Goal: Task Accomplishment & Management: Manage account settings

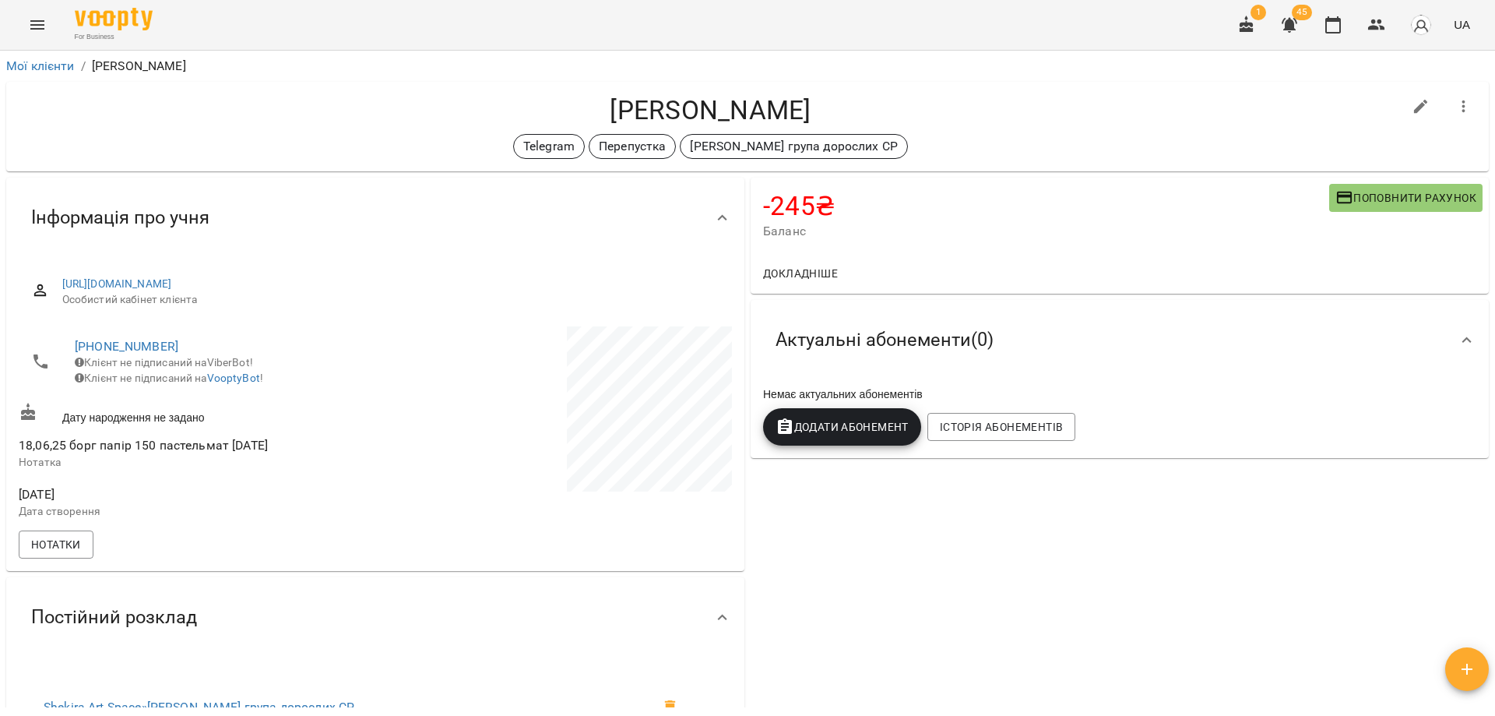
click at [1206, 107] on h4 "Рубленко Ксенія" at bounding box center [711, 110] width 1384 height 32
click at [1204, 116] on h4 "[PERSON_NAME]" at bounding box center [711, 110] width 1384 height 32
click at [1333, 26] on icon "button" at bounding box center [1333, 25] width 19 height 19
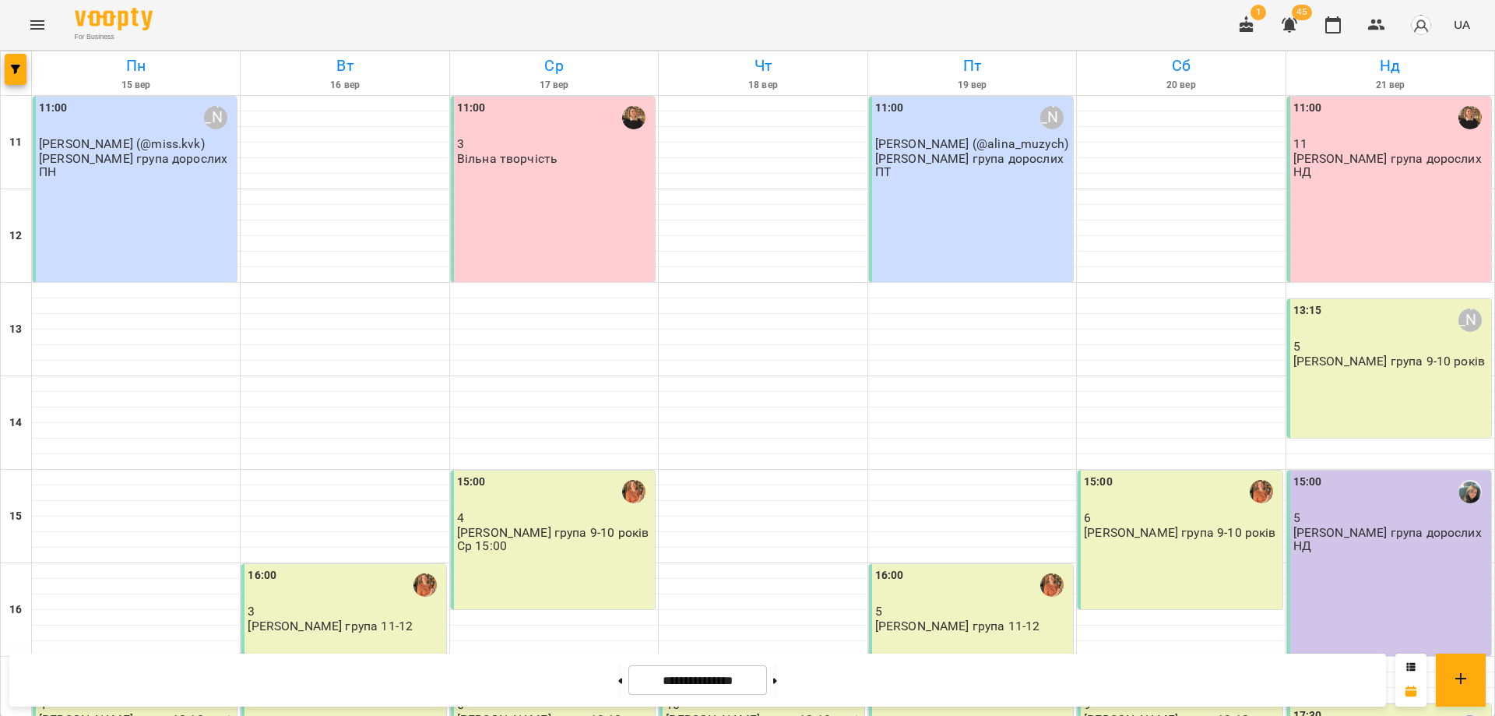
click at [1097, 11] on div "For Business 1 45 UA" at bounding box center [747, 25] width 1495 height 50
click at [1337, 26] on icon "button" at bounding box center [1333, 25] width 19 height 19
click at [327, 564] on div "16:00 3 Віта група 11-12" at bounding box center [343, 656] width 204 height 185
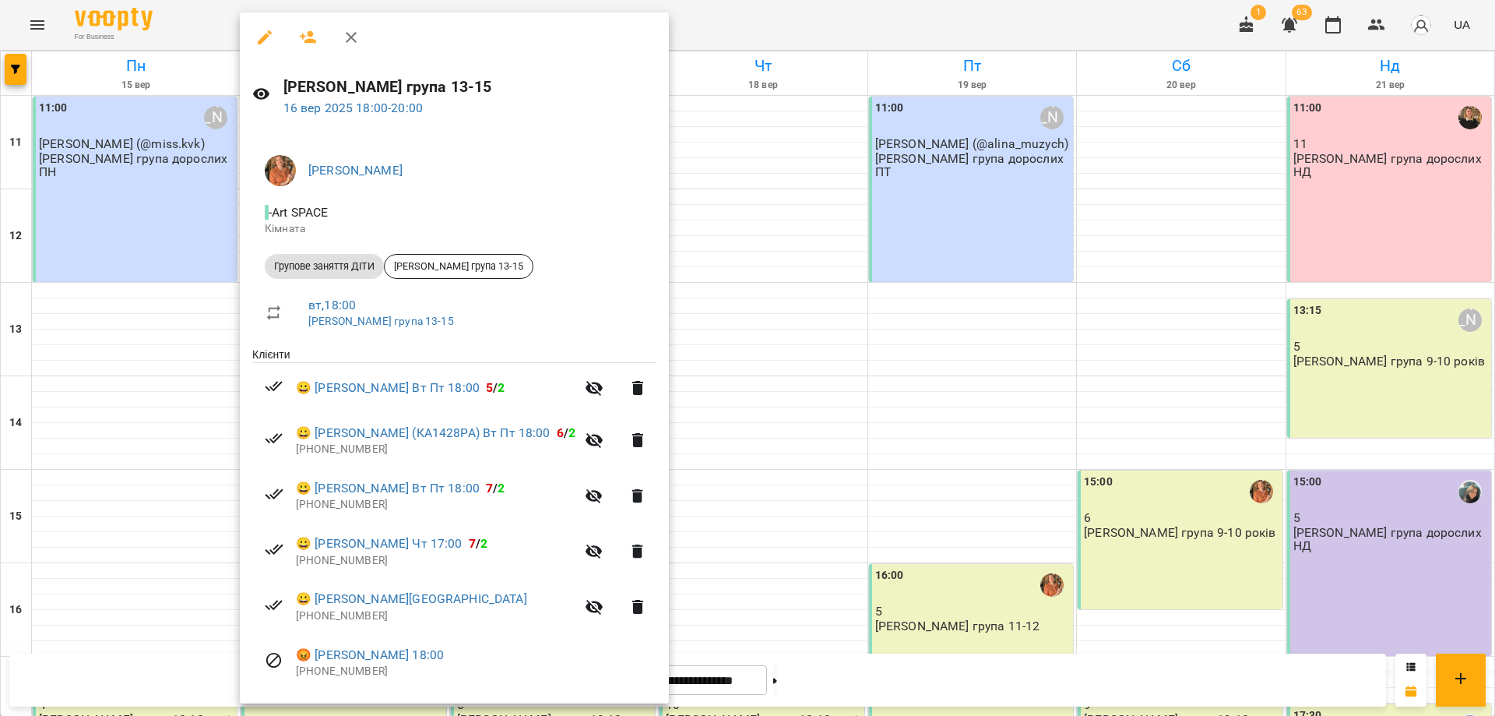
click at [740, 520] on div at bounding box center [747, 358] width 1495 height 716
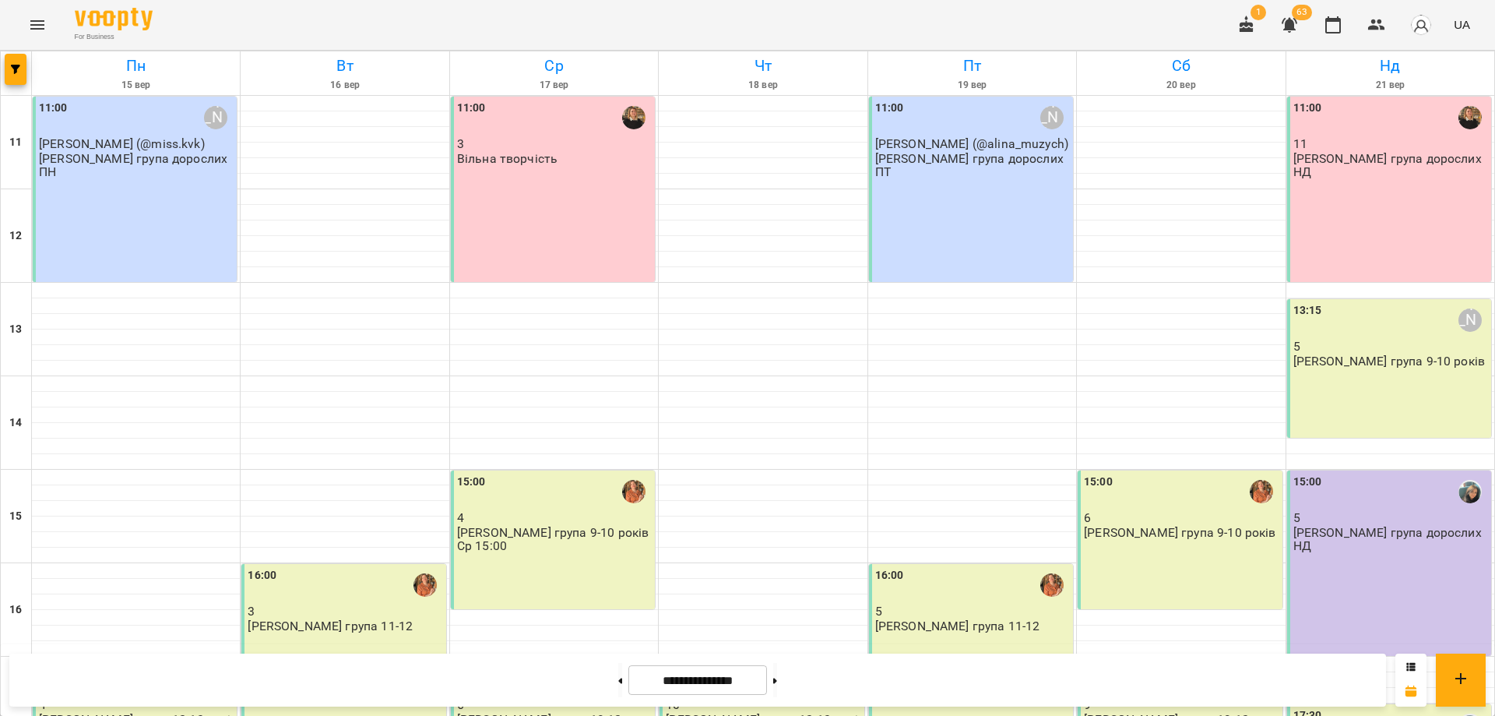
scroll to position [0, 0]
click at [30, 32] on icon "Menu" at bounding box center [37, 25] width 19 height 19
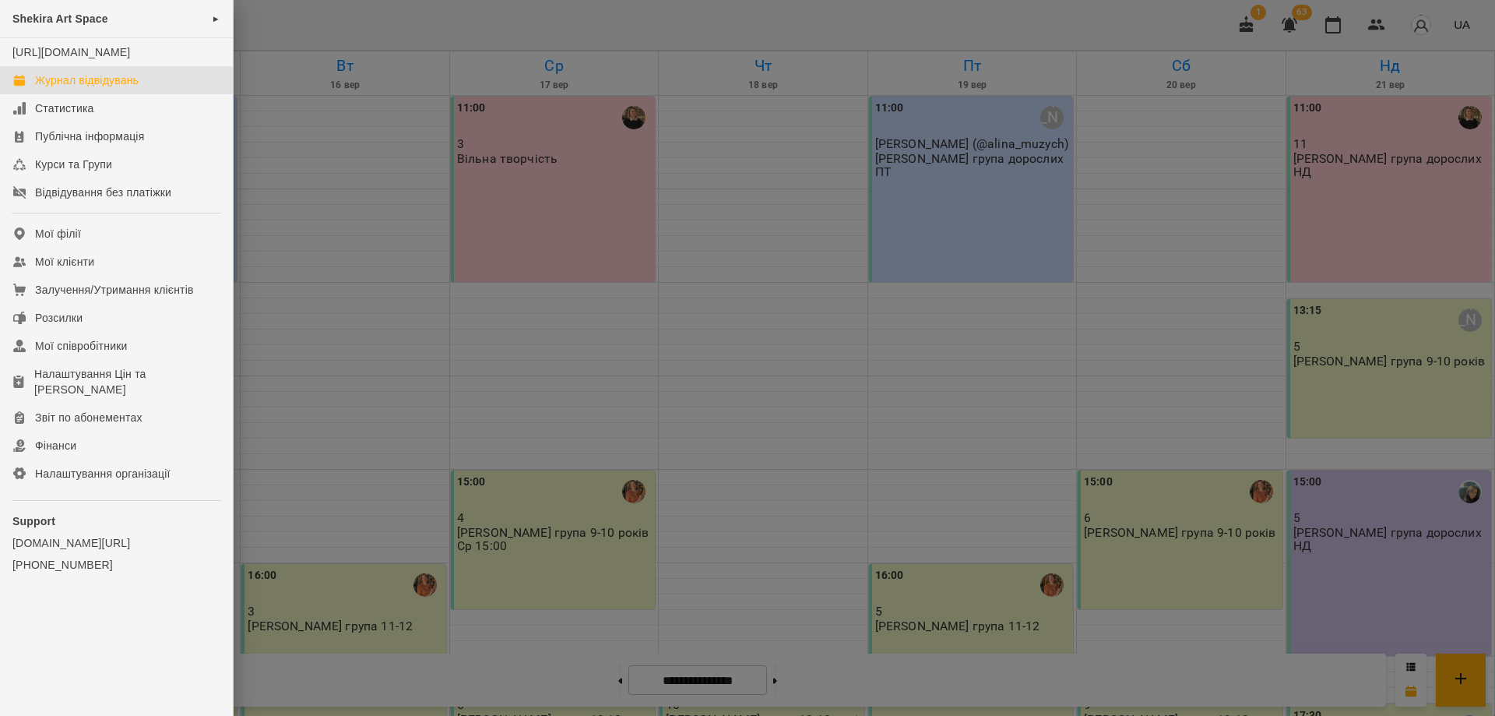
click at [30, 32] on div "Shekira Art Space ►" at bounding box center [116, 19] width 233 height 38
click at [375, 24] on li "Shekira art STUDIO" at bounding box center [351, 20] width 234 height 29
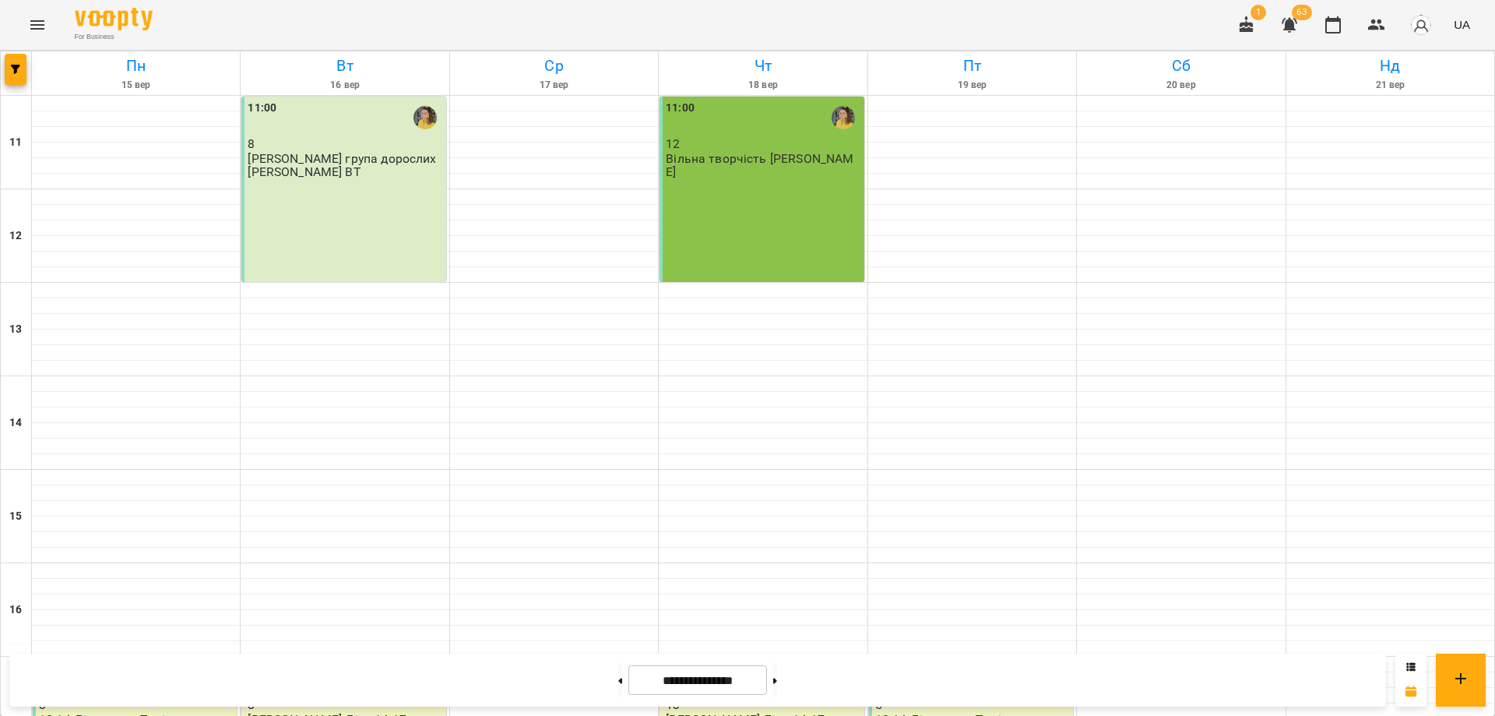
click at [710, 214] on div "11:00 12 Вільна творчість ЧТ" at bounding box center [762, 189] width 204 height 185
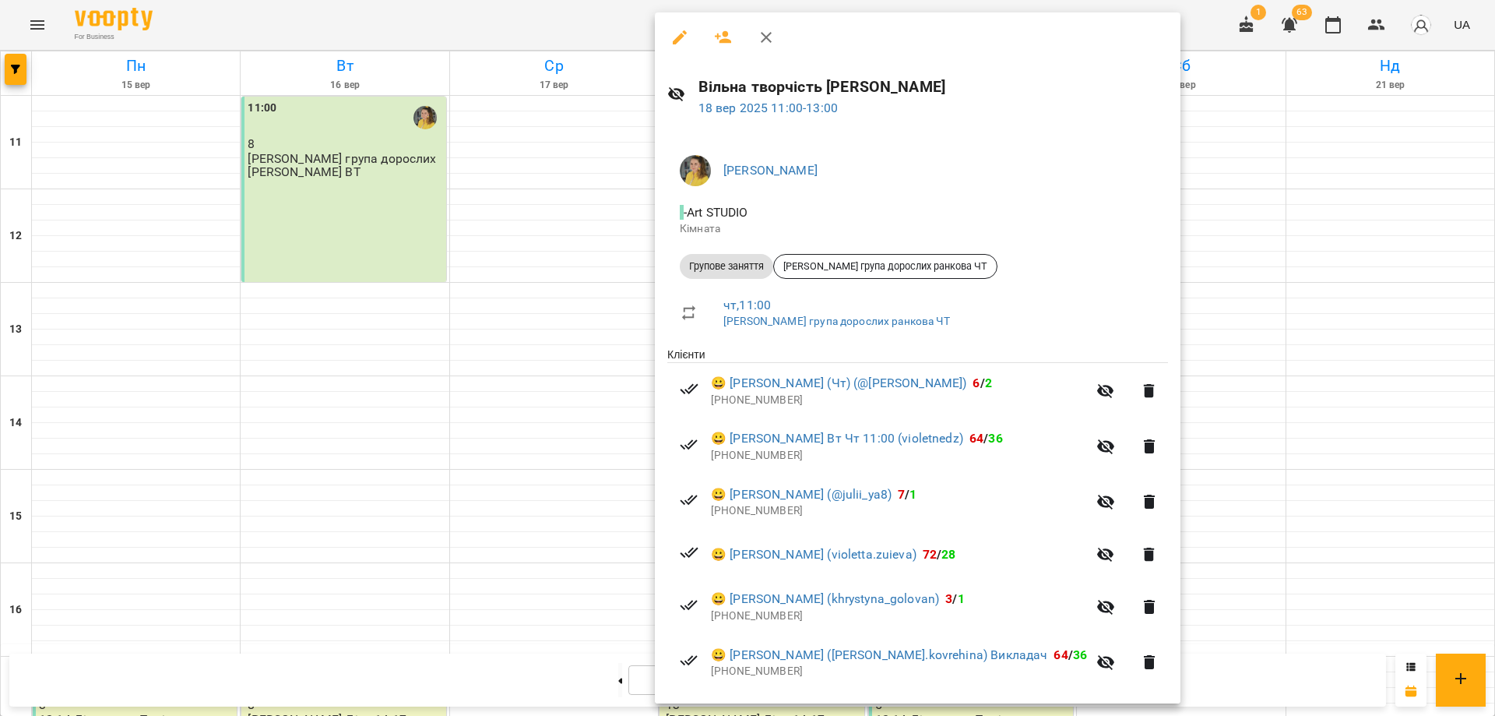
click at [622, 23] on div at bounding box center [747, 358] width 1495 height 716
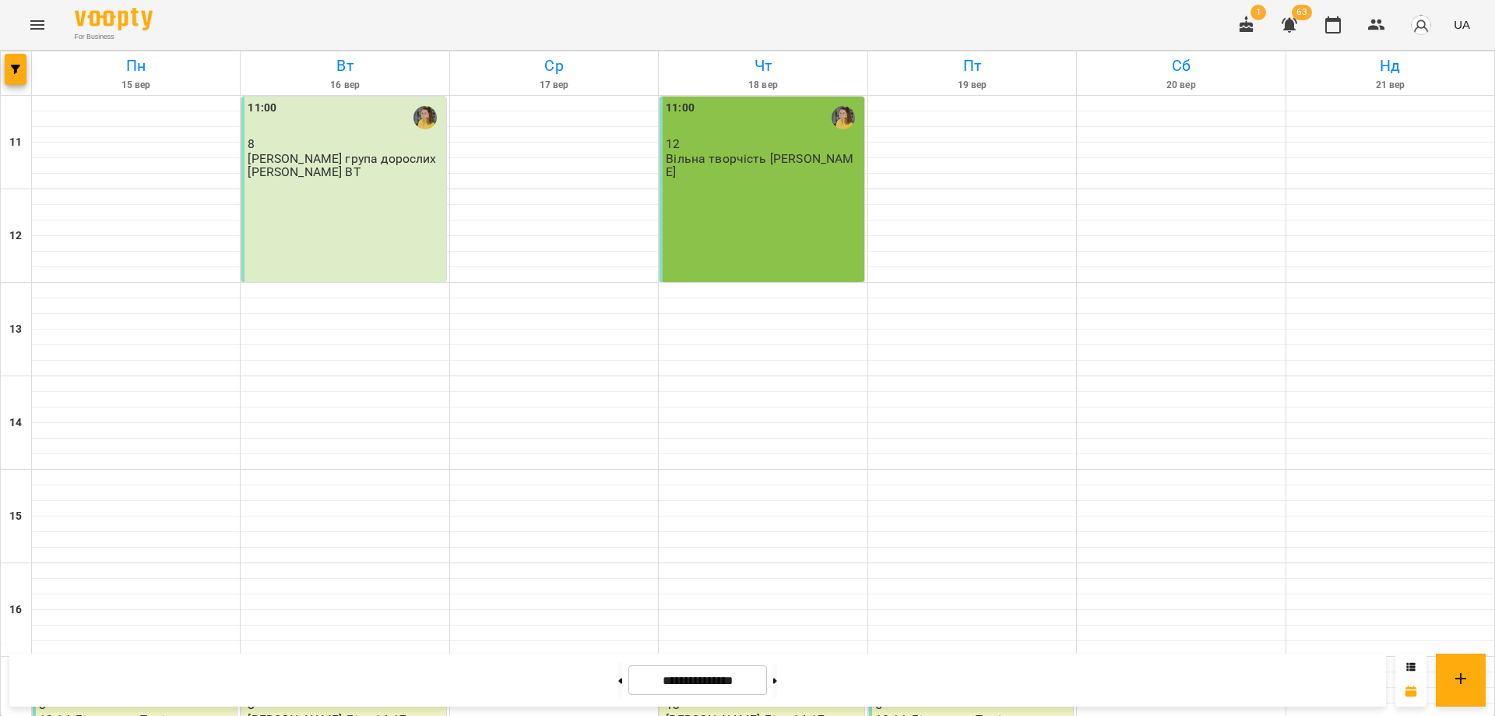
click at [692, 188] on div "11:00 12 Вільна творчість ЧТ" at bounding box center [762, 189] width 204 height 185
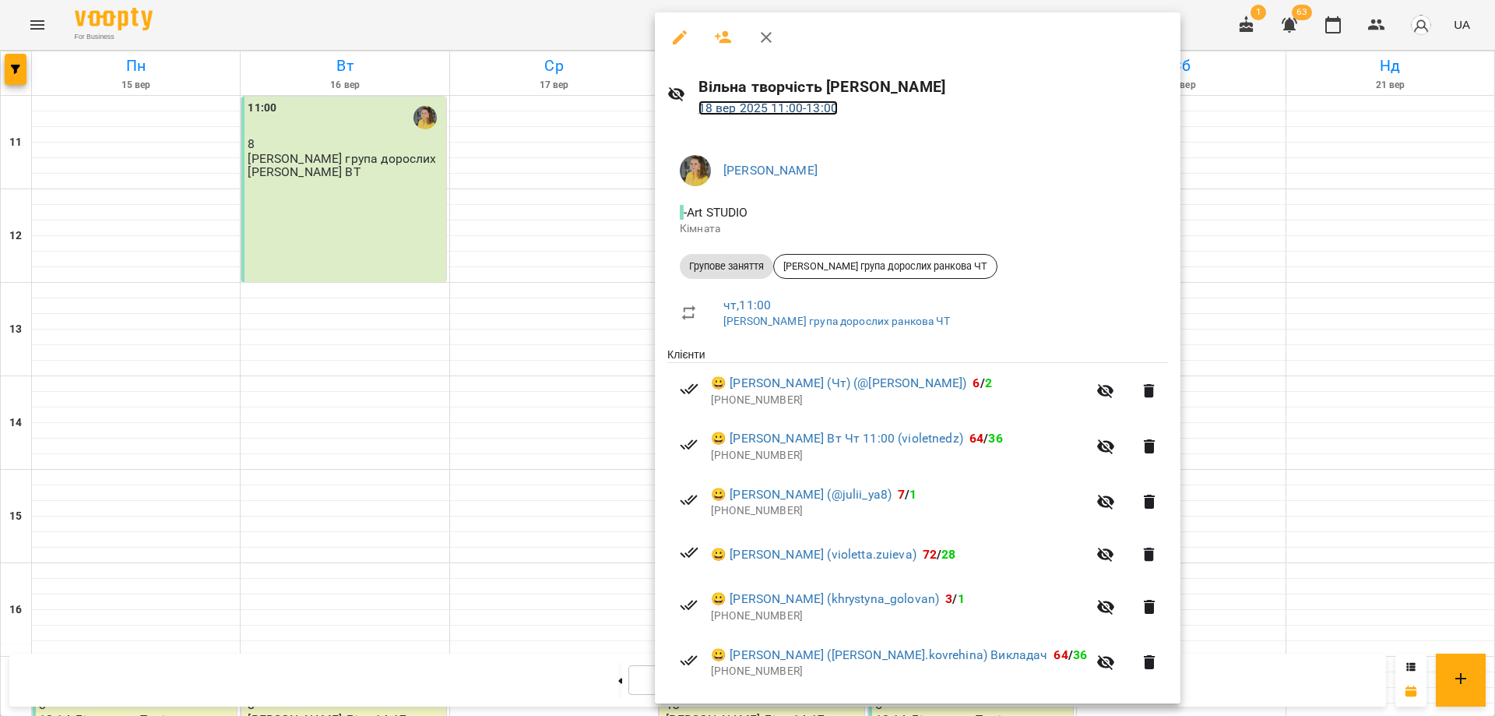
click at [738, 108] on link "18 вер 2025 11:00 - 13:00" at bounding box center [768, 107] width 139 height 15
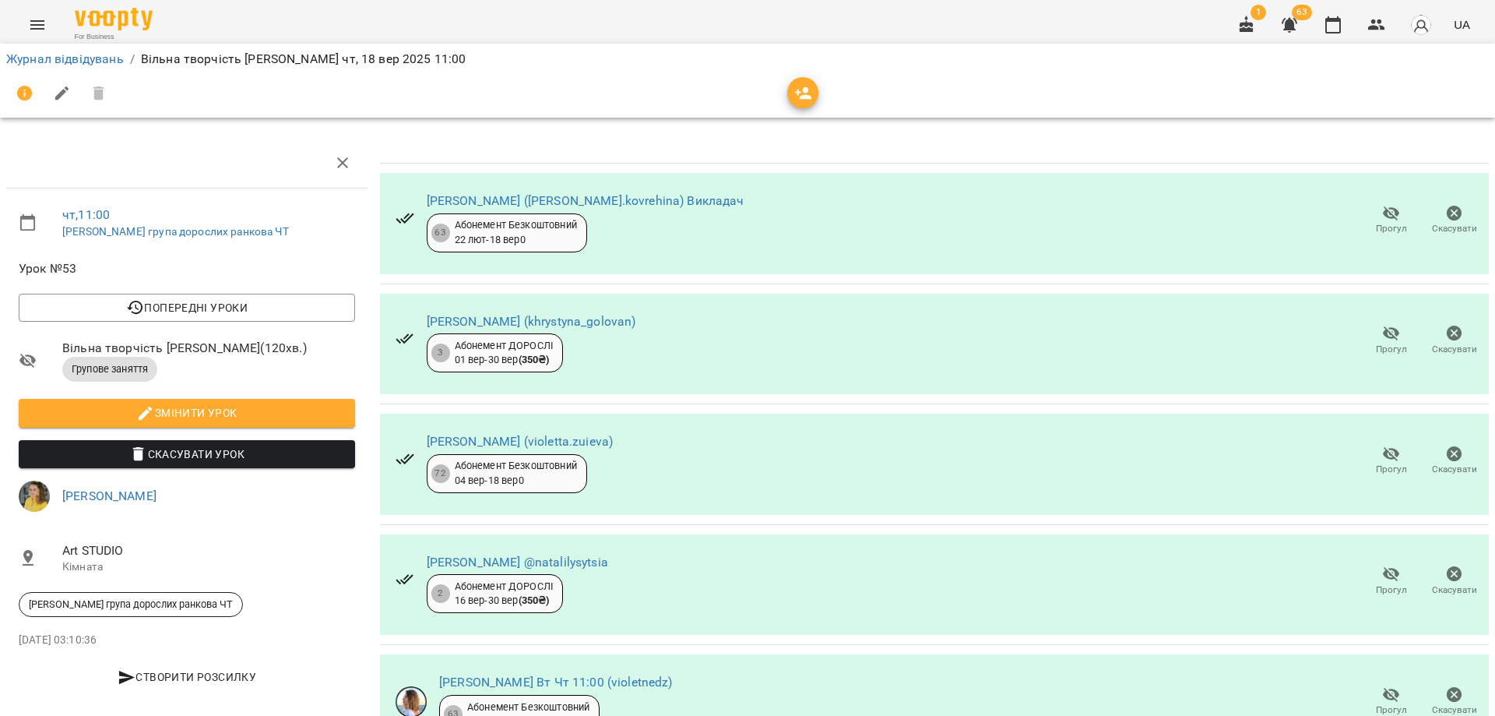
click at [793, 94] on span "button" at bounding box center [802, 93] width 31 height 19
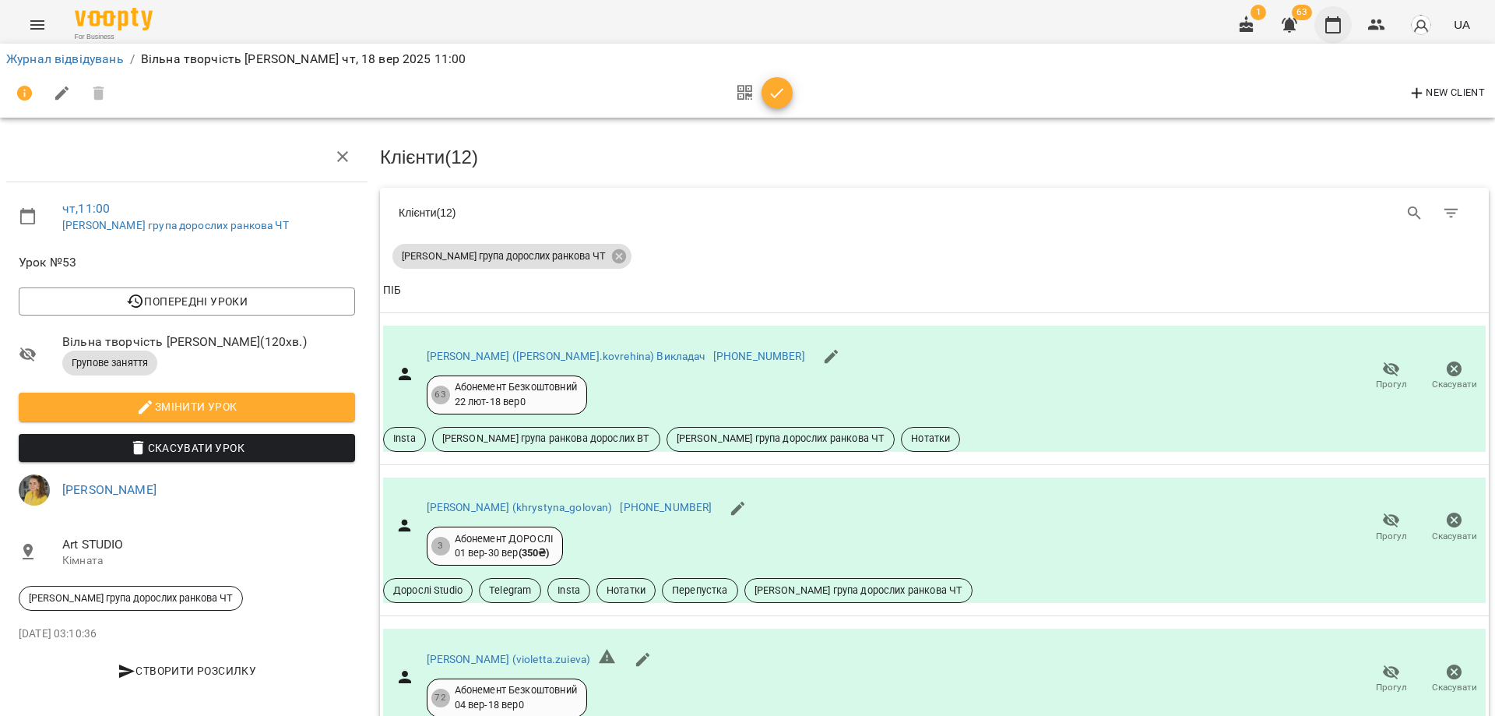
scroll to position [122, 0]
click at [1333, 31] on icon "button" at bounding box center [1333, 25] width 19 height 19
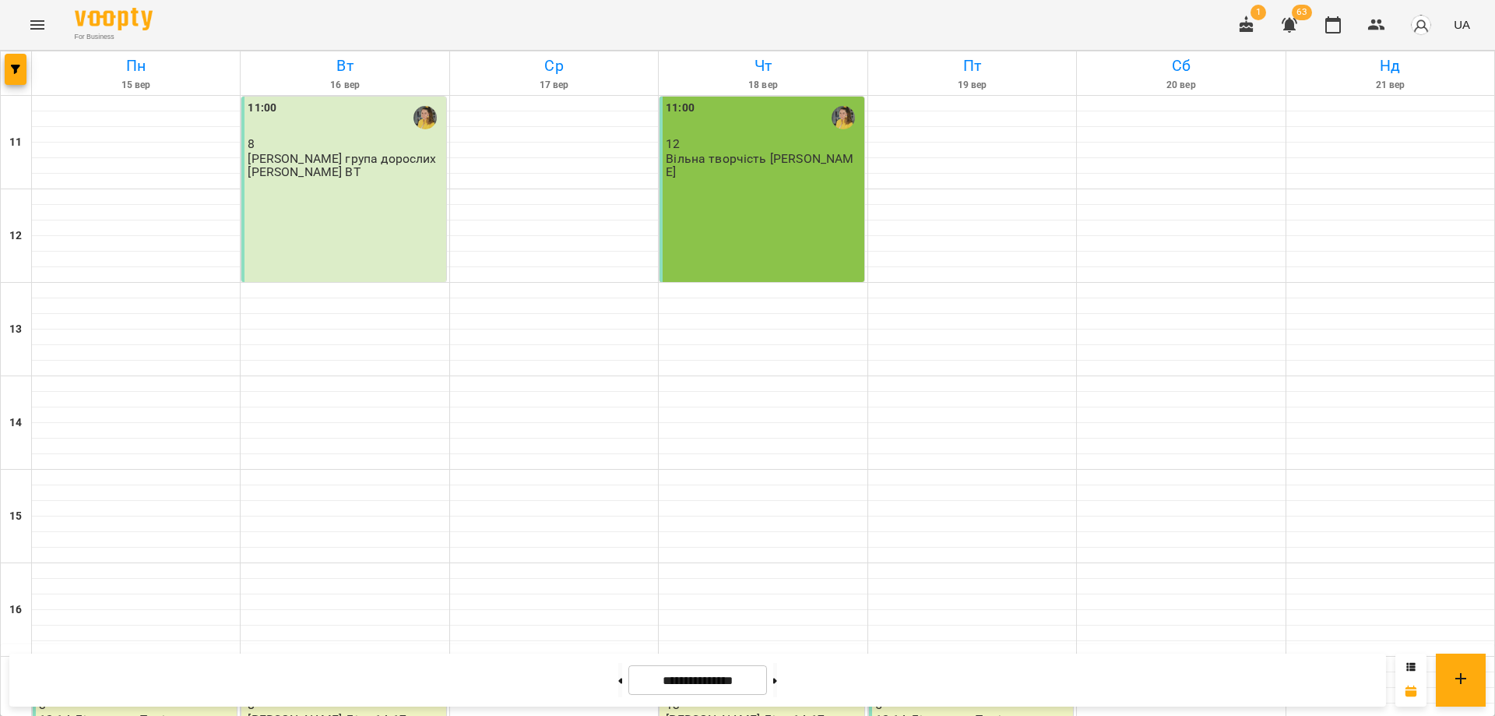
scroll to position [385, 0]
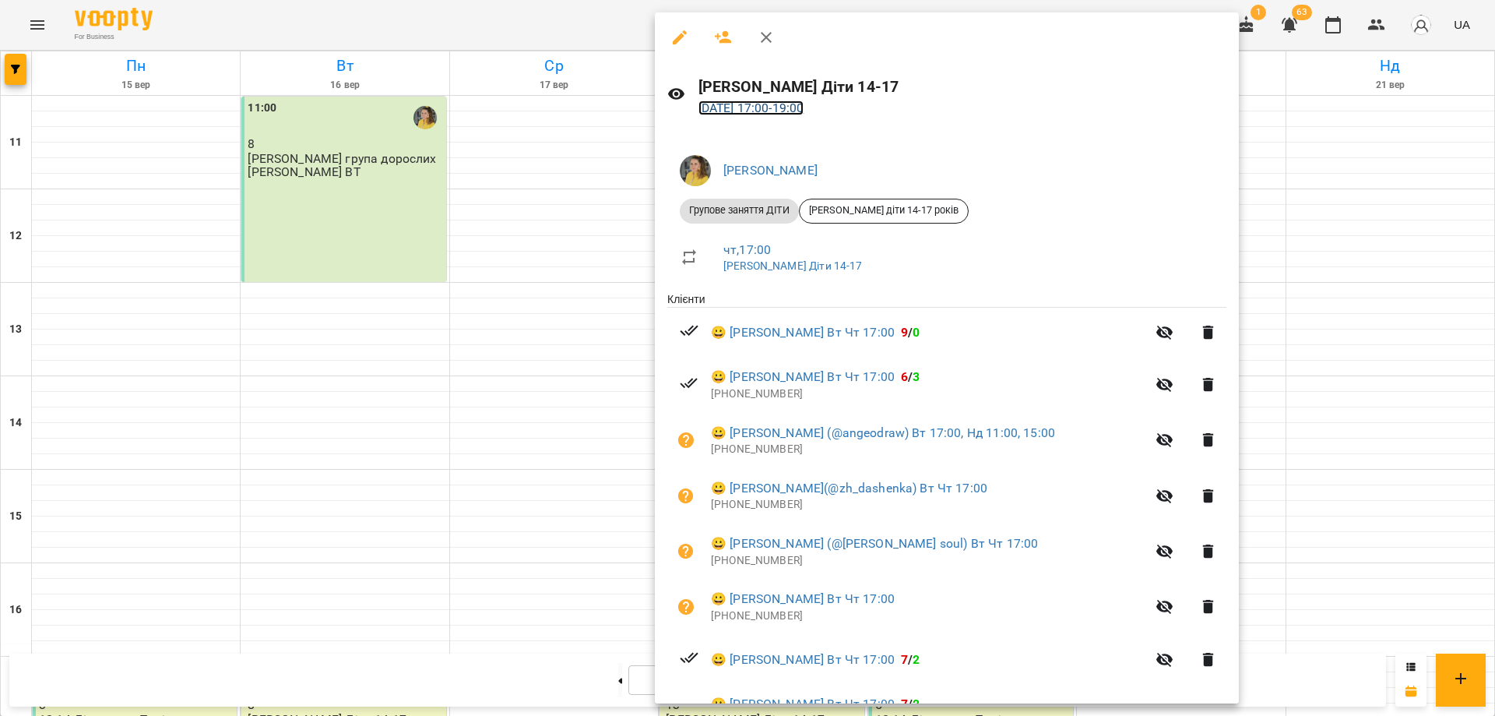
click at [733, 107] on link "18 вер 2025 17:00 - 19:00" at bounding box center [752, 107] width 106 height 15
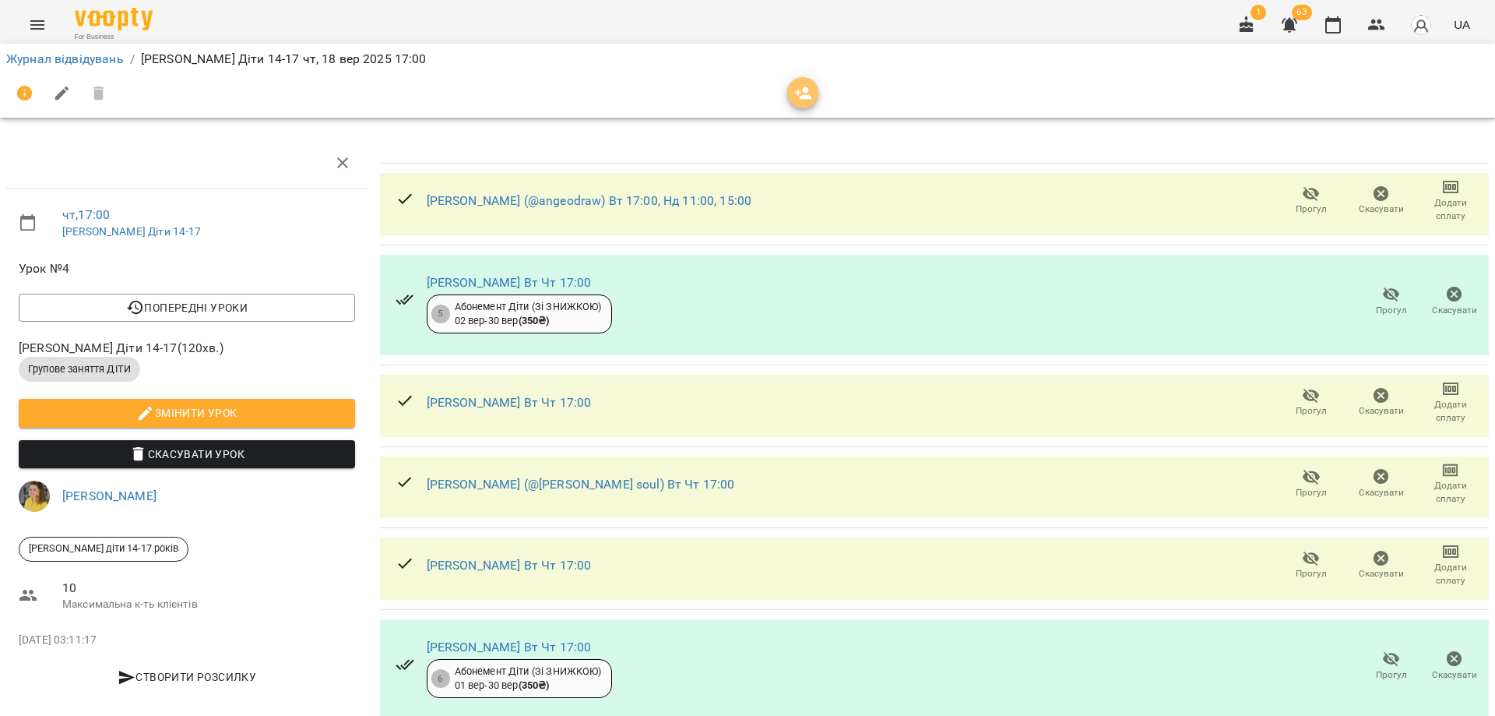
click at [799, 97] on icon "button" at bounding box center [803, 93] width 19 height 19
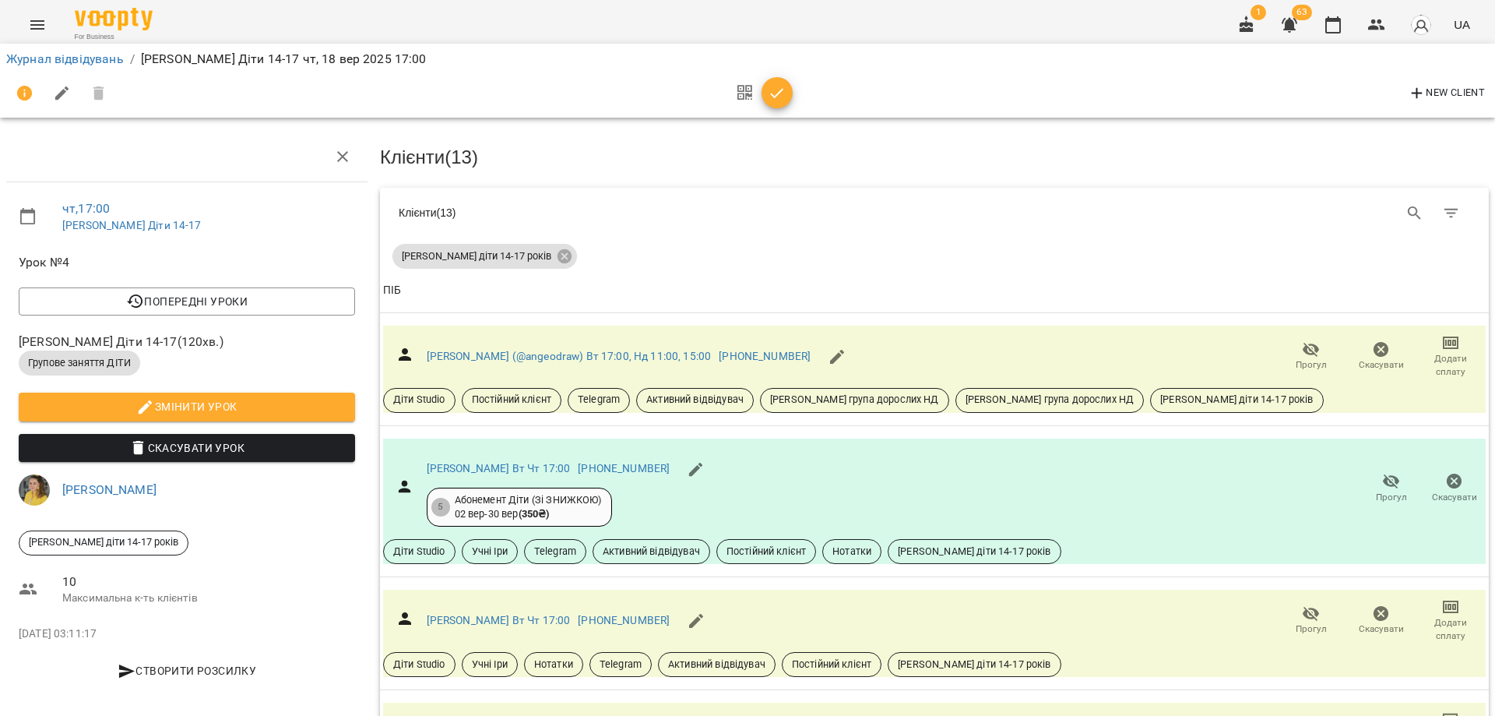
scroll to position [1182, 0]
click at [1330, 37] on button "button" at bounding box center [1333, 24] width 37 height 37
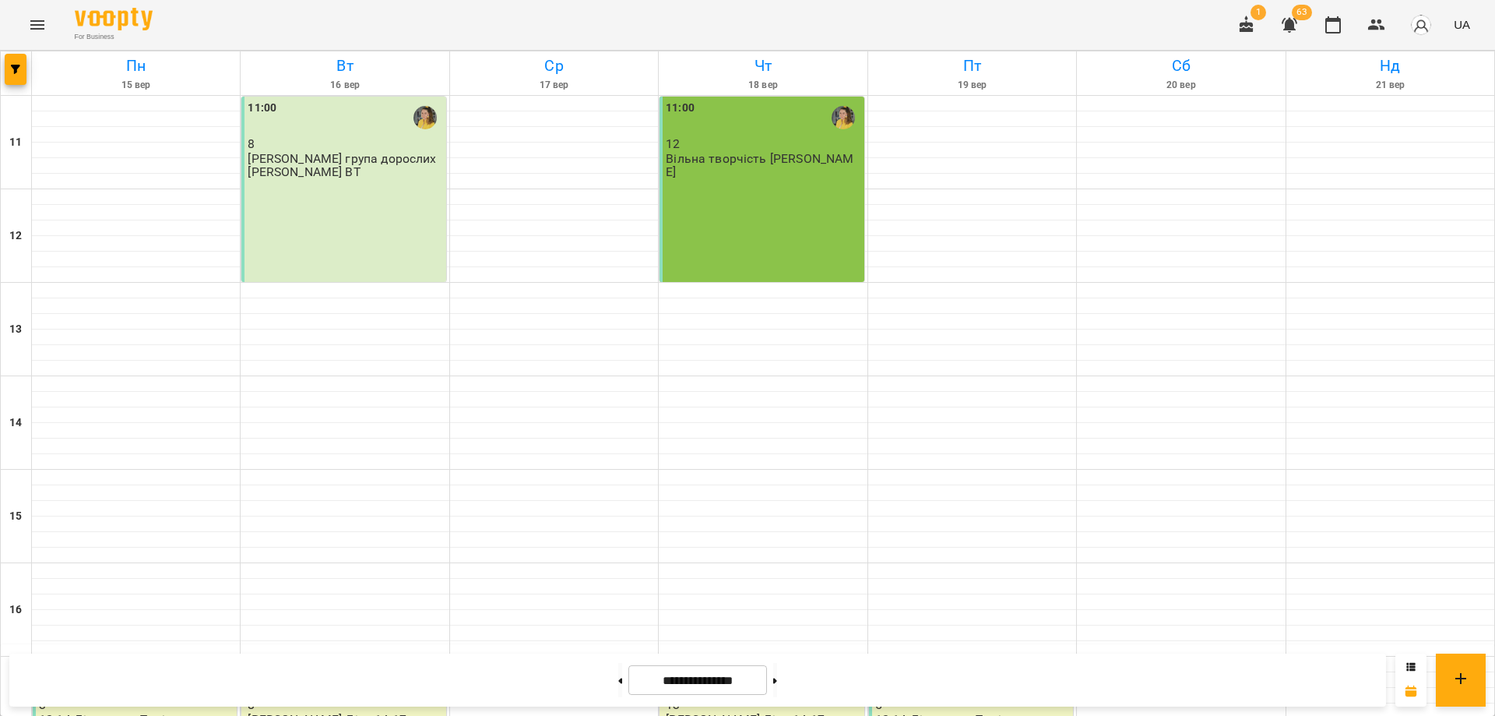
scroll to position [385, 0]
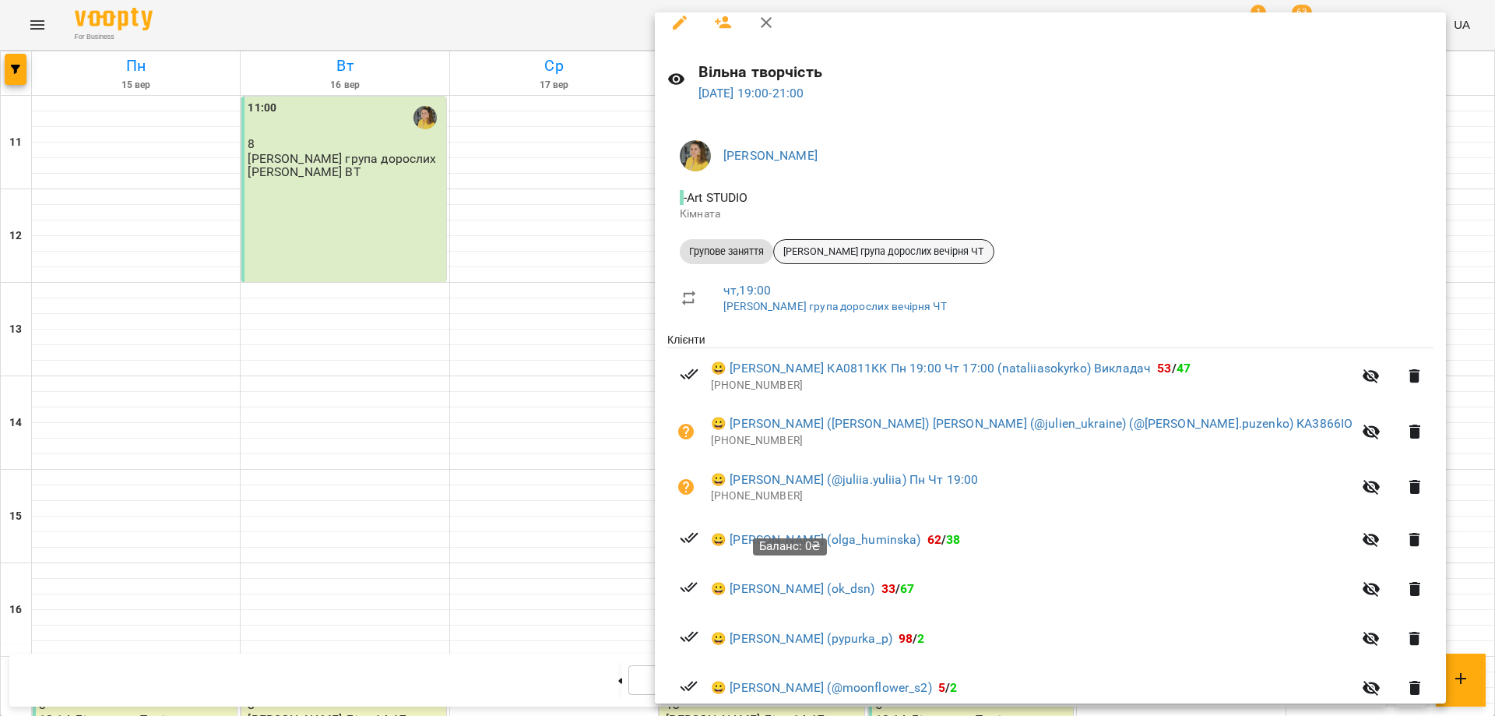
scroll to position [0, 0]
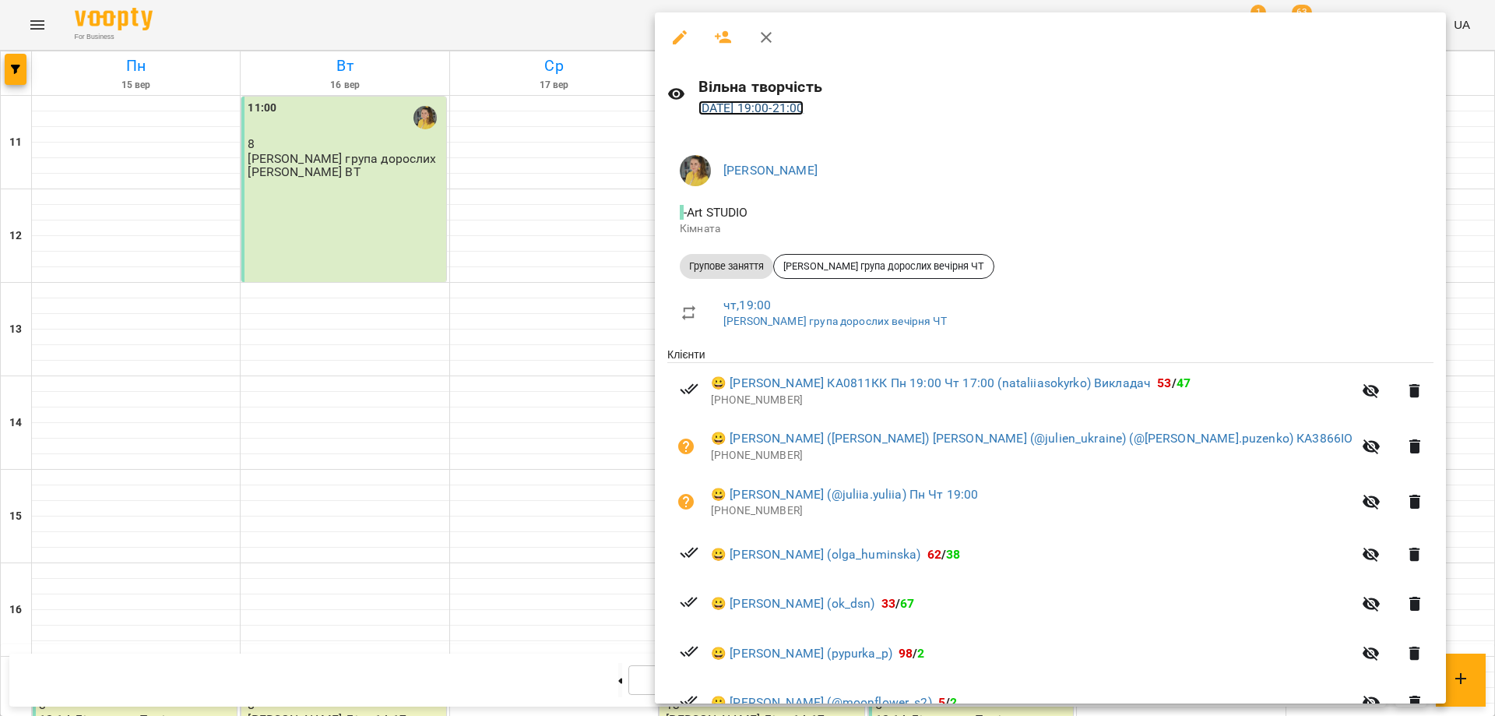
click at [776, 101] on link "18 вер 2025 19:00 - 21:00" at bounding box center [752, 107] width 106 height 15
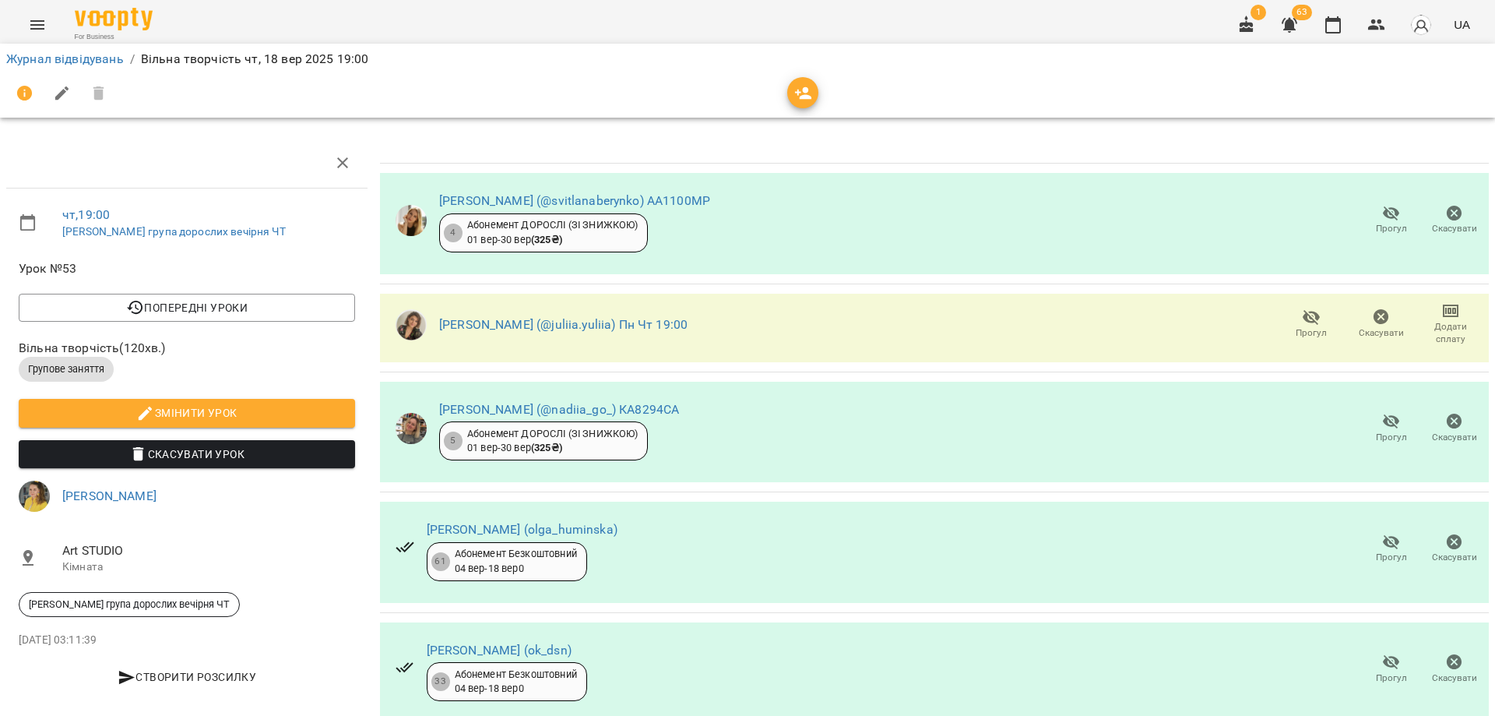
click at [804, 87] on icon "button" at bounding box center [803, 93] width 19 height 19
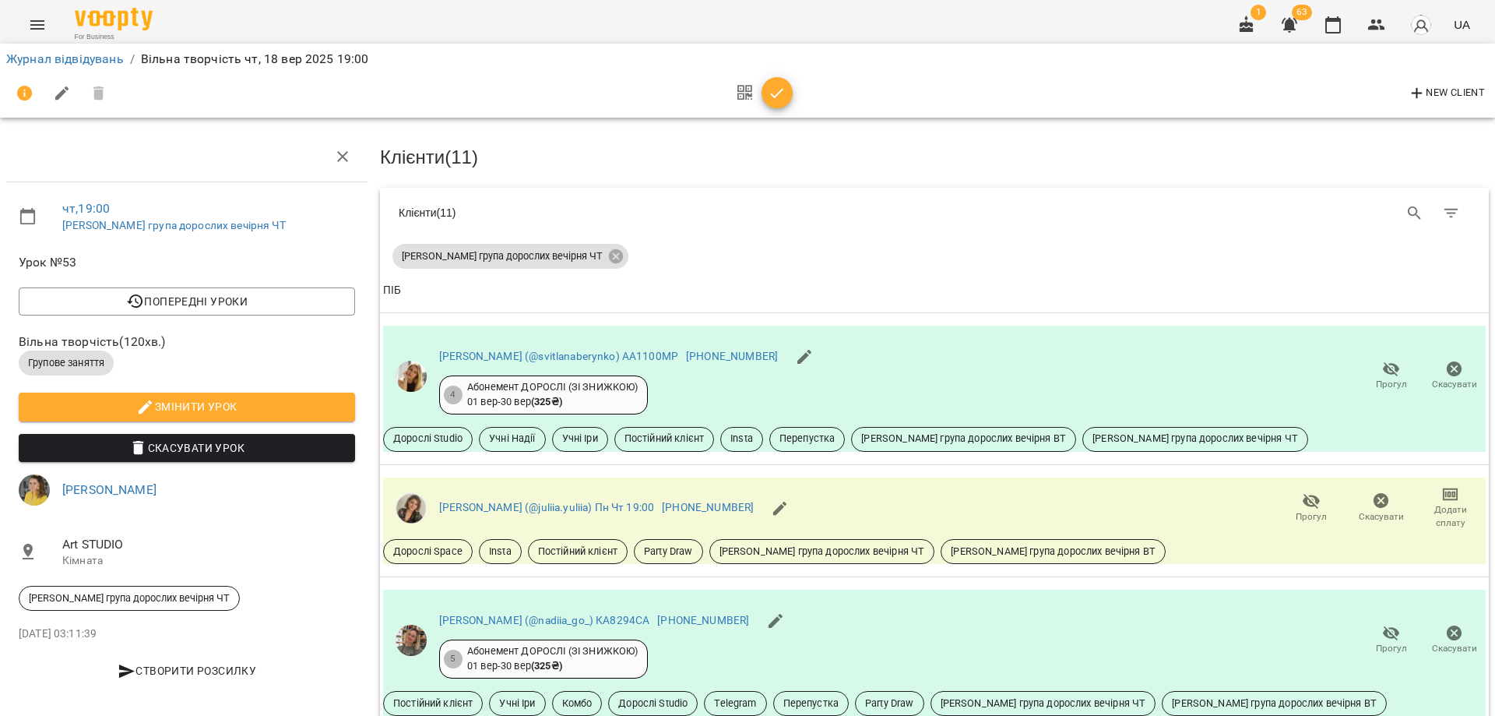
scroll to position [827, 0]
click at [1340, 28] on icon "button" at bounding box center [1333, 25] width 19 height 19
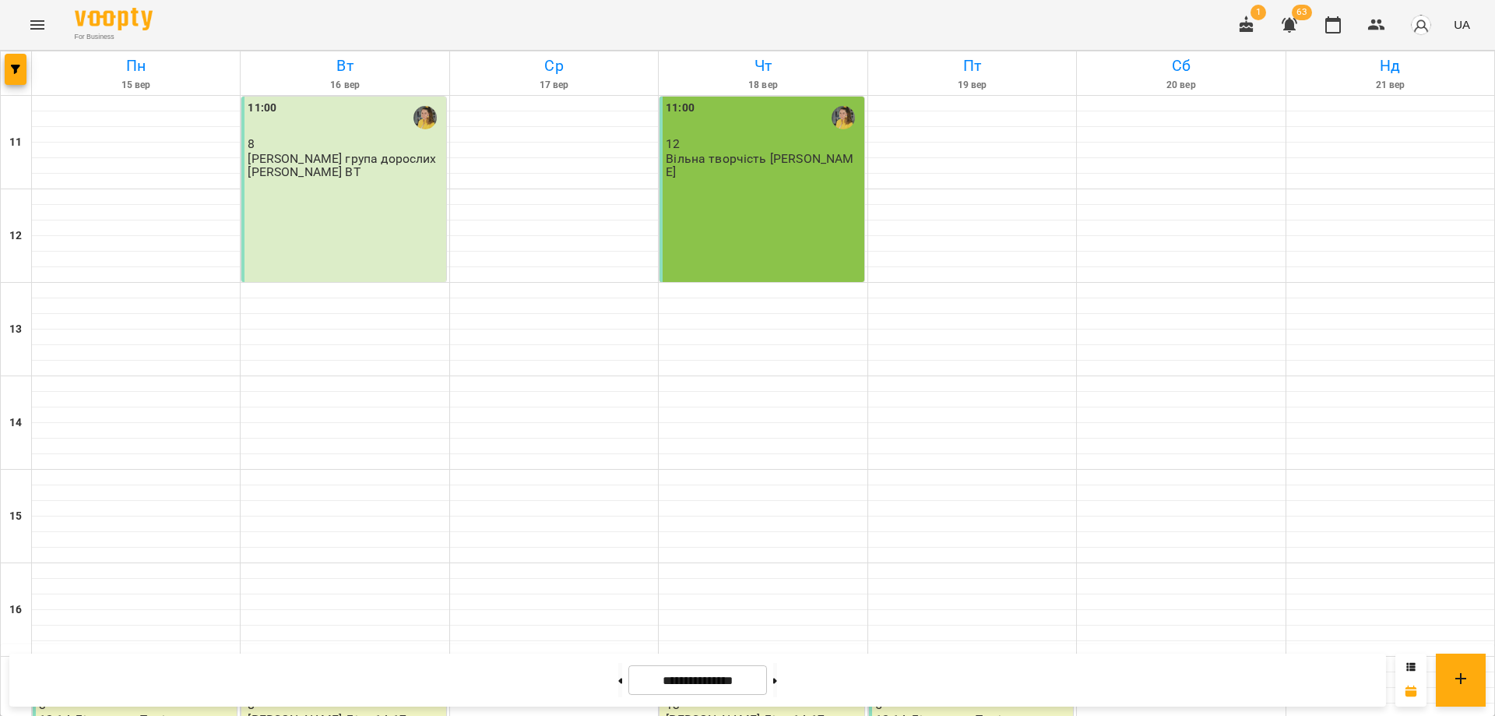
click at [26, 34] on button "Menu" at bounding box center [37, 24] width 37 height 37
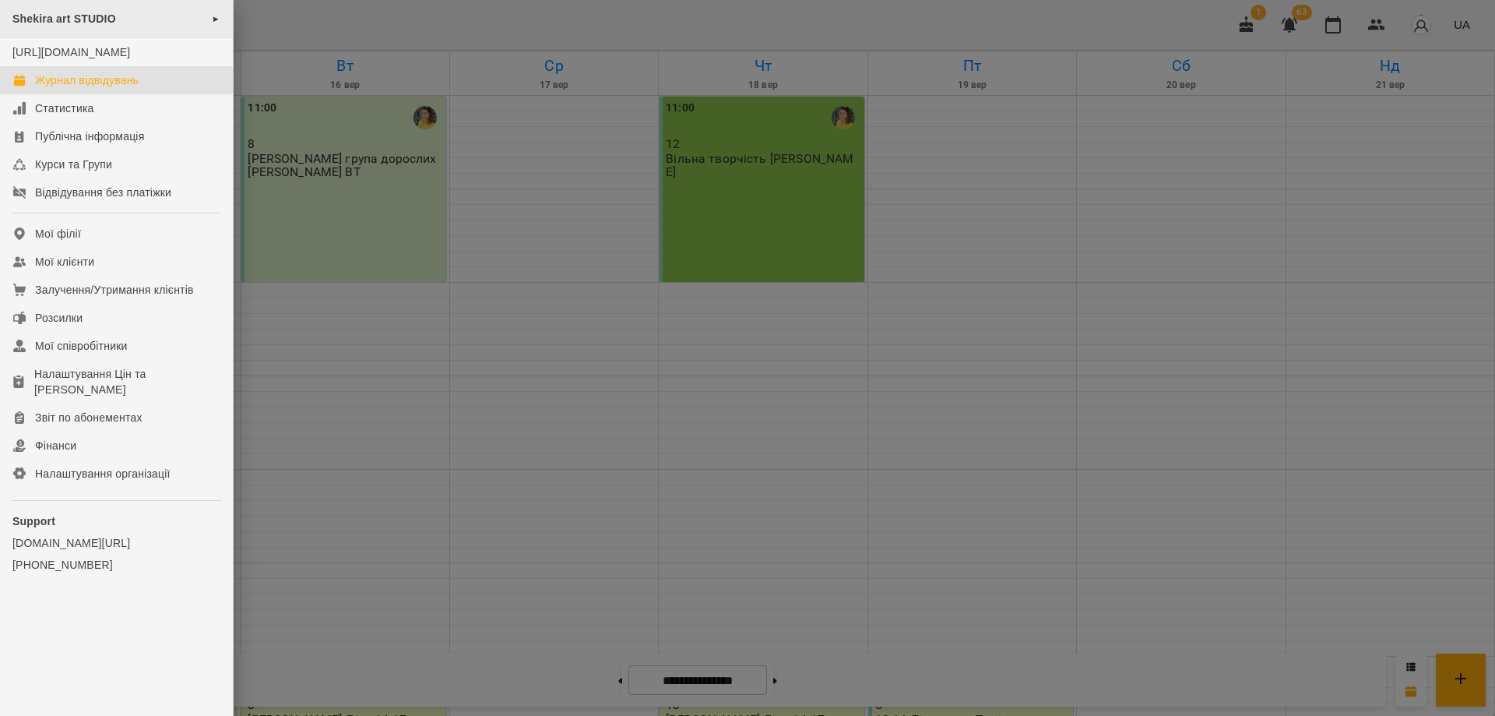
click at [79, 14] on span "Shekira art STUDIO" at bounding box center [64, 18] width 104 height 12
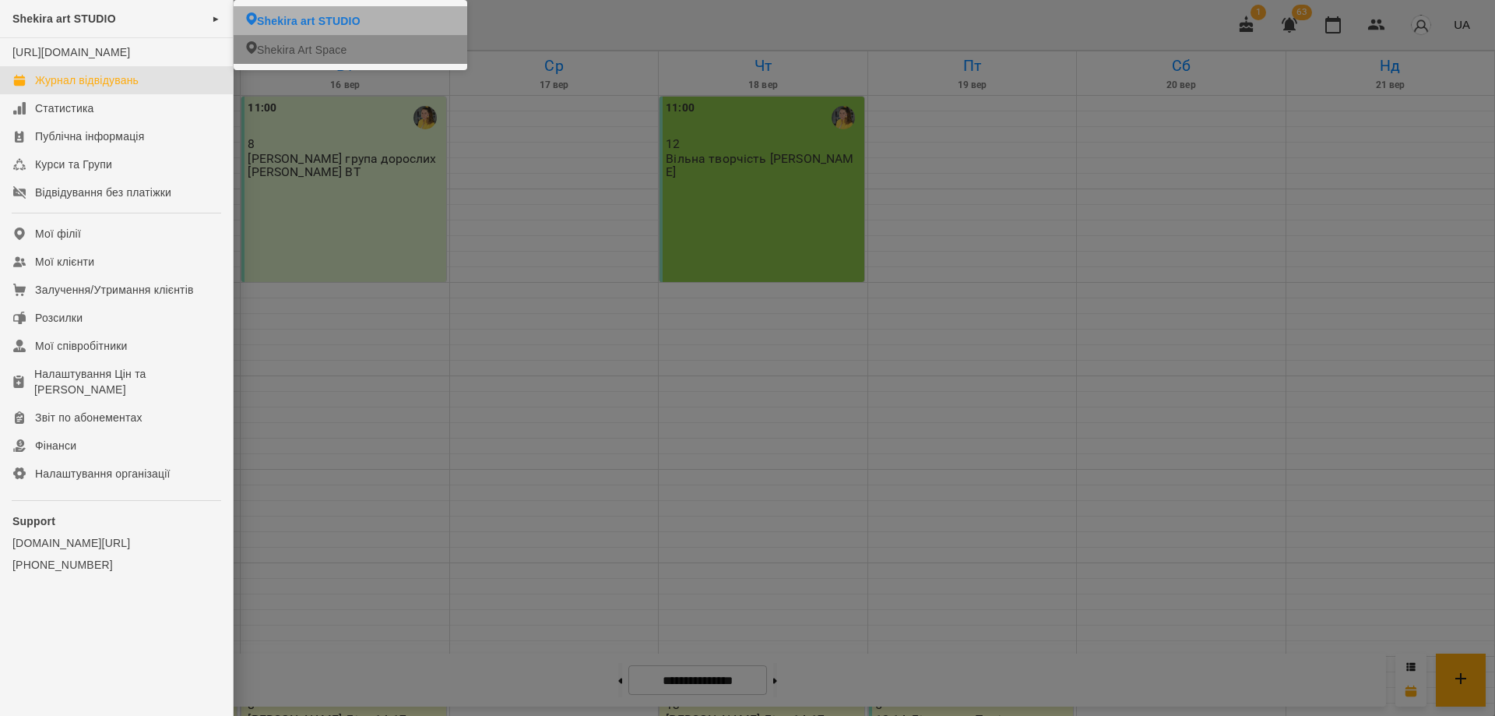
click at [378, 51] on li "Shekira Art Space" at bounding box center [351, 49] width 234 height 29
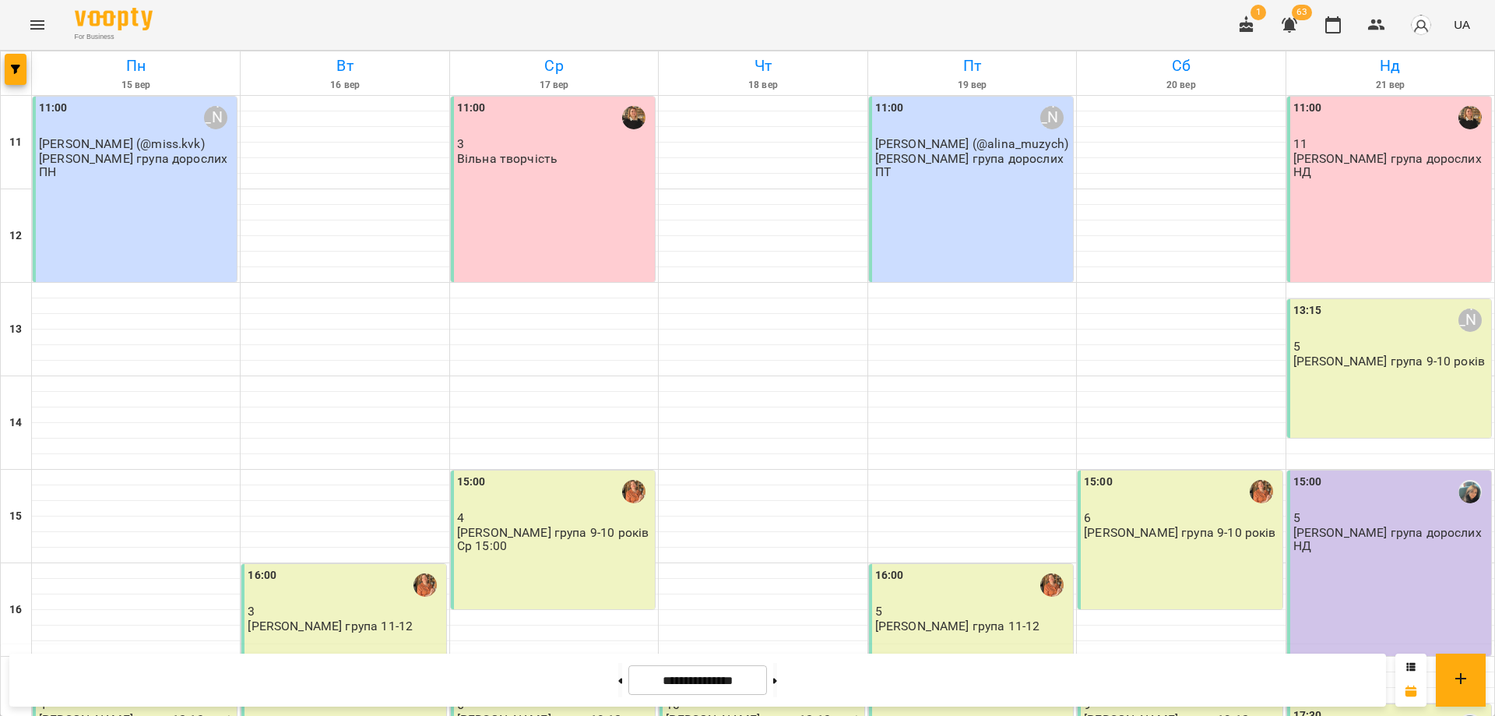
scroll to position [291, 0]
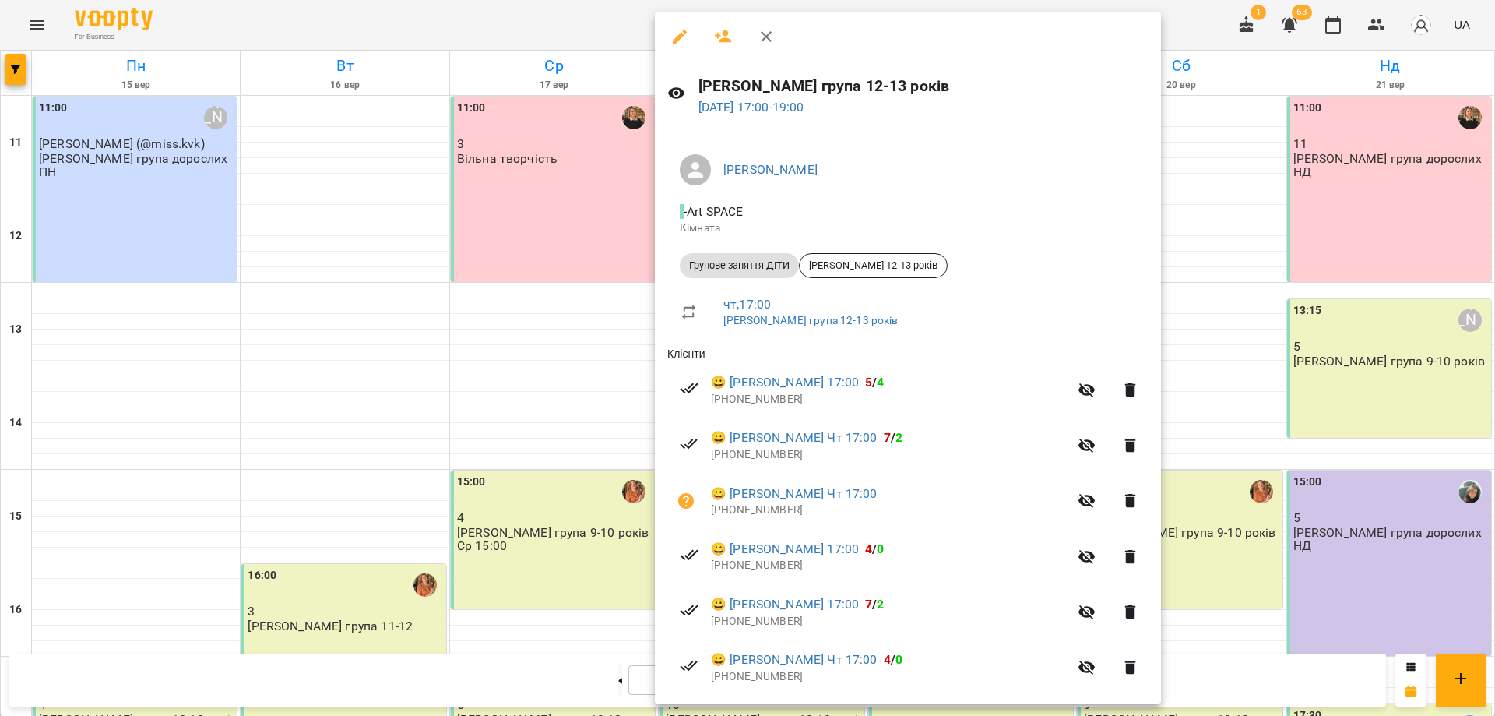
scroll to position [0, 0]
click at [794, 101] on link "18 вер 2025 17:00 - 19:00" at bounding box center [752, 107] width 106 height 15
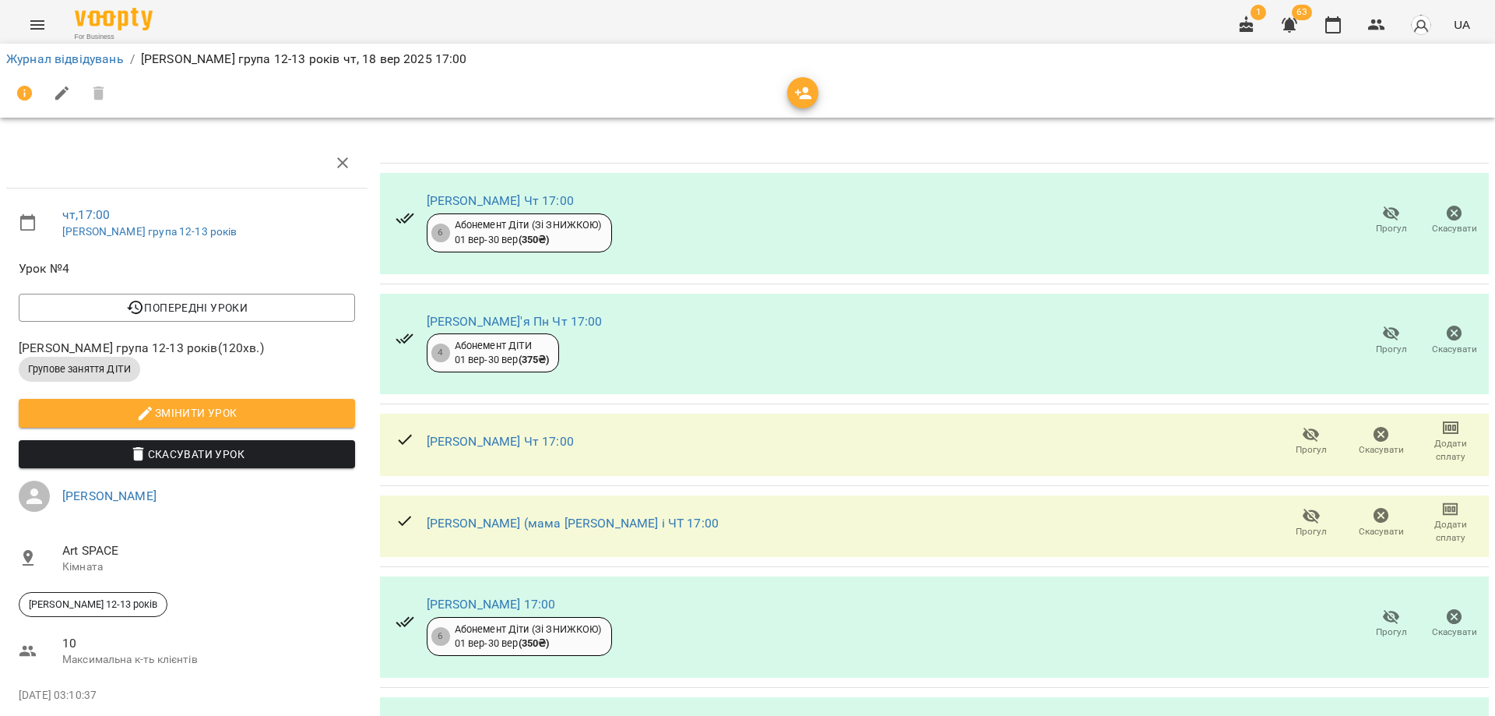
click at [807, 93] on icon "button" at bounding box center [803, 93] width 19 height 19
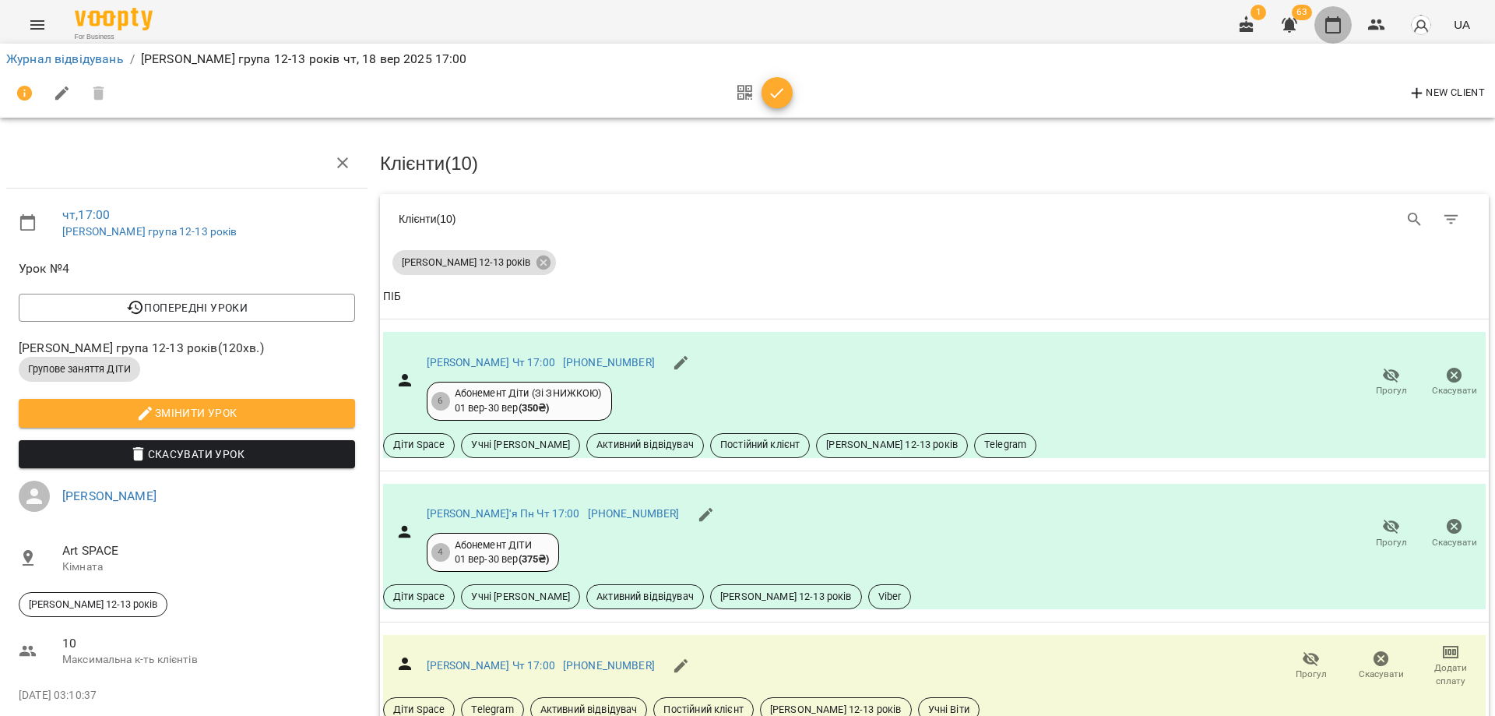
click at [1337, 25] on icon "button" at bounding box center [1333, 25] width 19 height 19
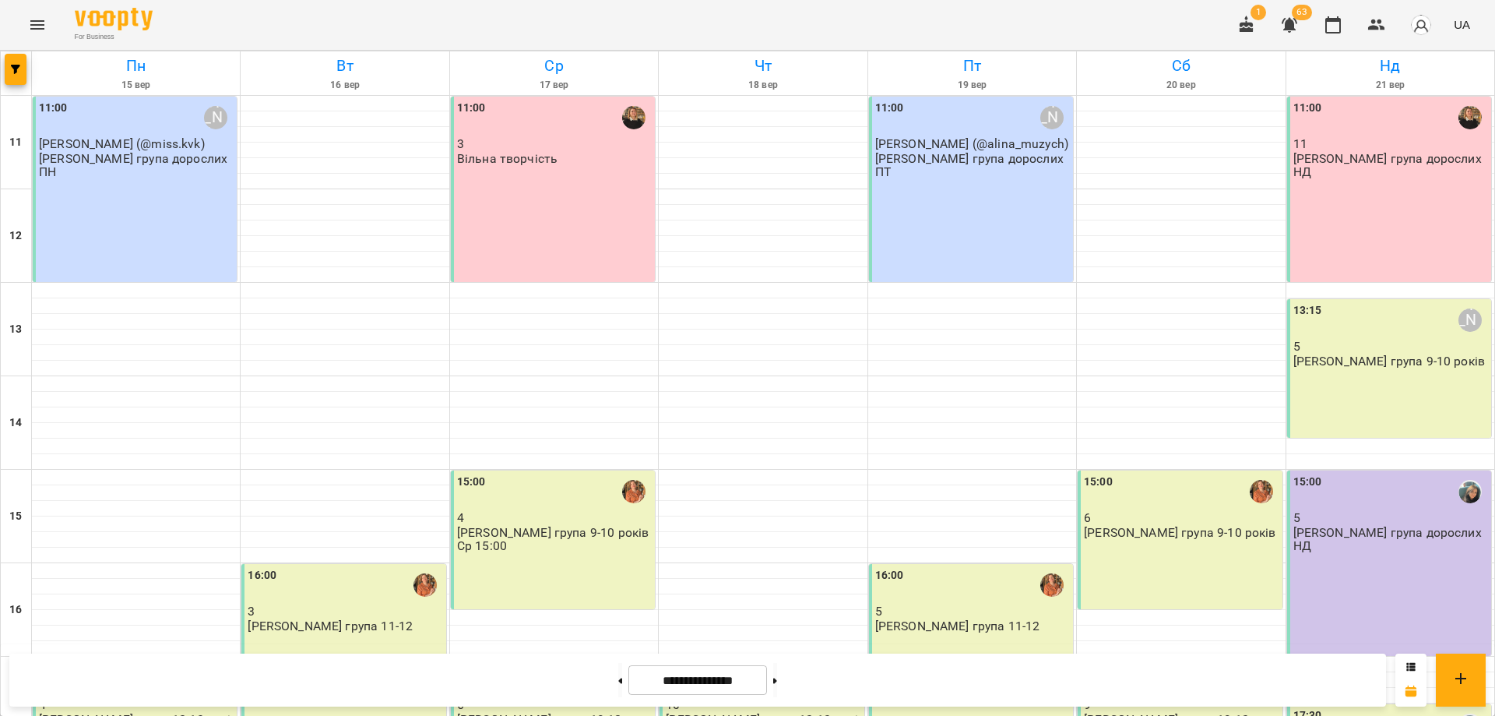
scroll to position [291, 0]
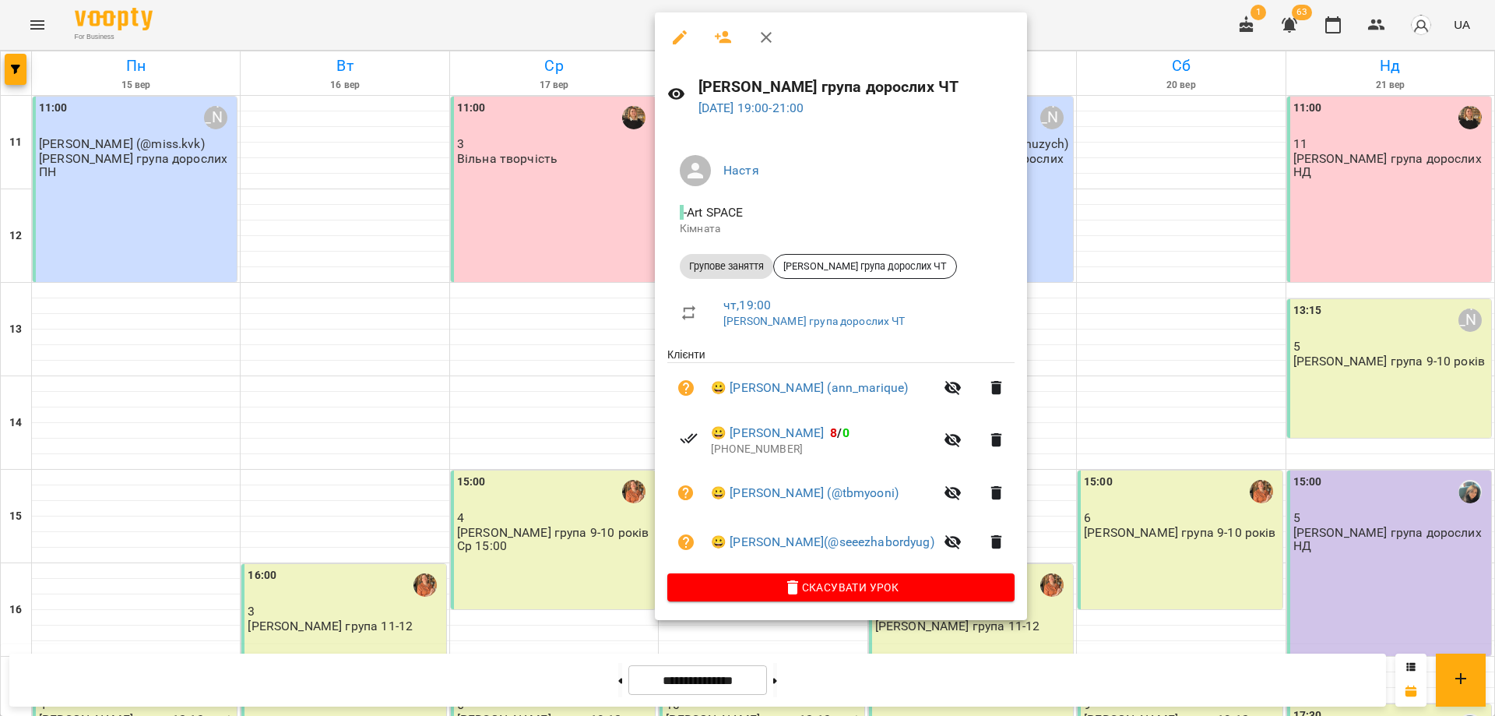
click at [136, 548] on div at bounding box center [747, 358] width 1495 height 716
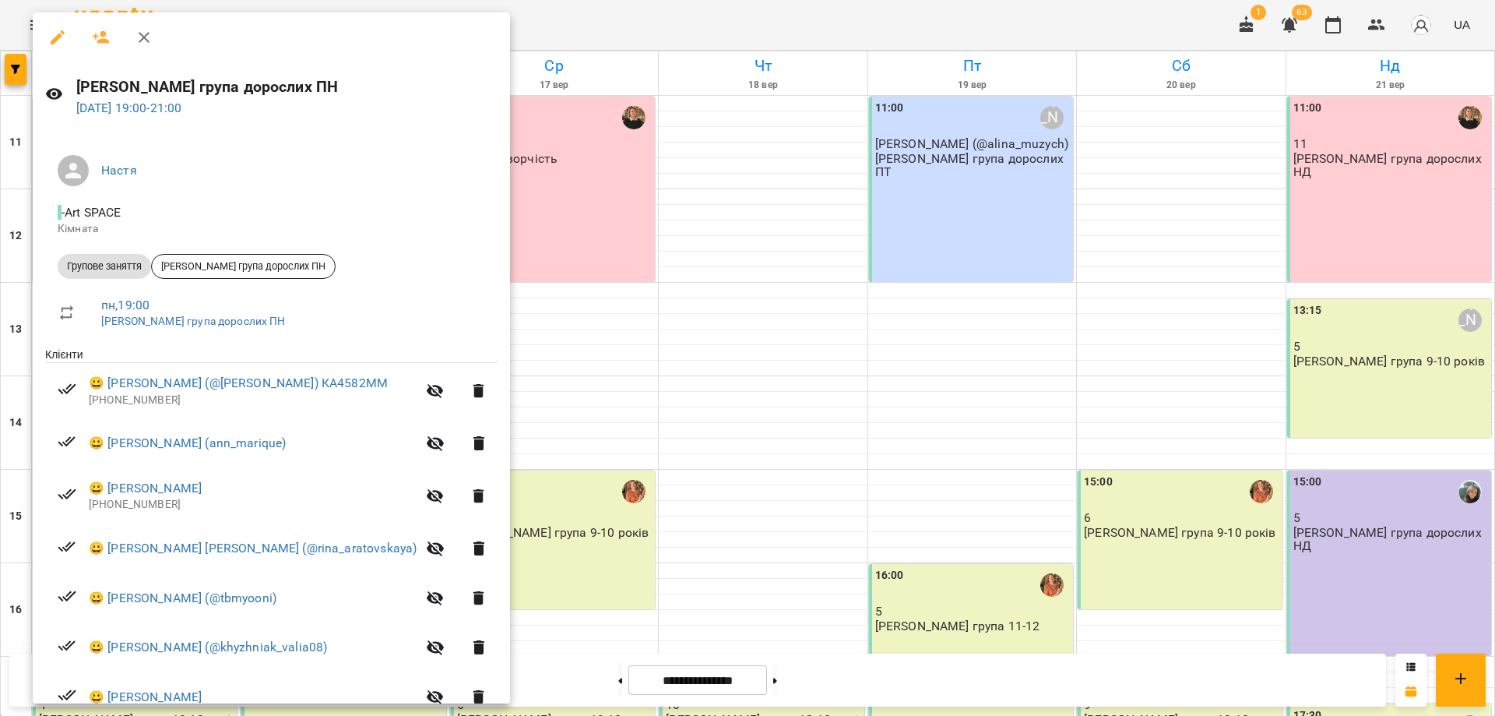
scroll to position [265, 0]
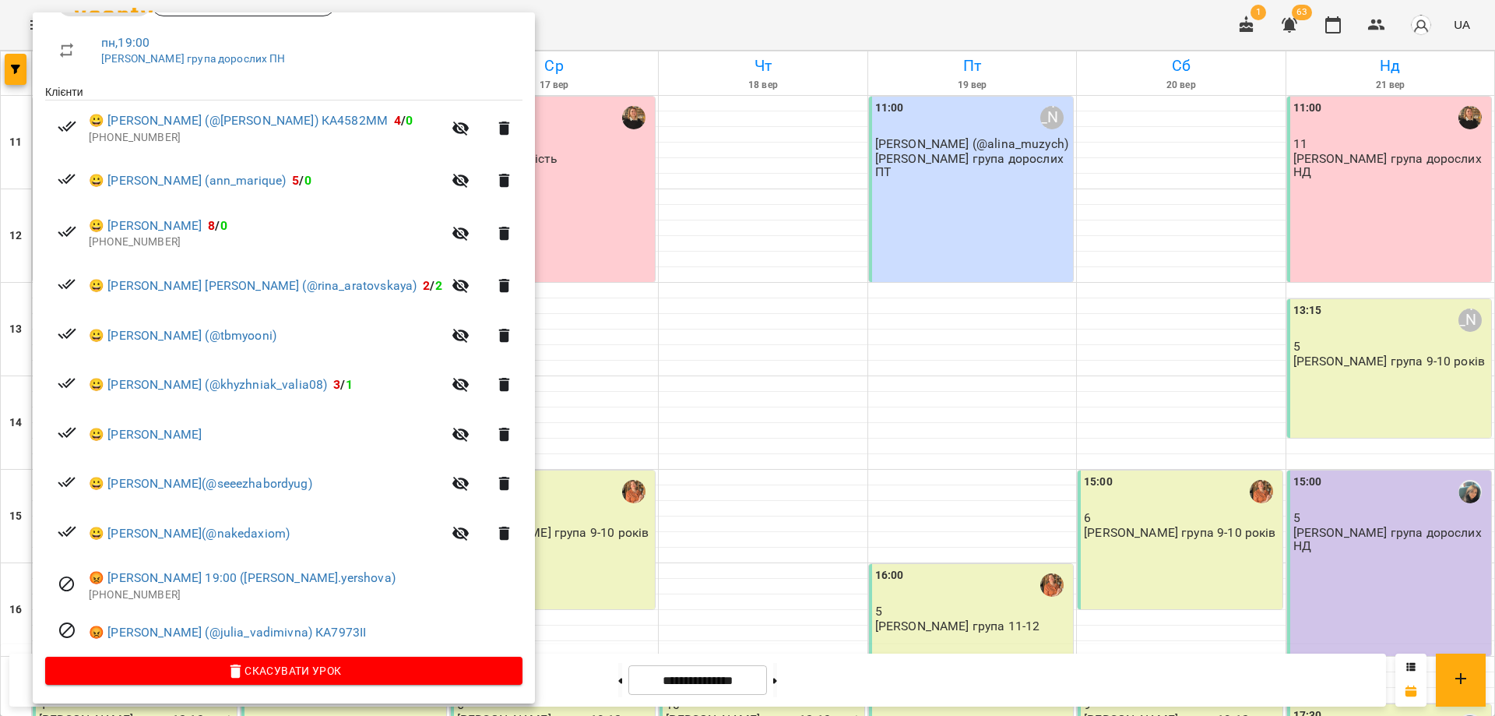
click at [767, 601] on div at bounding box center [747, 358] width 1495 height 716
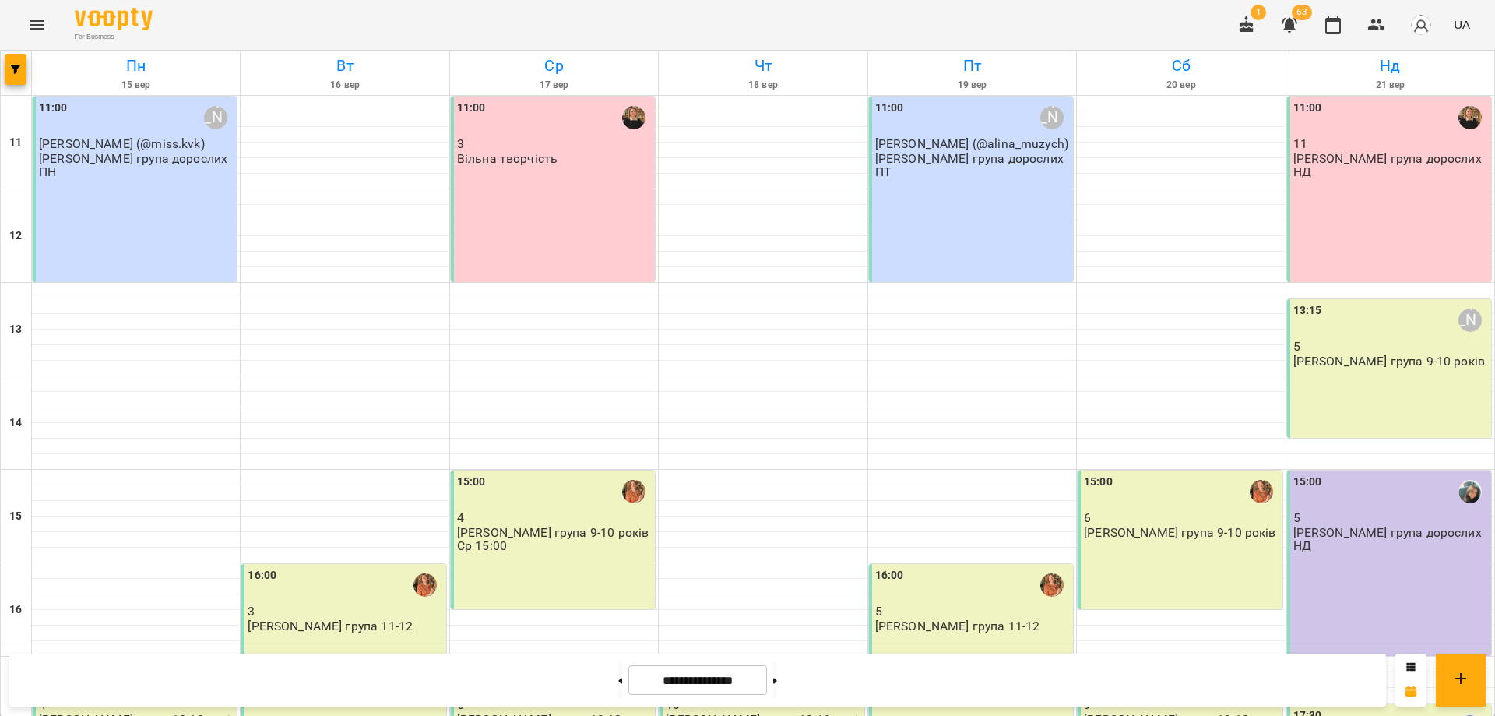
click at [895, 33] on div "For Business 1 63 UA" at bounding box center [747, 25] width 1495 height 50
click at [553, 138] on div "11:00 3 Вільна творчість" at bounding box center [553, 189] width 204 height 185
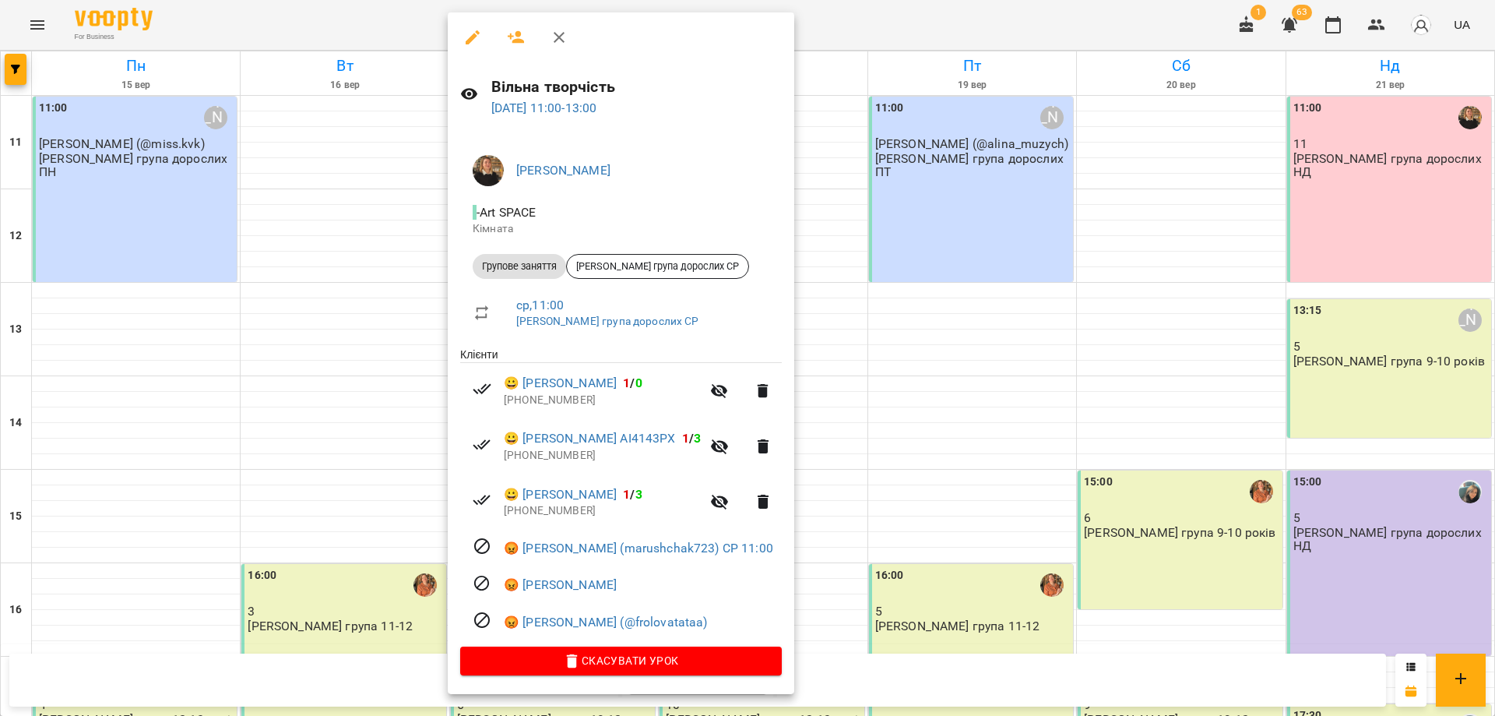
click at [395, 599] on div at bounding box center [747, 358] width 1495 height 716
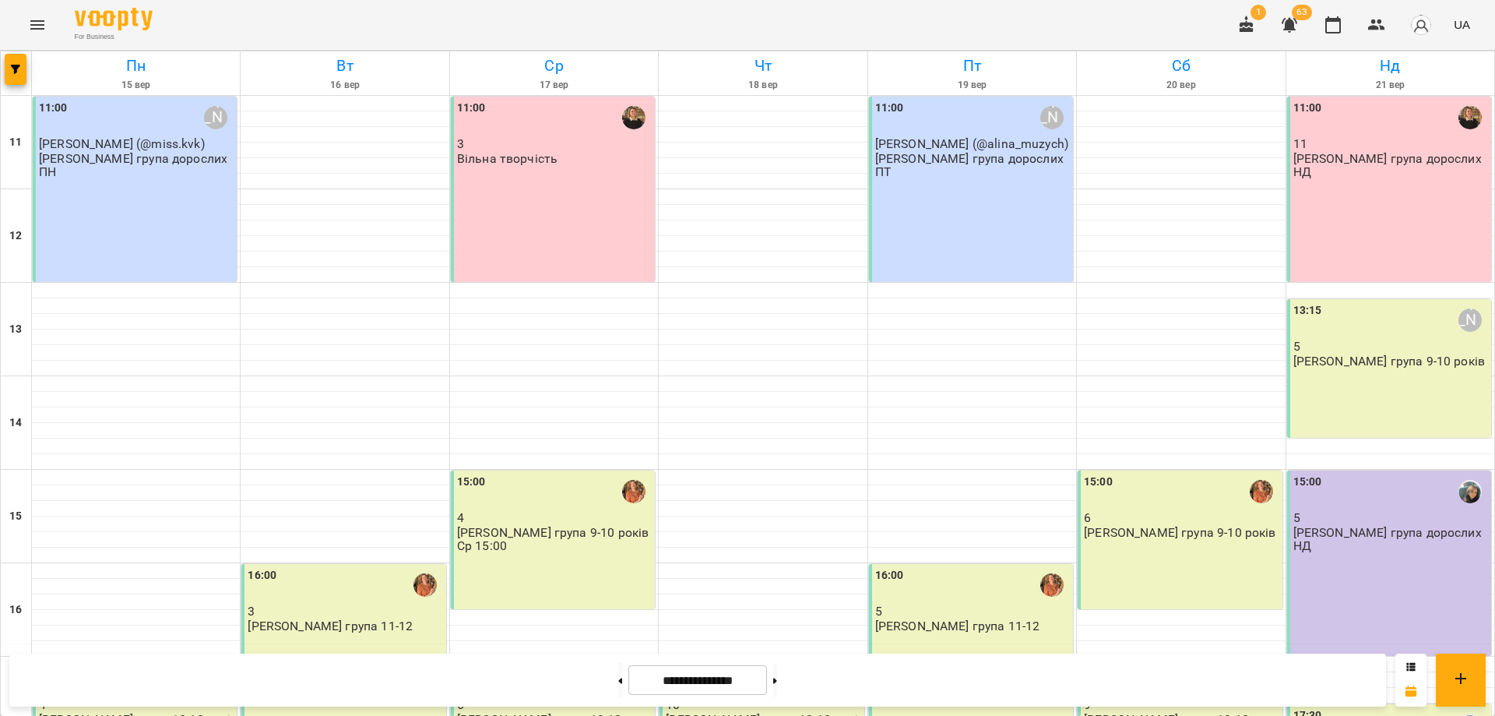
click at [541, 474] on div "15:00" at bounding box center [554, 492] width 195 height 36
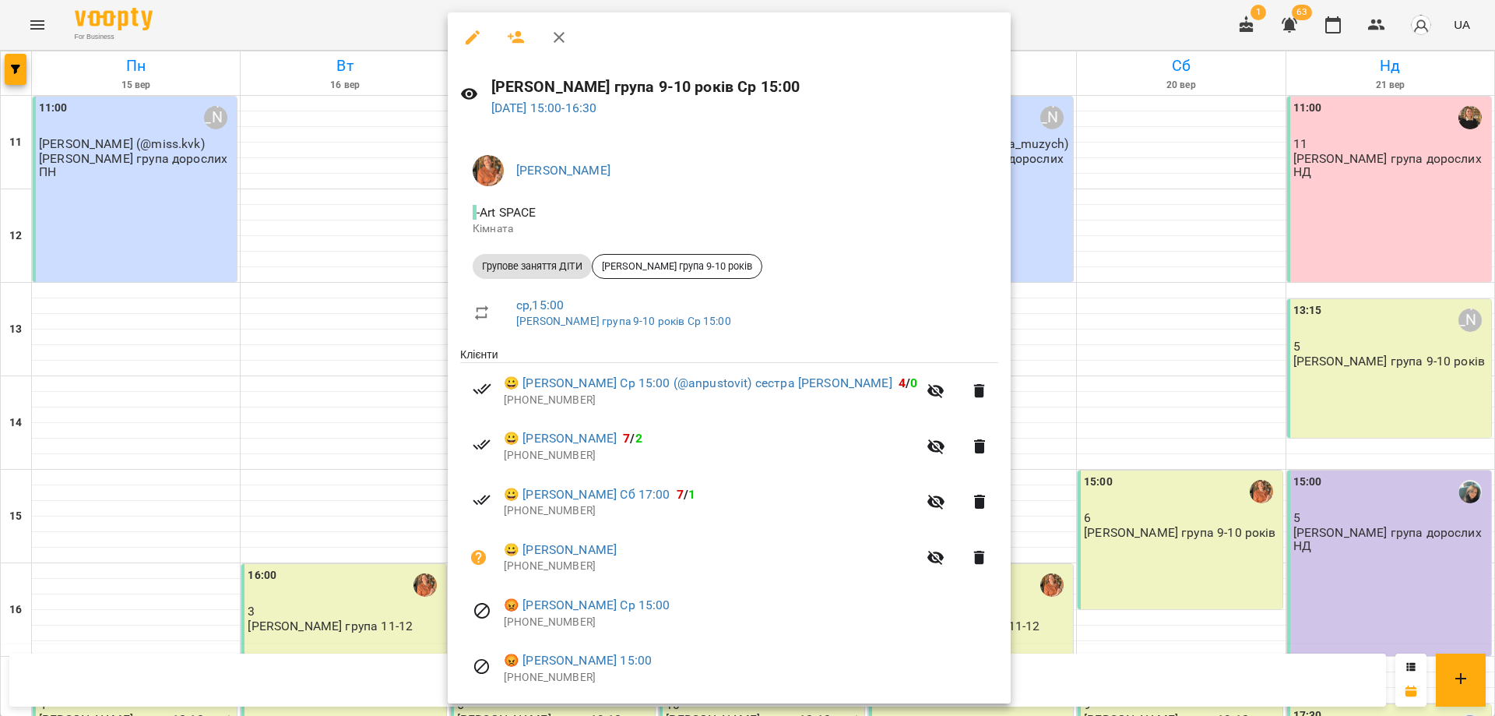
click at [397, 563] on div at bounding box center [747, 358] width 1495 height 716
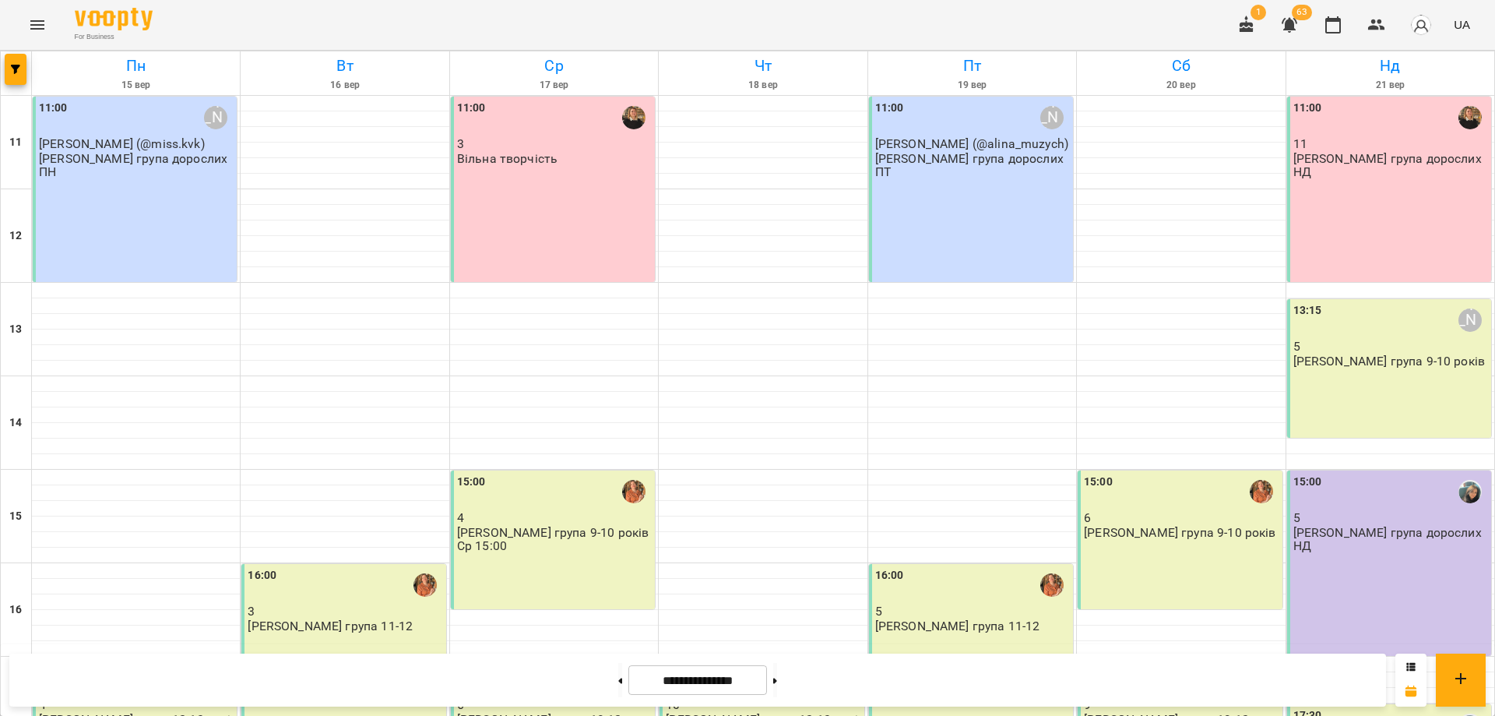
scroll to position [234, 0]
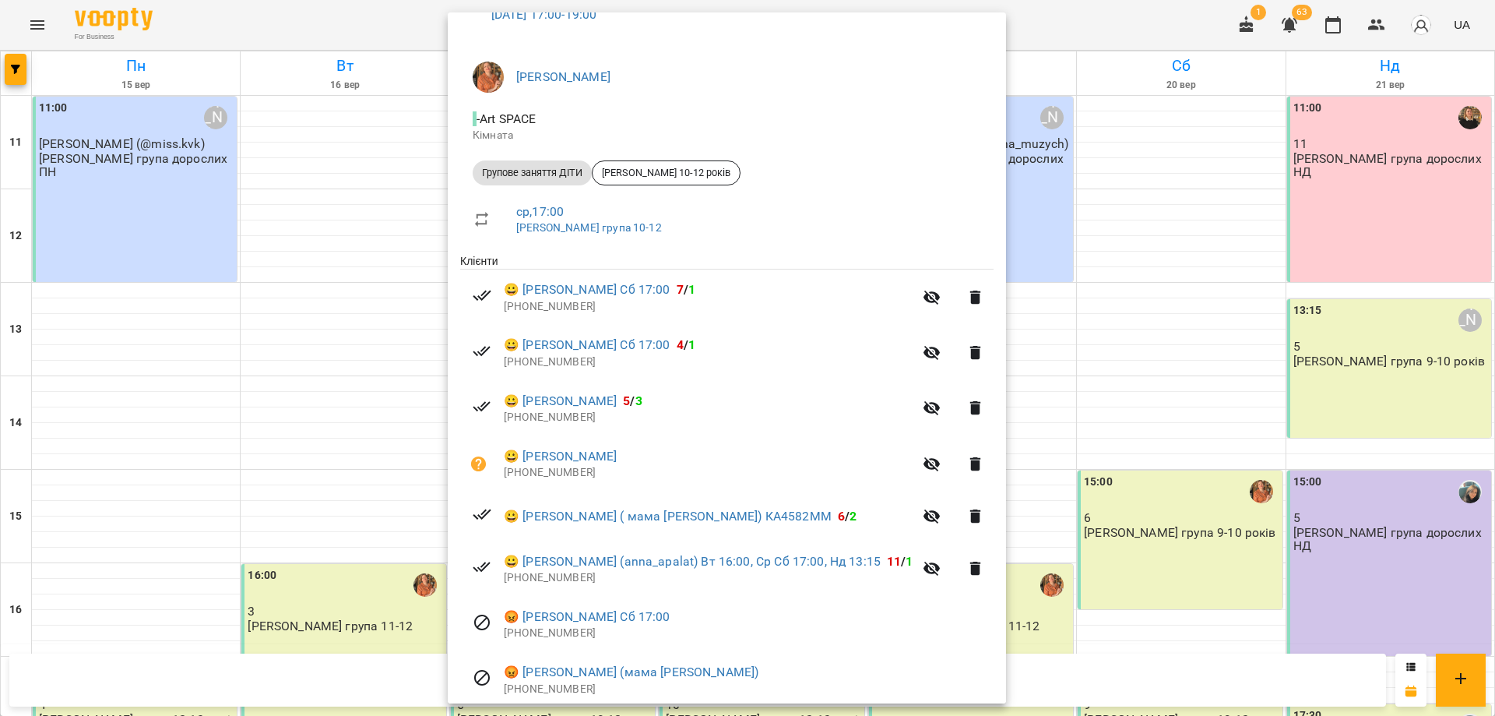
scroll to position [156, 0]
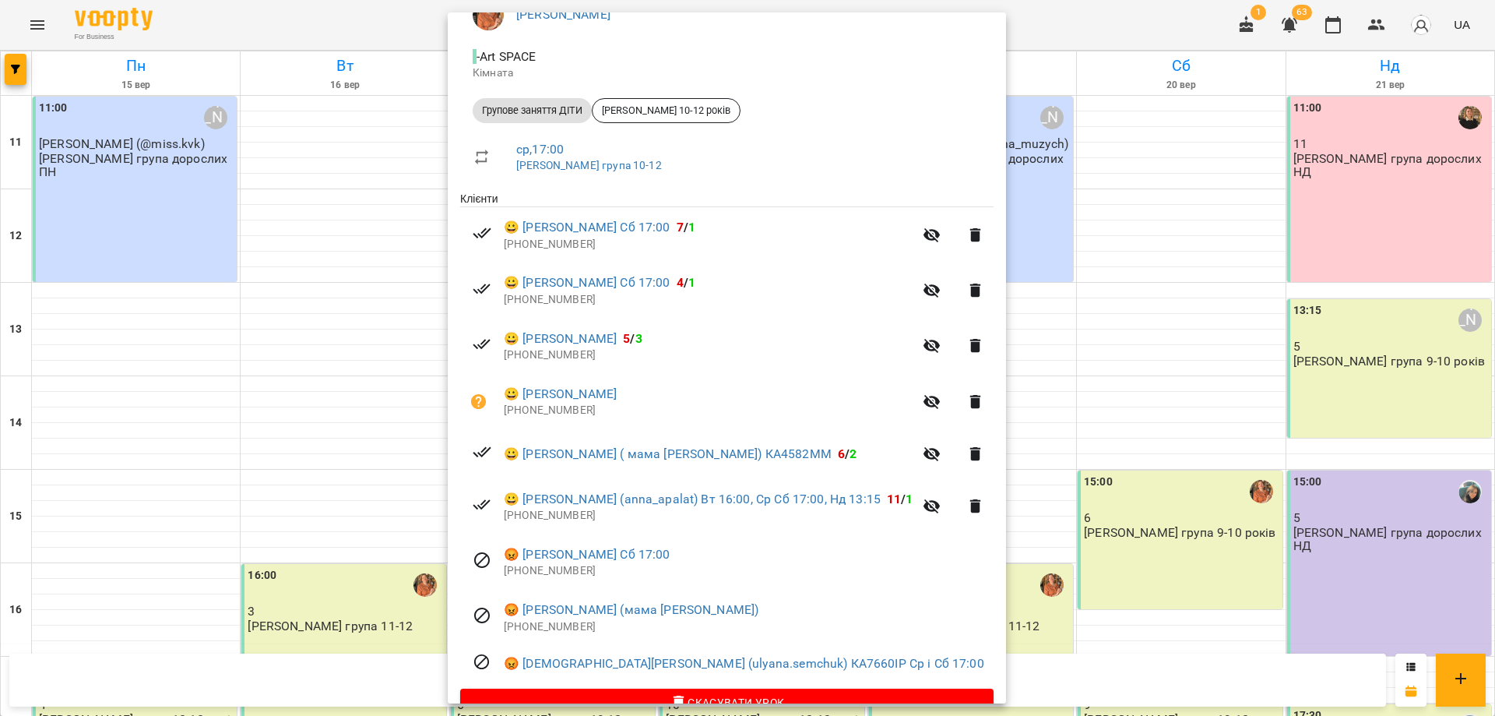
click at [440, 445] on div at bounding box center [747, 358] width 1495 height 716
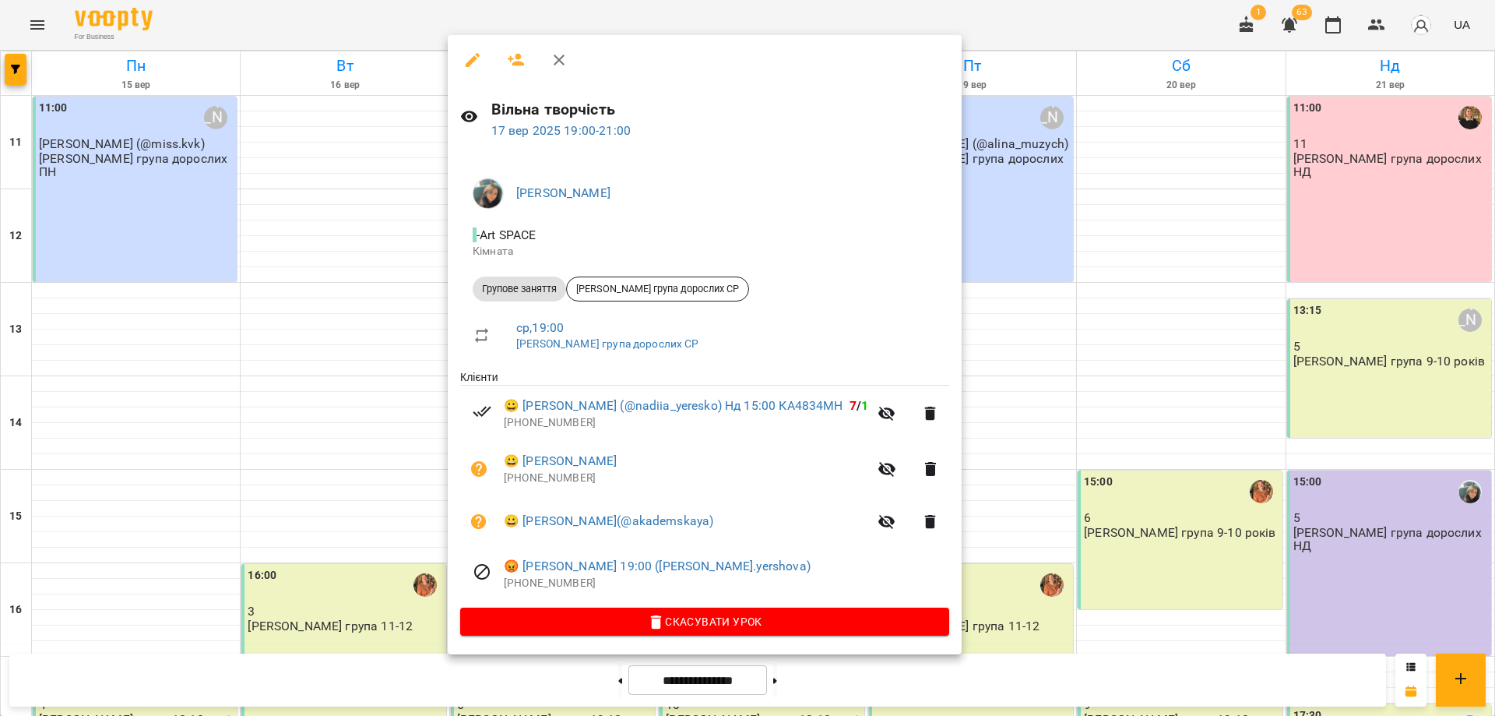
click at [1230, 486] on div at bounding box center [747, 358] width 1495 height 716
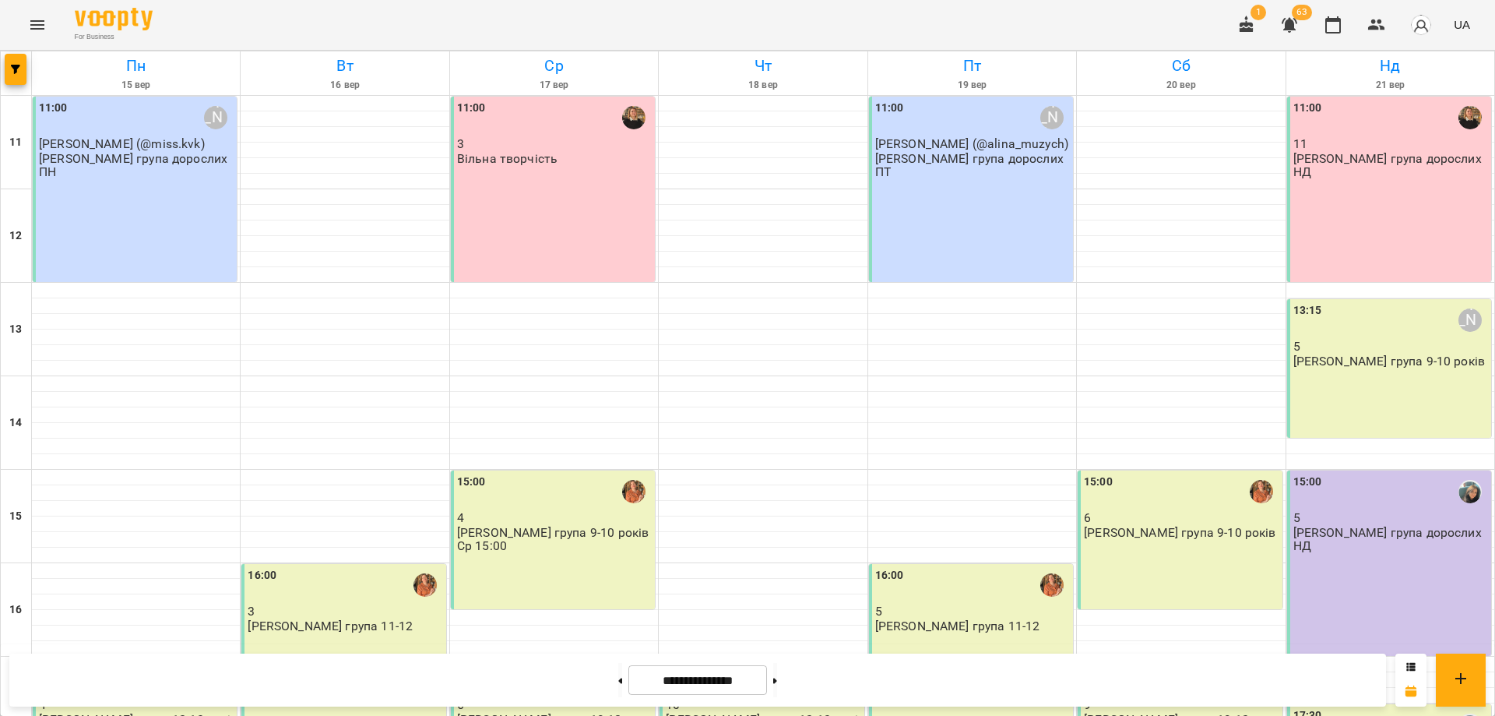
click at [741, 17] on div "For Business 1 63 UA" at bounding box center [747, 25] width 1495 height 50
click at [1369, 44] on div "1 63 UA" at bounding box center [1352, 25] width 248 height 40
click at [1372, 37] on button "button" at bounding box center [1376, 24] width 37 height 37
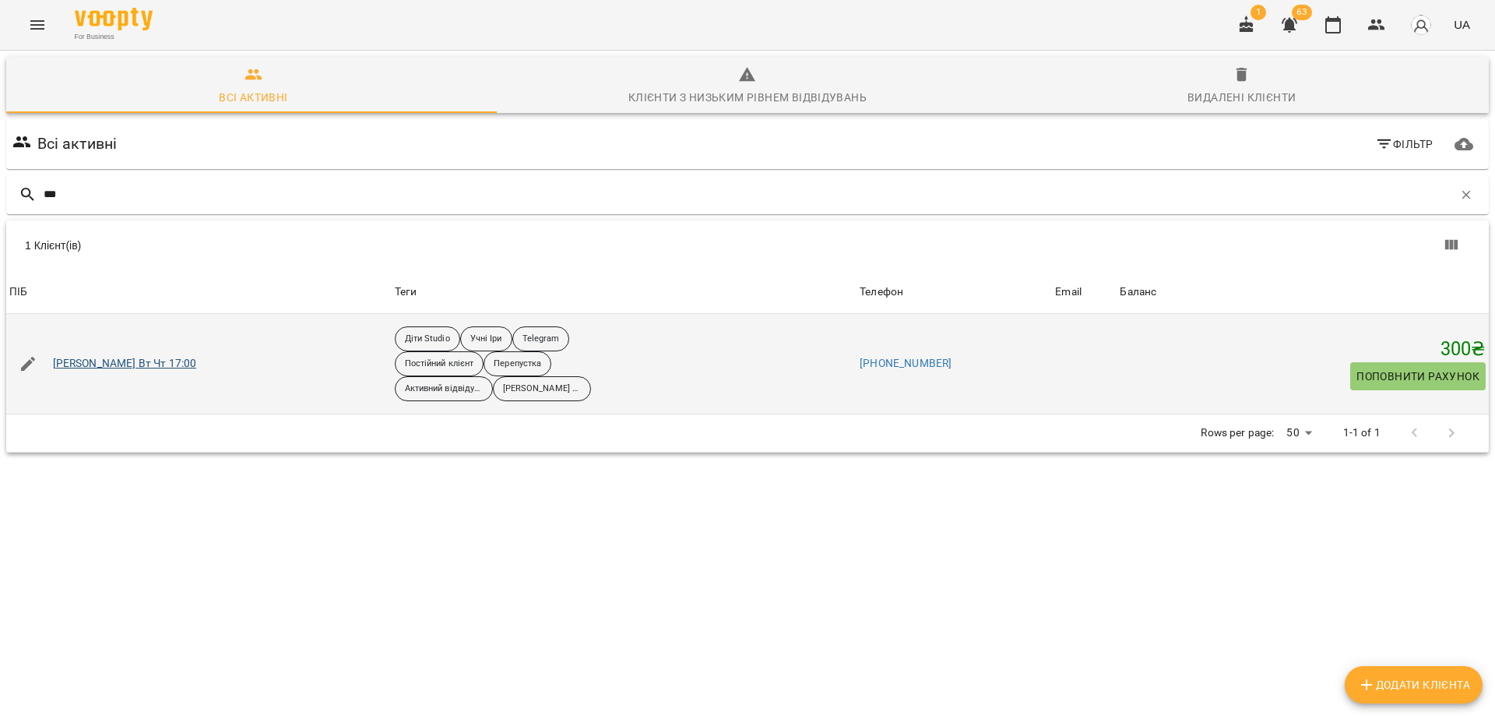
type input "***"
click at [139, 364] on link "Руліковська Катерина Вт Чт 17:00" at bounding box center [125, 364] width 144 height 16
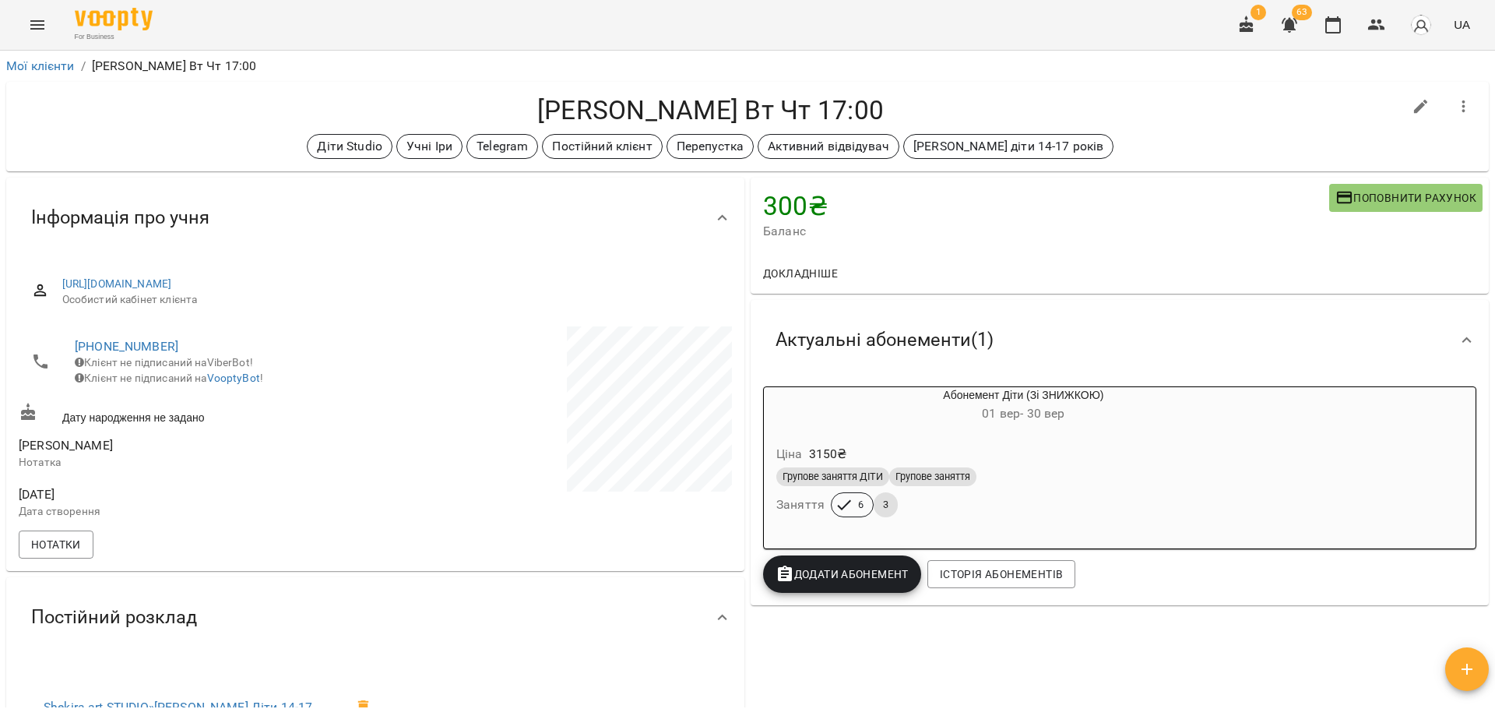
click at [1226, 92] on div "Руліковська Катерина Вт Чт 17:00 Діти Studio Учні Іри Telegram Постійний клієнт…" at bounding box center [747, 127] width 1483 height 90
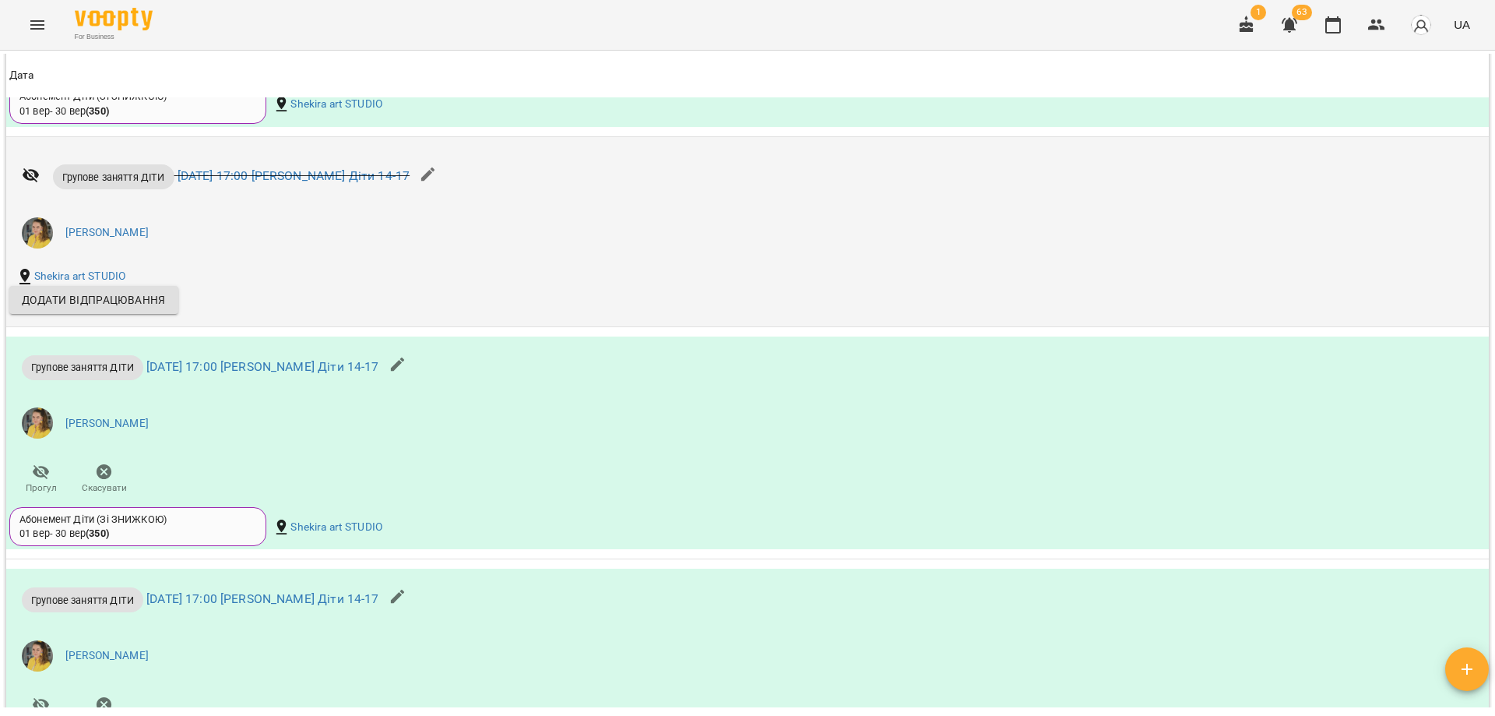
scroll to position [1246, 0]
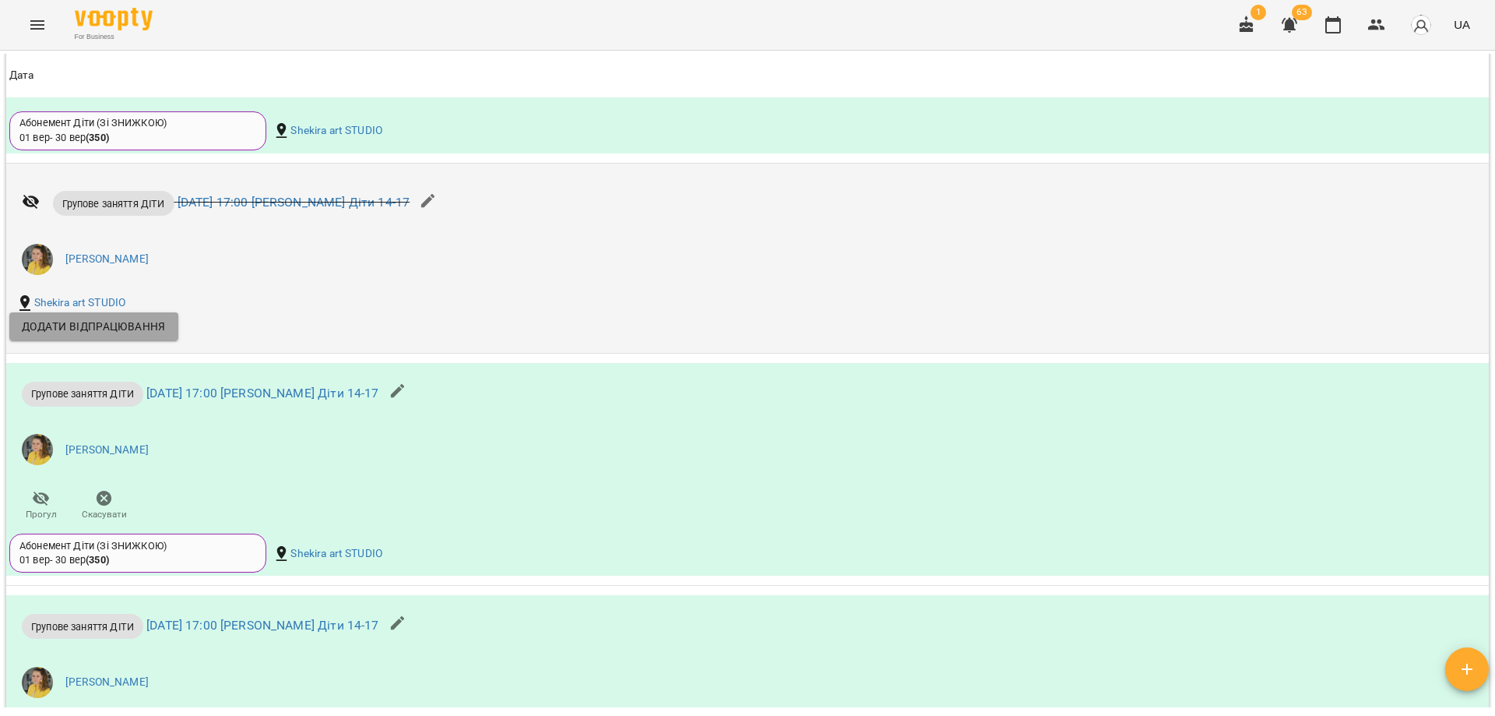
click at [71, 336] on span "Додати відпрацювання" at bounding box center [94, 326] width 144 height 19
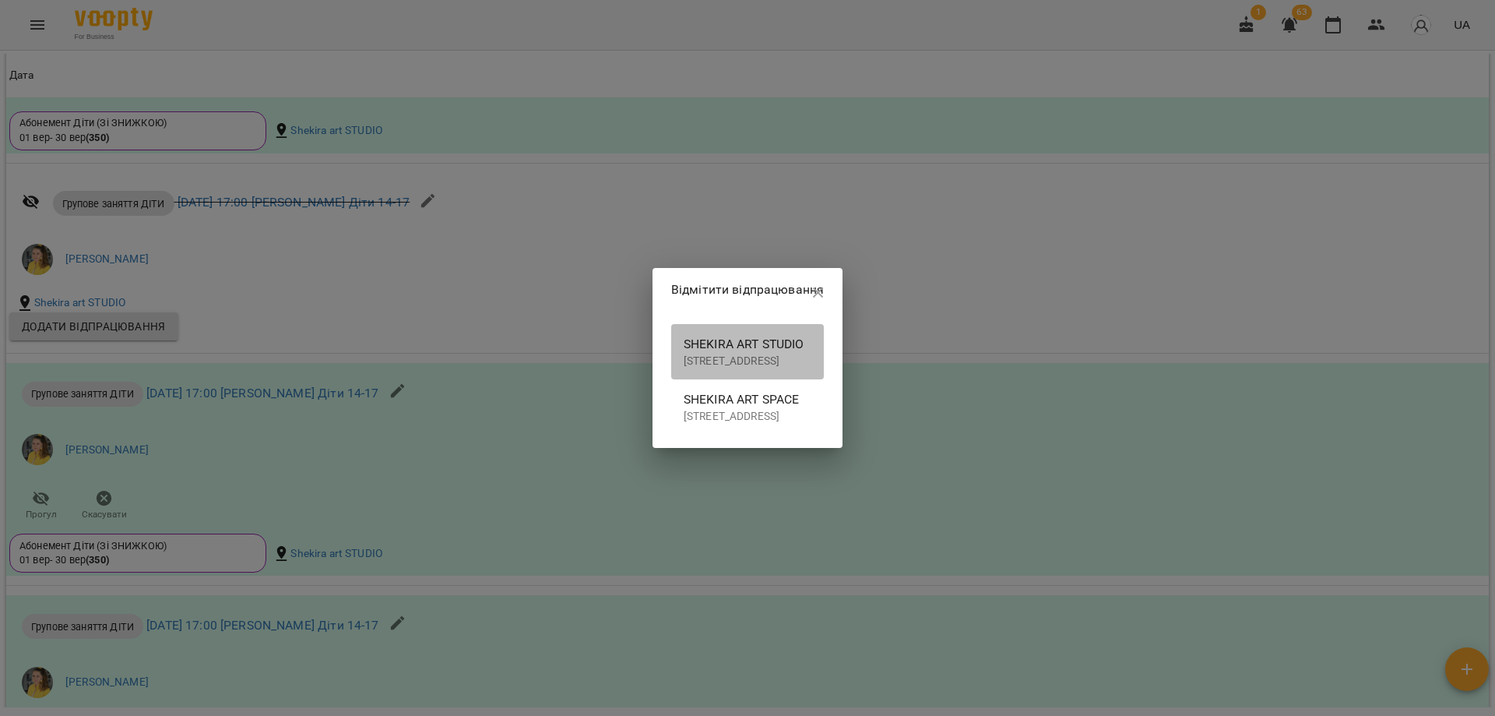
click at [732, 354] on p "вулиця Березнева, 16, Київ, Україна" at bounding box center [748, 362] width 128 height 16
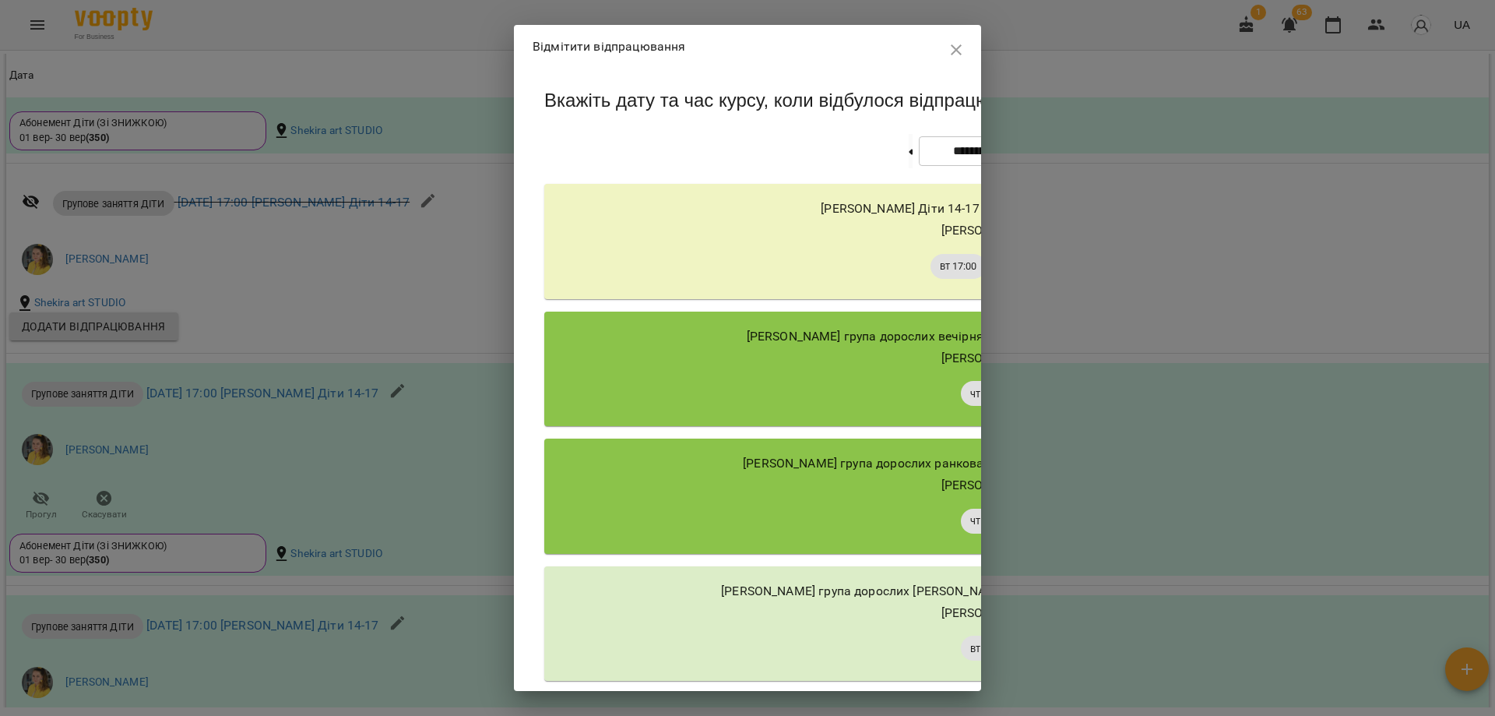
scroll to position [78, 0]
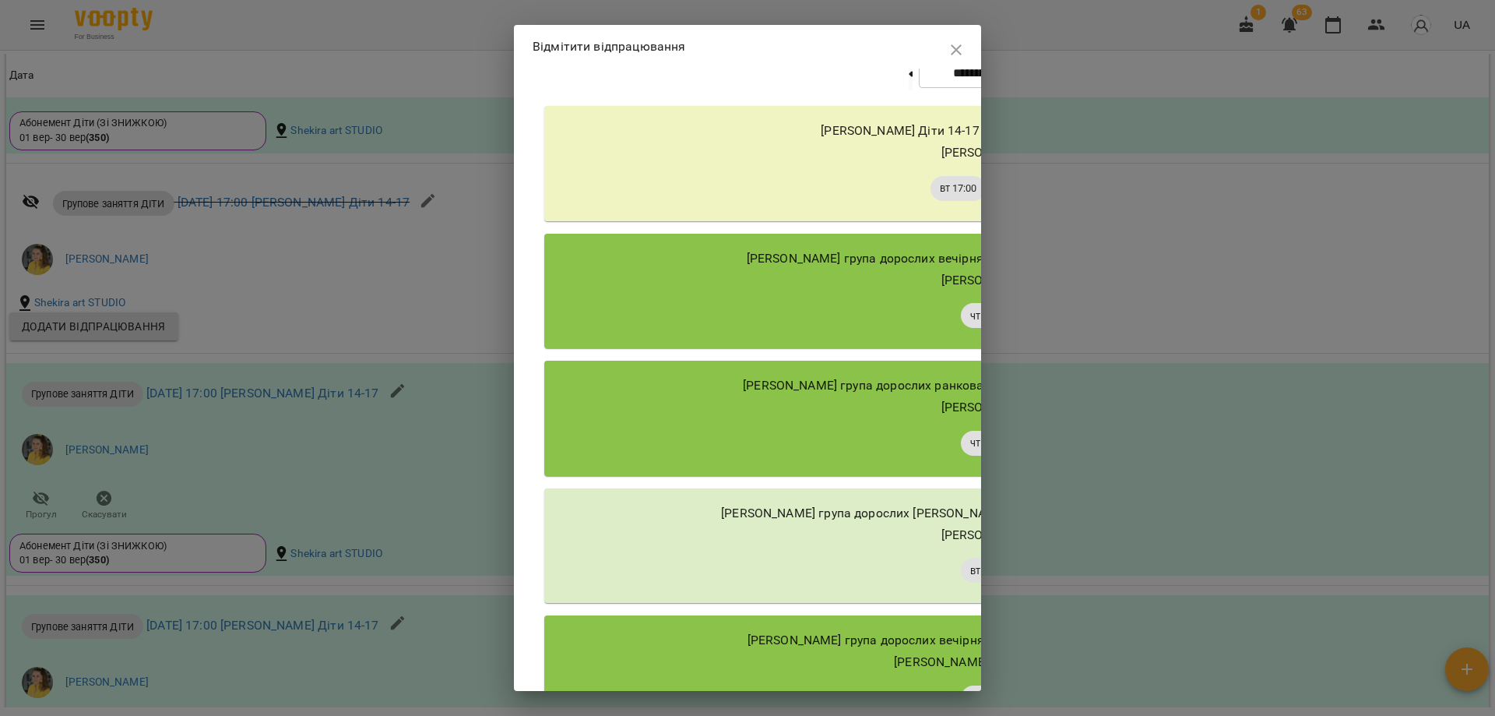
click at [1064, 90] on button at bounding box center [1066, 73] width 4 height 34
type input "**********"
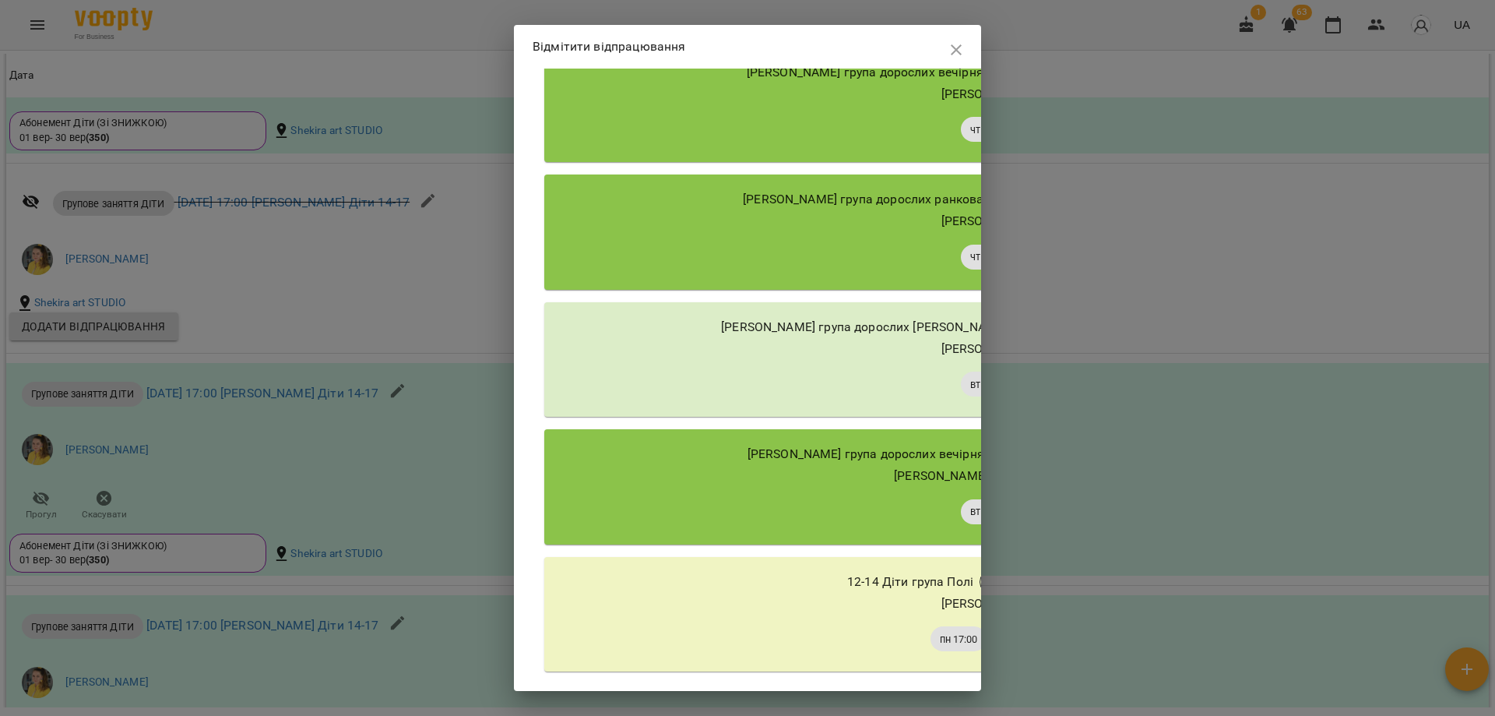
scroll to position [287, 0]
click at [931, 640] on span "пн 17:00" at bounding box center [959, 639] width 56 height 15
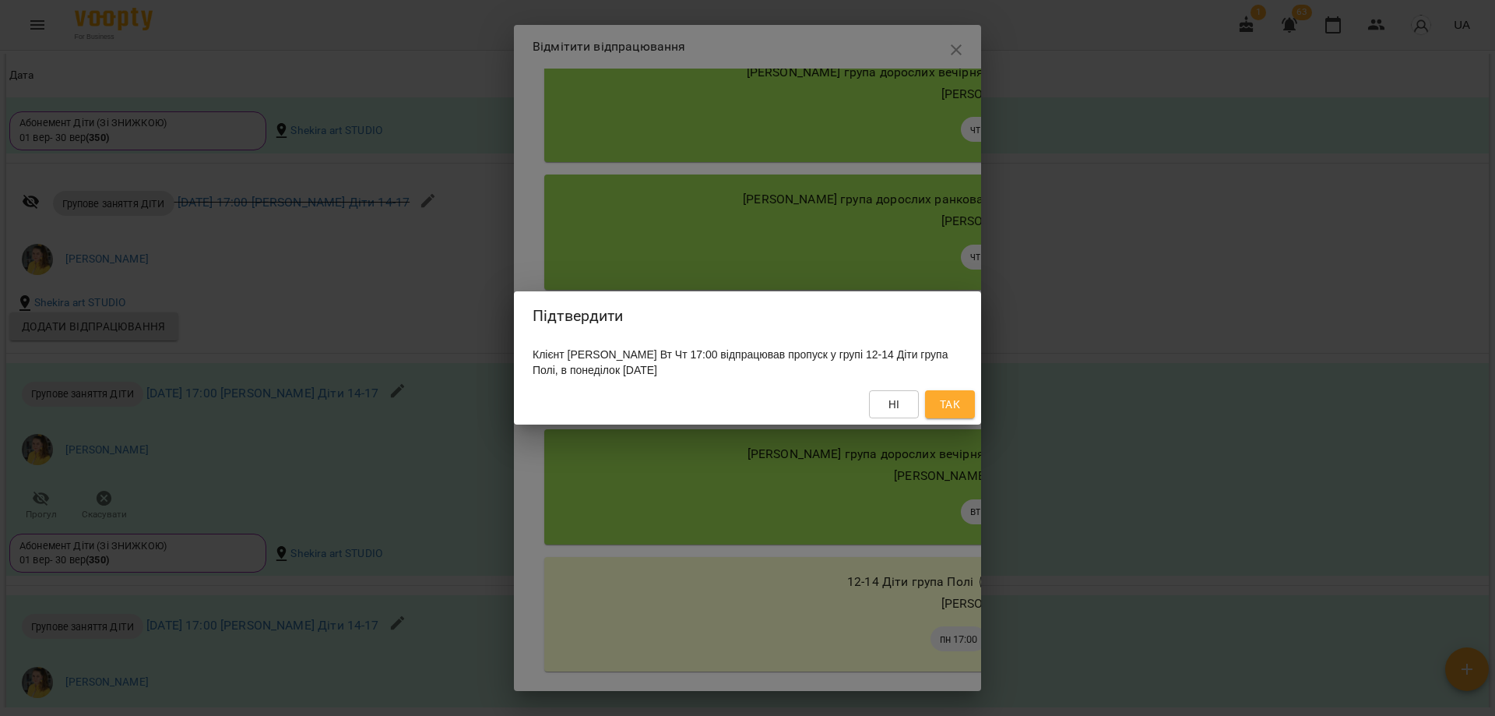
click at [952, 403] on span "Так" at bounding box center [950, 404] width 20 height 19
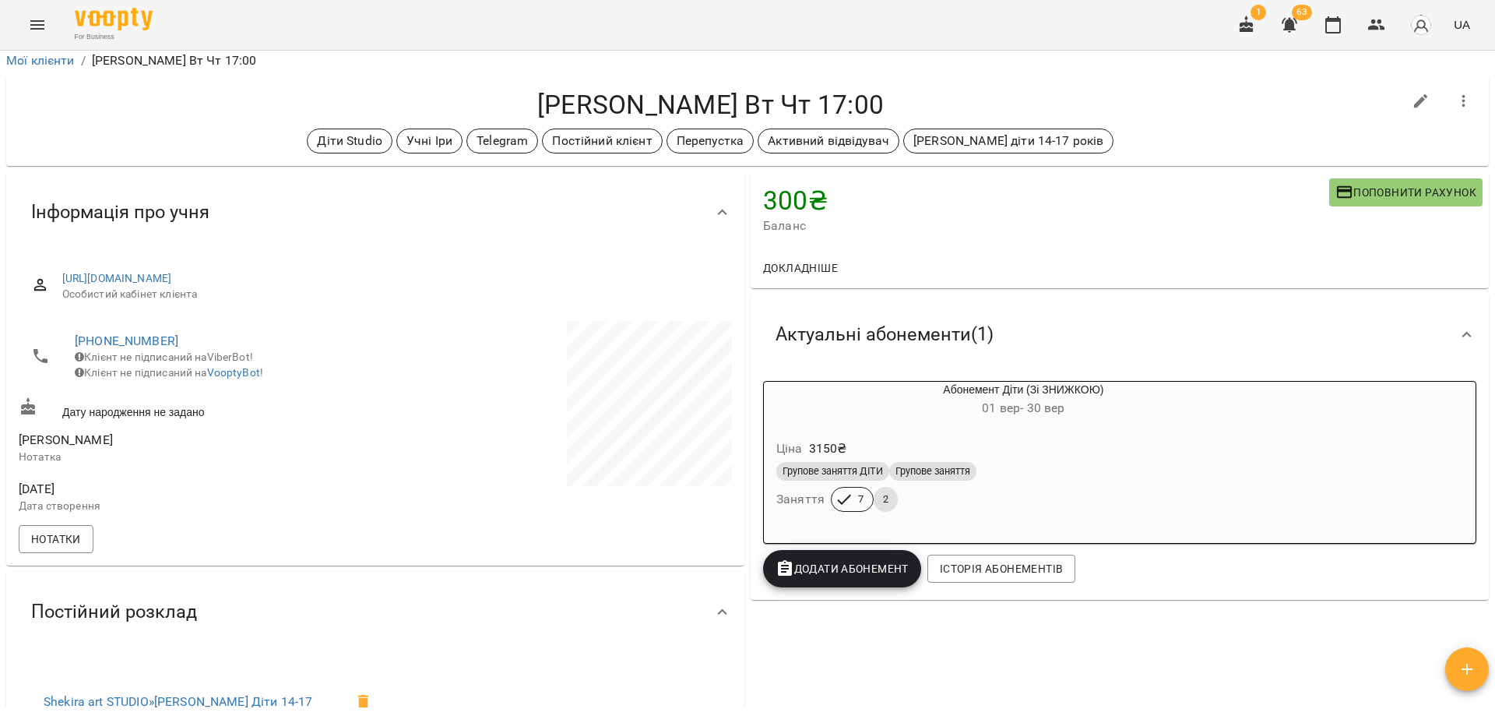
scroll to position [0, 0]
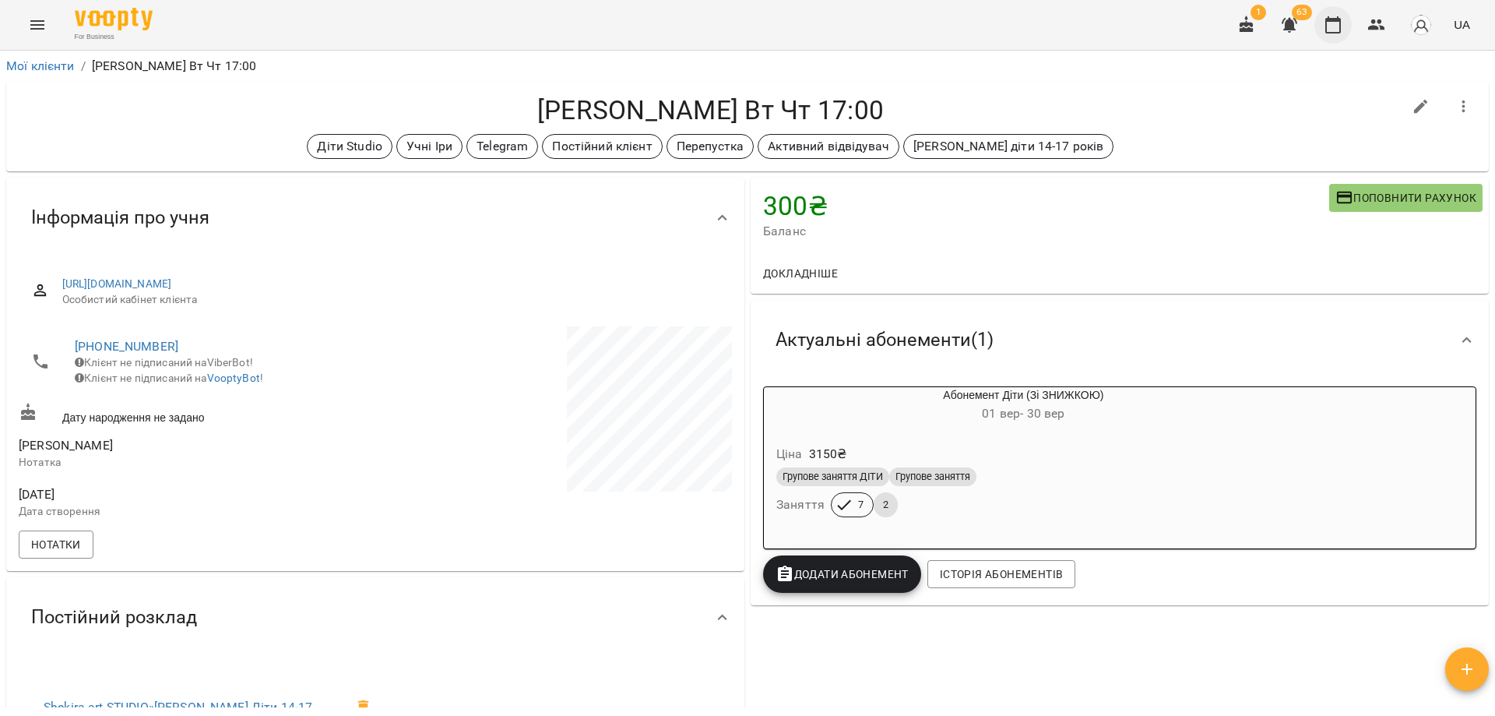
click at [1336, 29] on icon "button" at bounding box center [1333, 25] width 19 height 19
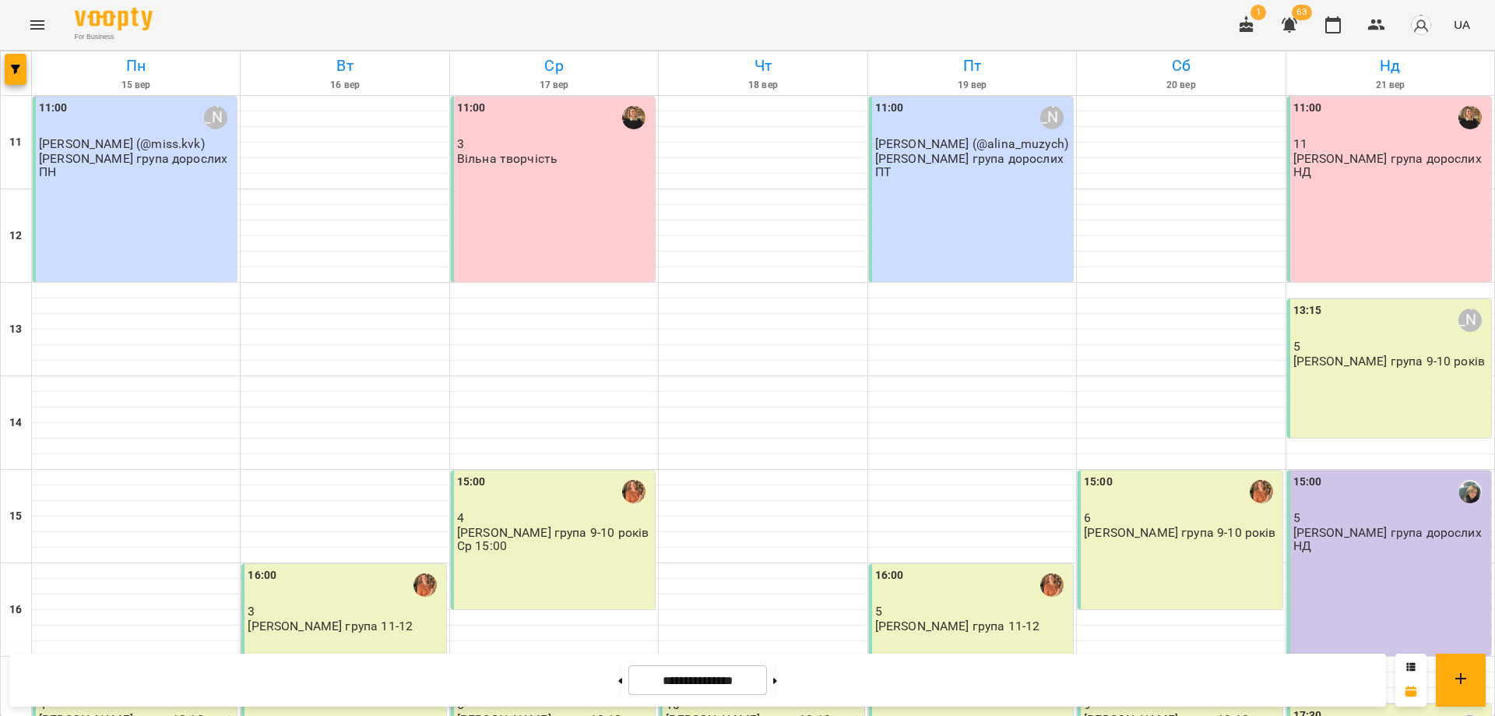
click at [1097, 23] on div "For Business 1 63 UA" at bounding box center [747, 25] width 1495 height 50
click at [1086, 23] on div "For Business 1 63 UA" at bounding box center [747, 25] width 1495 height 50
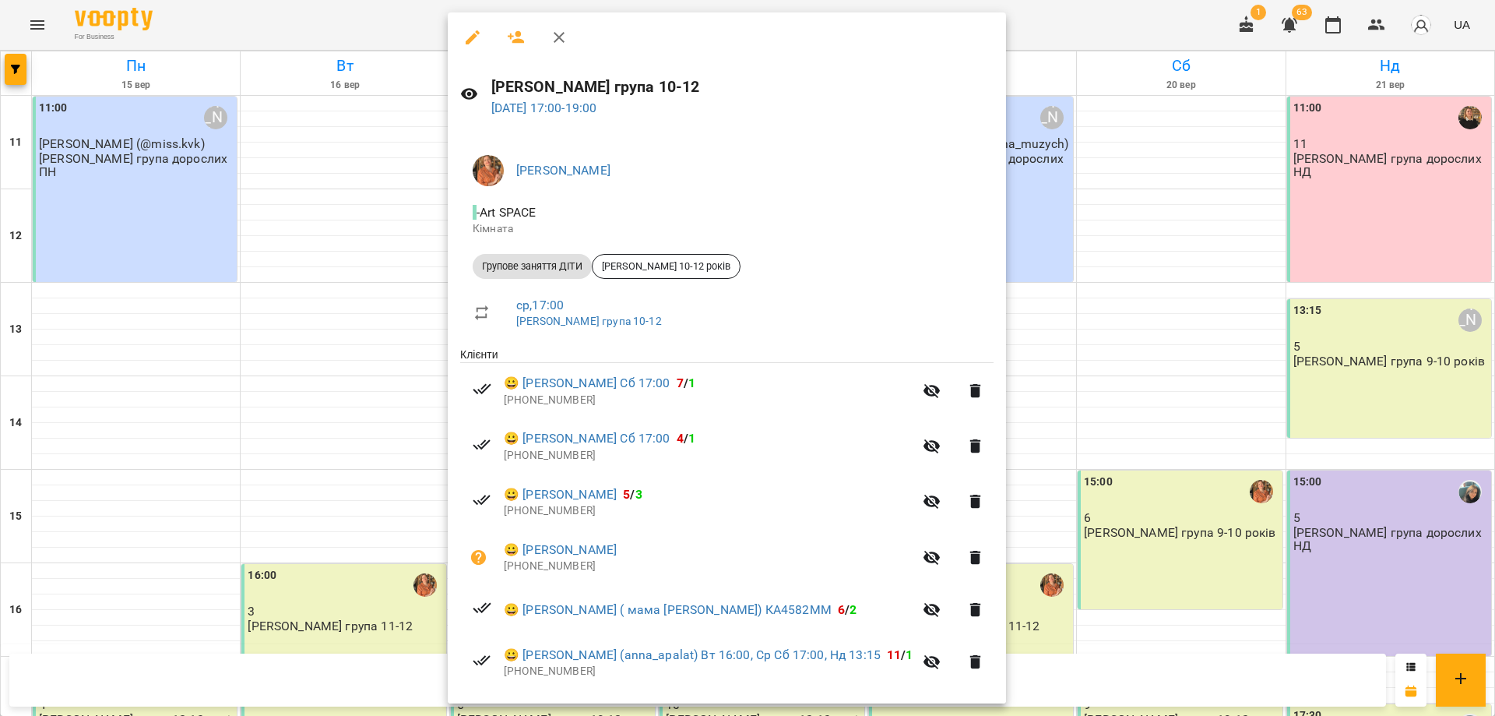
click at [305, 427] on div at bounding box center [747, 358] width 1495 height 716
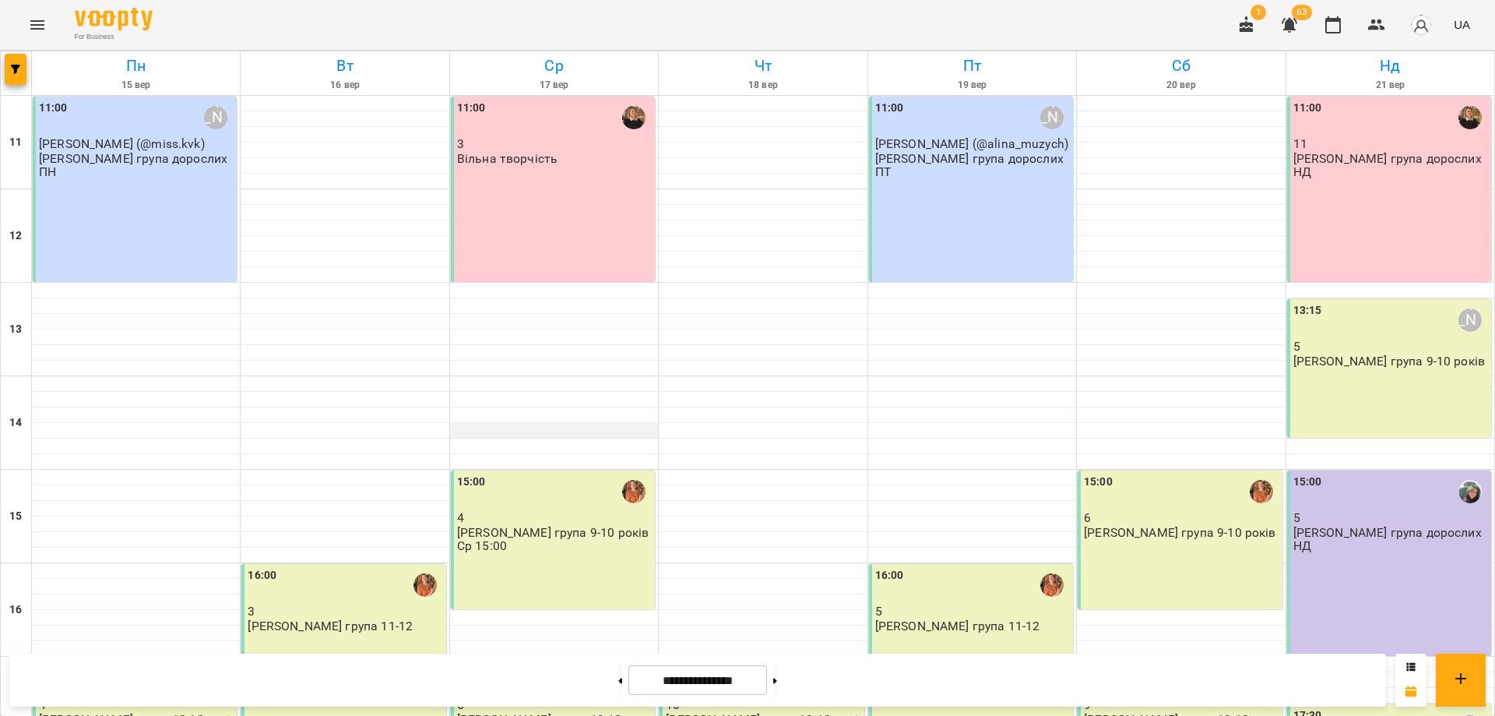
scroll to position [0, 0]
click at [502, 549] on div "15:00 4 Віта група 9-10 років Ср 15:00" at bounding box center [553, 539] width 204 height 139
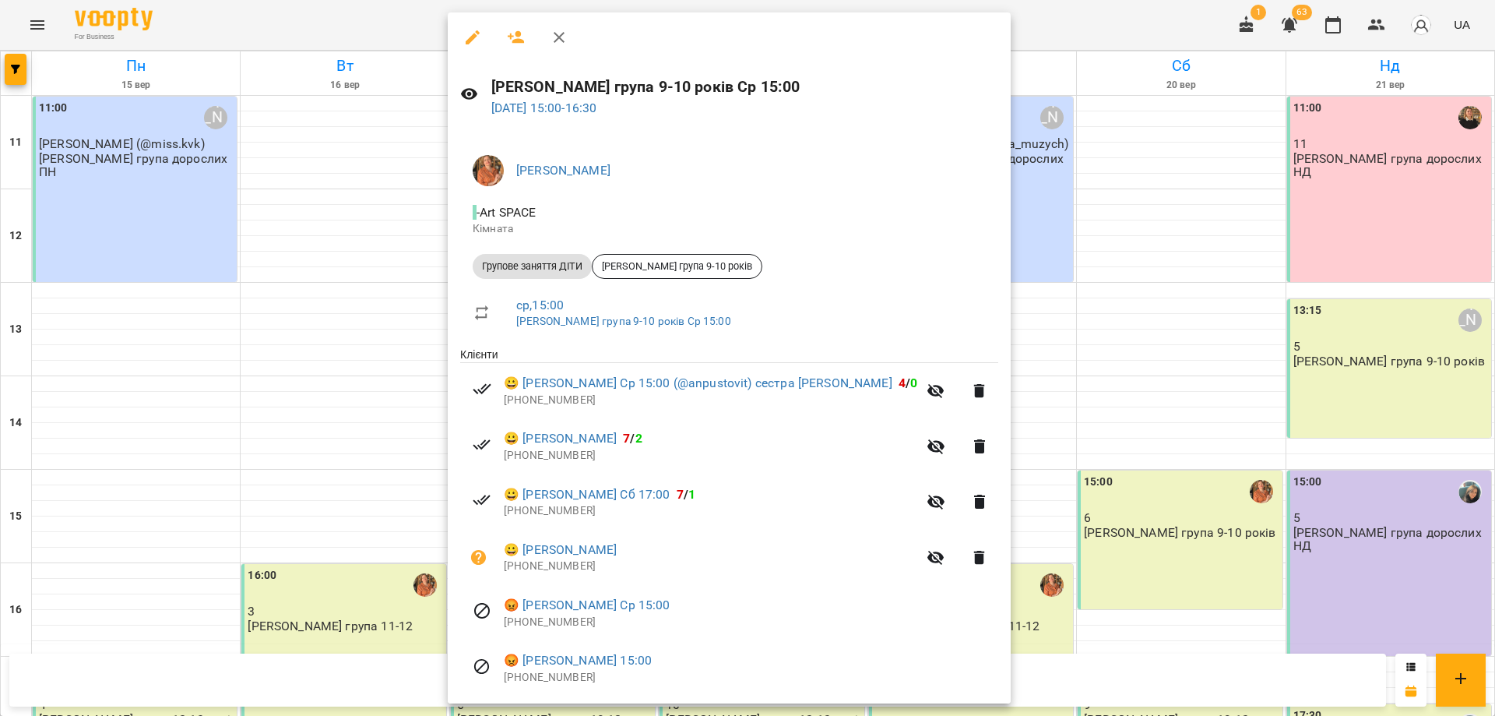
click at [354, 9] on div at bounding box center [747, 358] width 1495 height 716
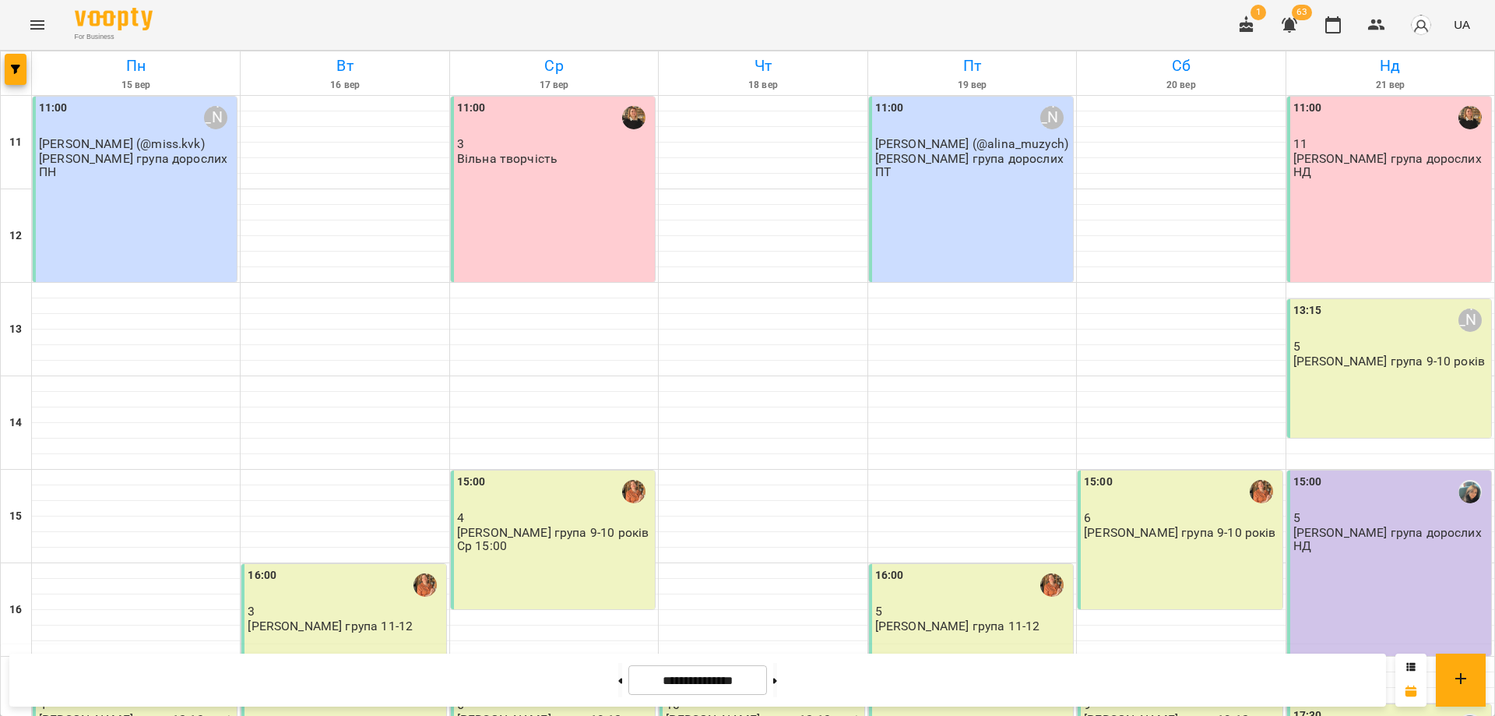
scroll to position [291, 0]
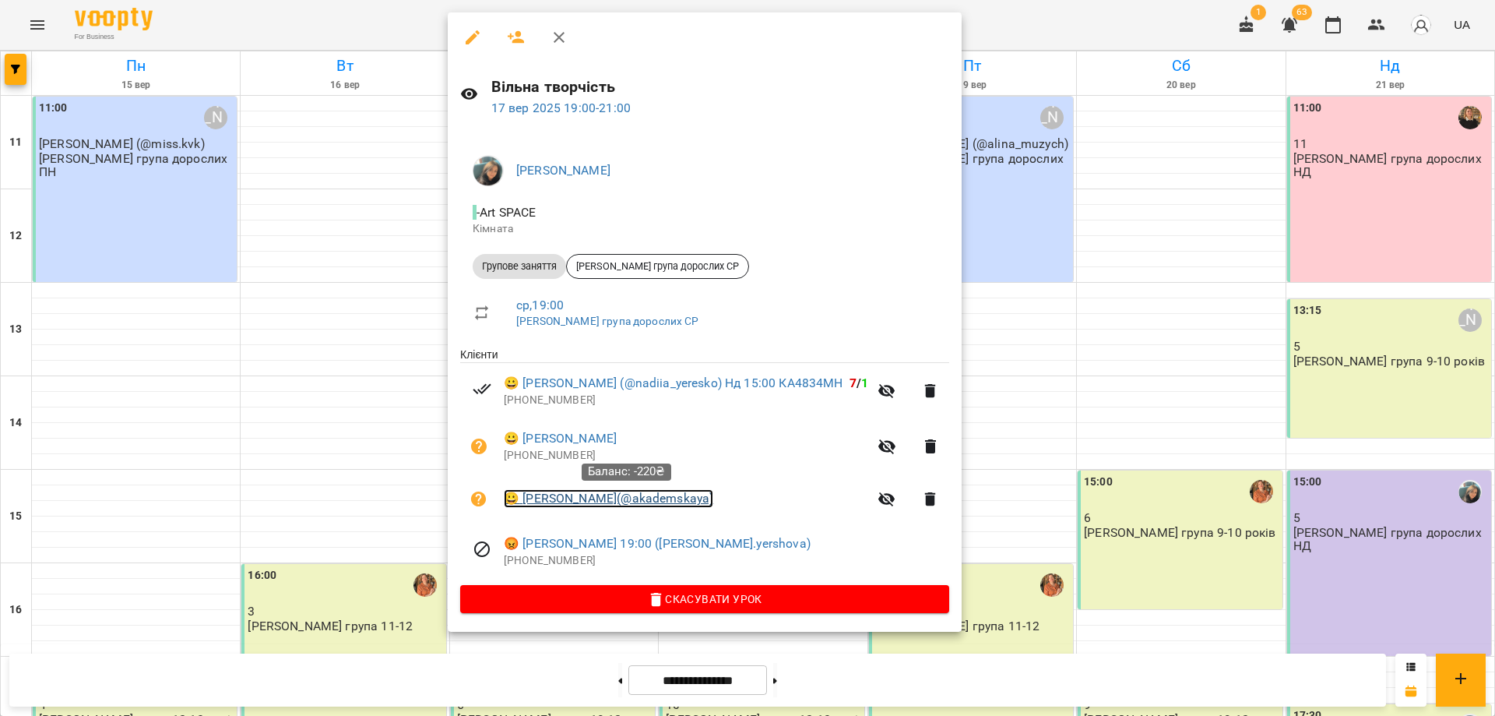
click at [551, 502] on link "😀 Мойсеєнко Анастасія(@akademskaya)" at bounding box center [609, 498] width 210 height 19
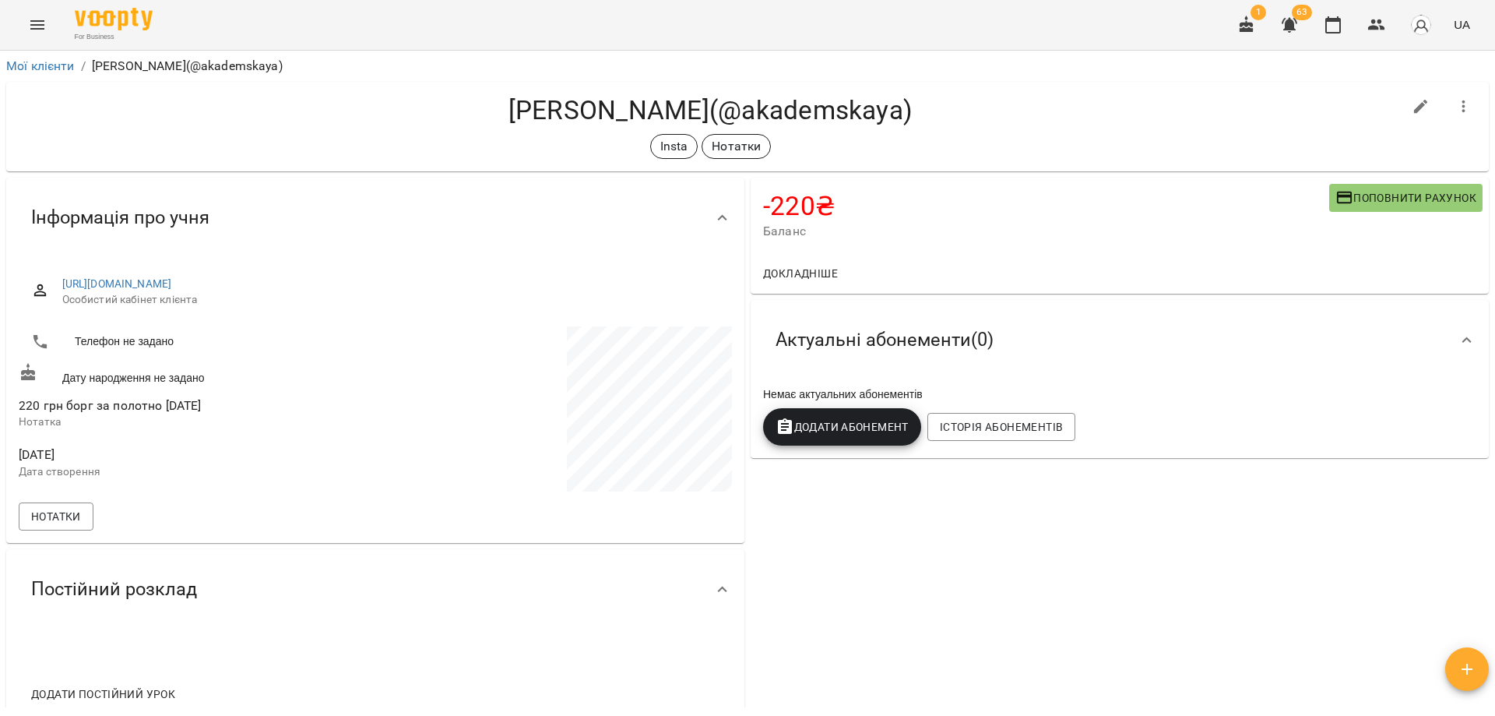
click at [1267, 541] on div "-220 ₴ Баланс Поповнити рахунок Докладніше -220 ₴ Послуги -220 ₴ Без призначенн…" at bounding box center [1120, 451] width 745 height 555
click at [1017, 107] on h4 "[PERSON_NAME](@akademskaya)" at bounding box center [711, 110] width 1384 height 32
click at [1371, 191] on span "Поповнити рахунок" at bounding box center [1406, 197] width 141 height 19
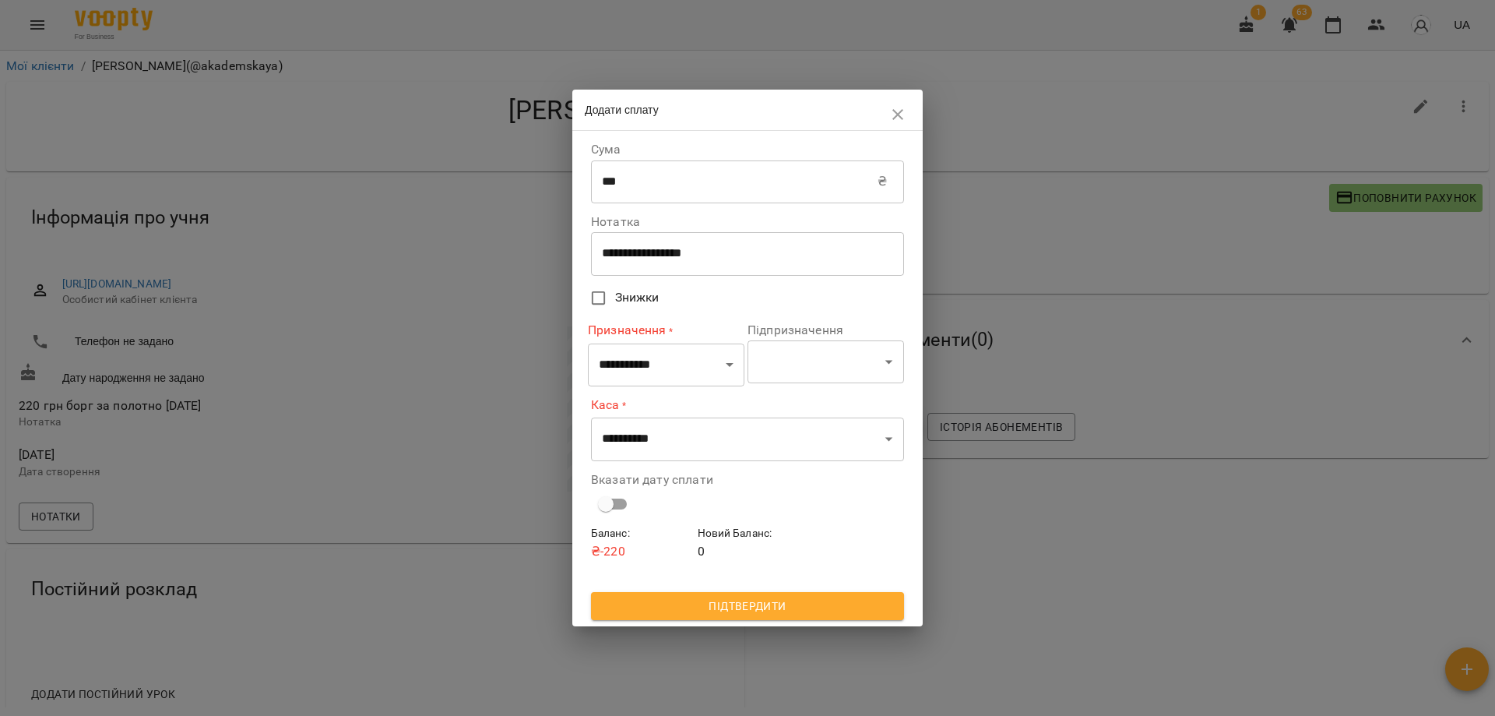
drag, startPoint x: 686, startPoint y: 174, endPoint x: 534, endPoint y: 174, distance: 151.9
click at [534, 174] on div "**********" at bounding box center [747, 358] width 1495 height 716
type input "***"
click at [680, 369] on select "**********" at bounding box center [666, 365] width 157 height 44
select select "*******"
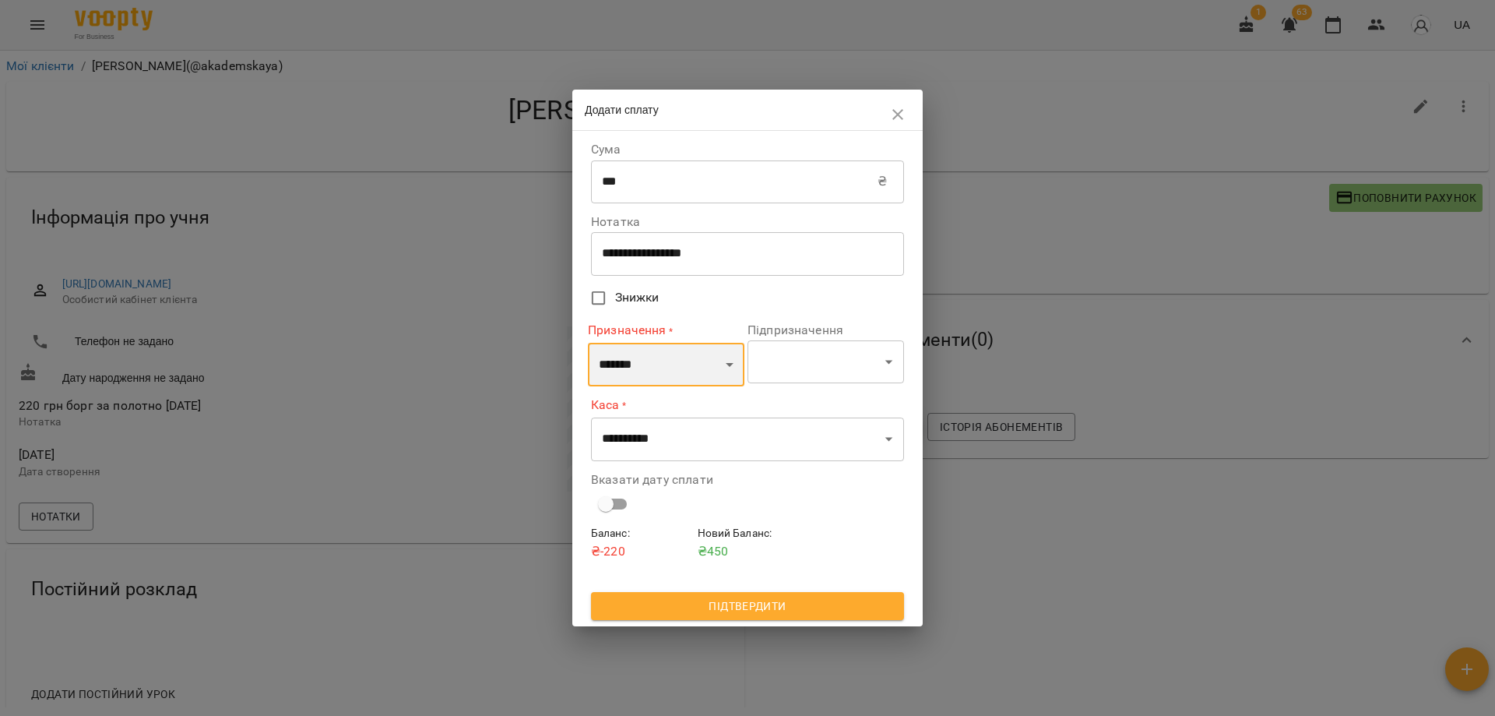
click at [588, 343] on select "**********" at bounding box center [666, 365] width 157 height 44
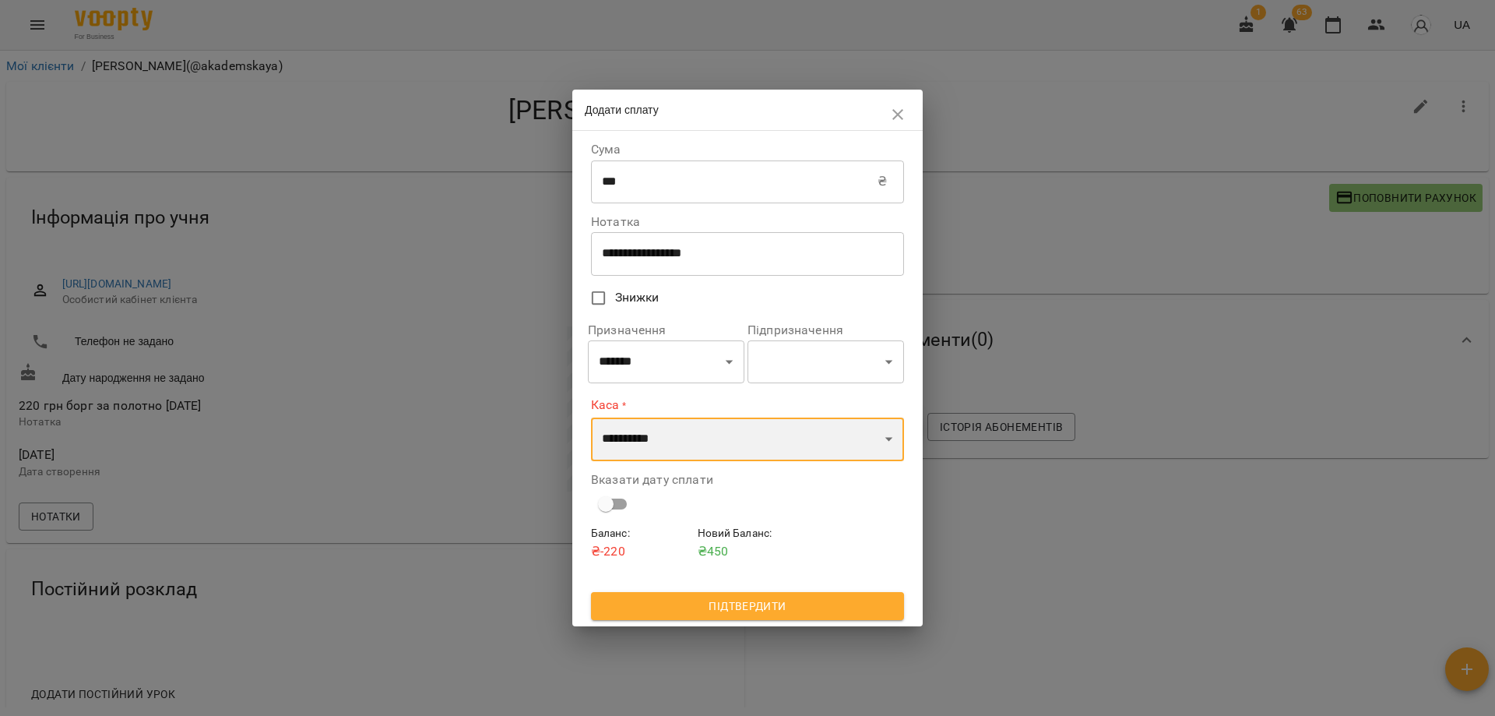
click at [688, 440] on select "**********" at bounding box center [747, 439] width 313 height 44
select select "**********"
click at [591, 417] on select "**********" at bounding box center [747, 439] width 313 height 44
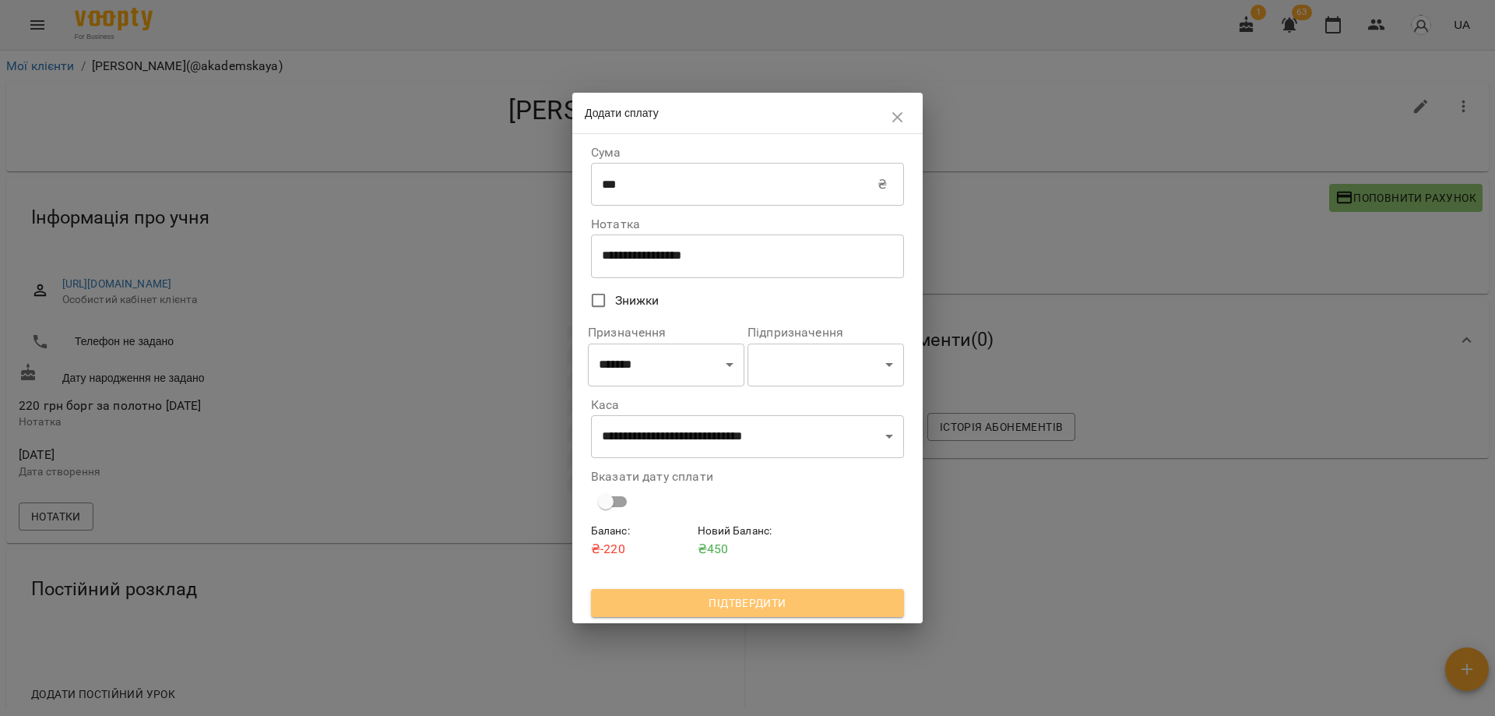
click at [756, 604] on span "Підтвердити" at bounding box center [748, 602] width 288 height 19
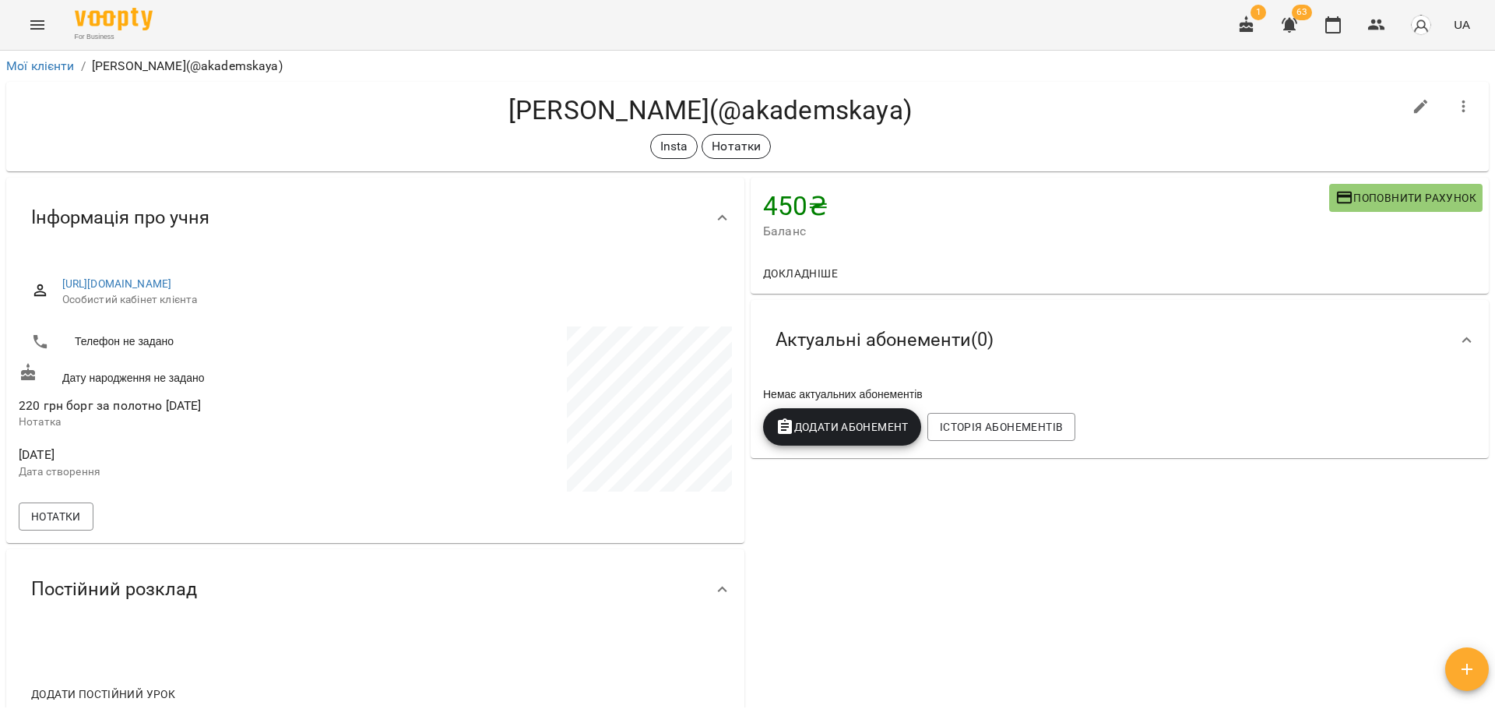
click at [1403, 111] on button "button" at bounding box center [1421, 106] width 37 height 37
select select "**"
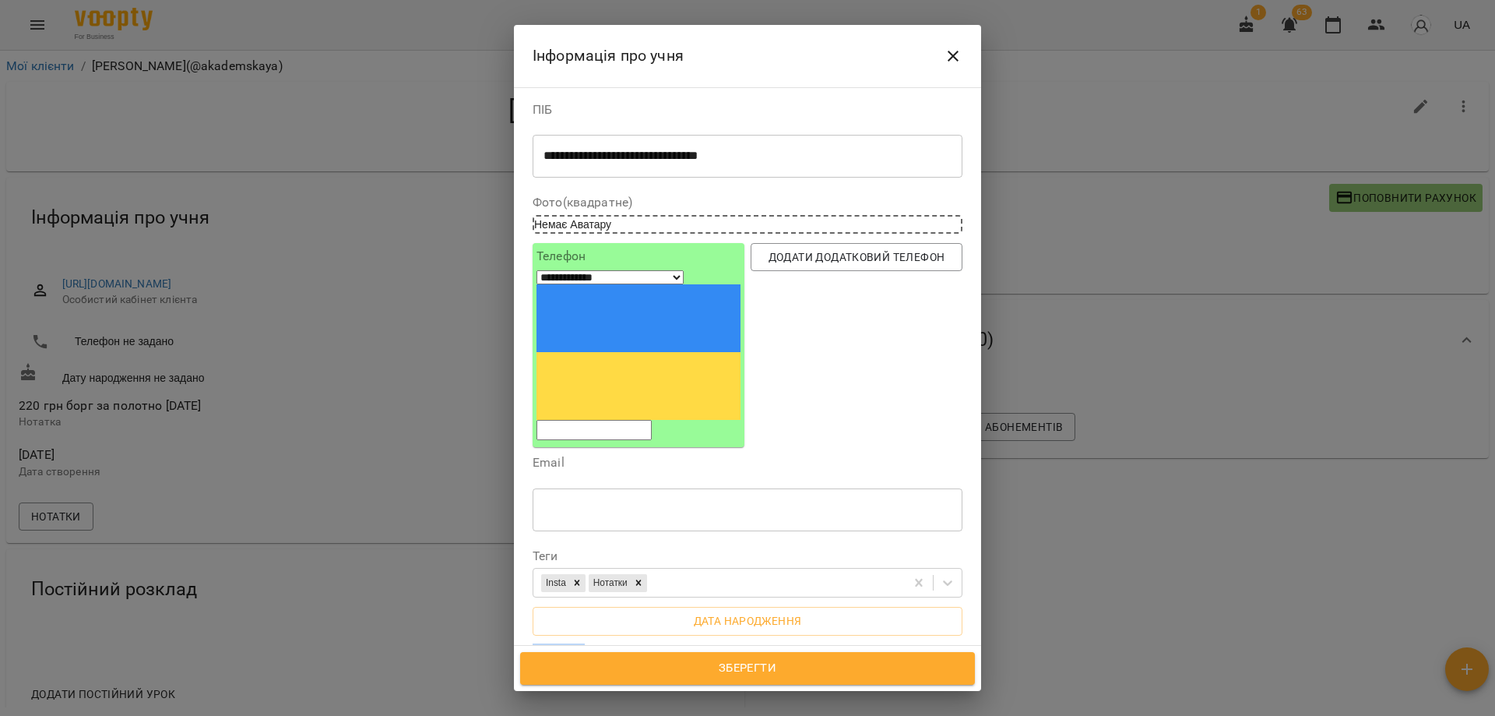
drag, startPoint x: 775, startPoint y: 557, endPoint x: 357, endPoint y: 528, distance: 419.2
click at [357, 528] on div "**********" at bounding box center [747, 358] width 1495 height 716
click at [718, 675] on div "**********" at bounding box center [748, 697] width 430 height 44
drag, startPoint x: 719, startPoint y: 567, endPoint x: 453, endPoint y: 544, distance: 266.6
click at [717, 678] on span "Зберегти" at bounding box center [747, 668] width 421 height 20
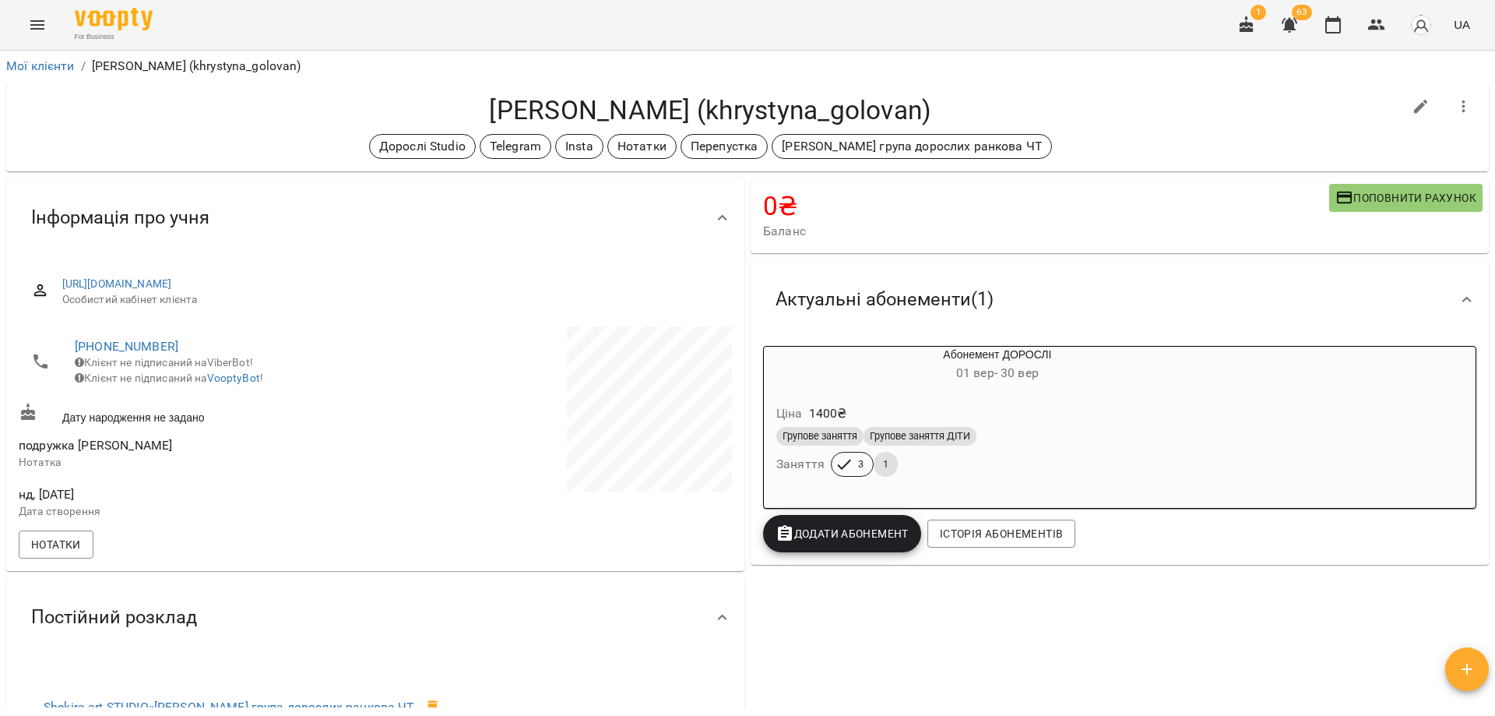
click at [1030, 93] on div "Головань Христина (khrystyna_golovan) Дорослі Studio Telegram Insta Нотатки Пер…" at bounding box center [747, 127] width 1483 height 90
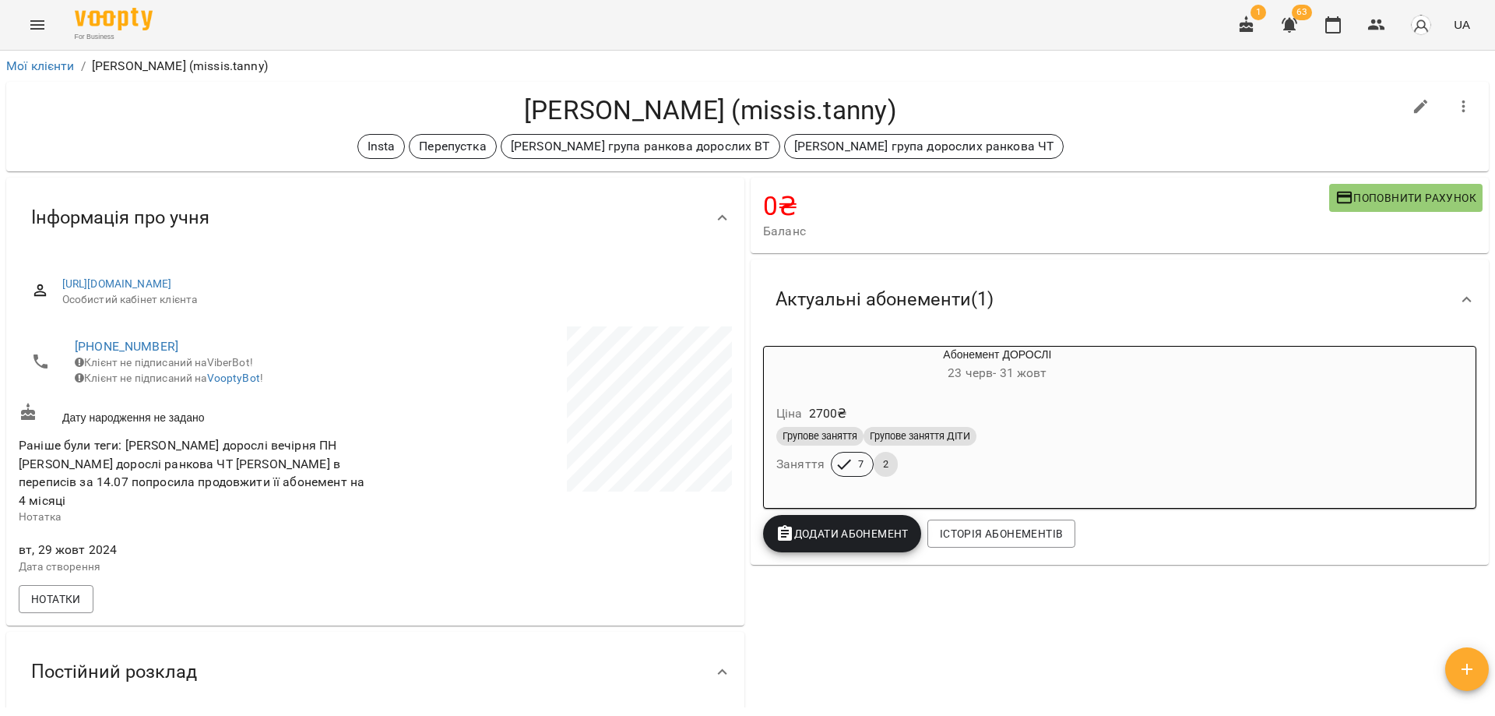
click at [1012, 124] on h4 "[PERSON_NAME] (missis.tanny)" at bounding box center [711, 110] width 1384 height 32
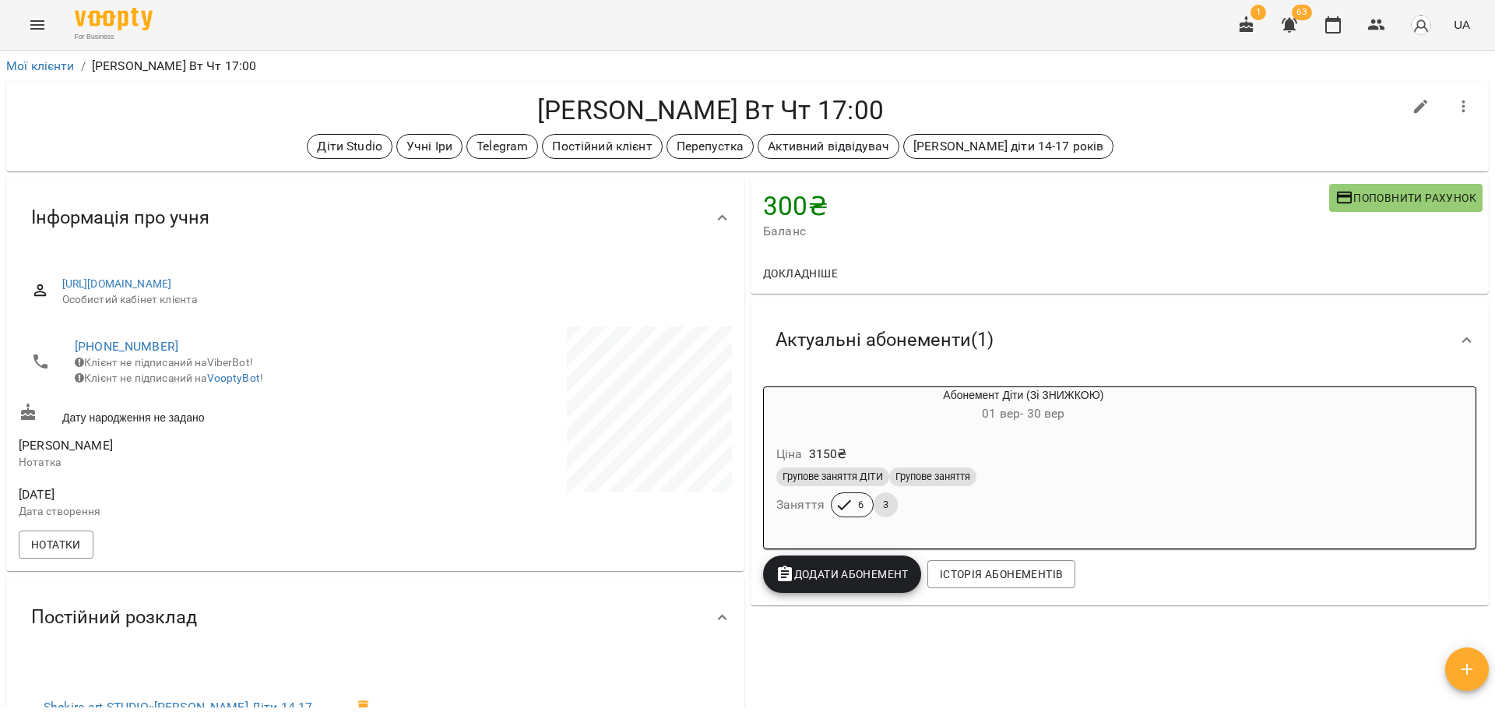
click at [874, 113] on h4 "[PERSON_NAME] Вт Чт 17:00" at bounding box center [711, 110] width 1384 height 32
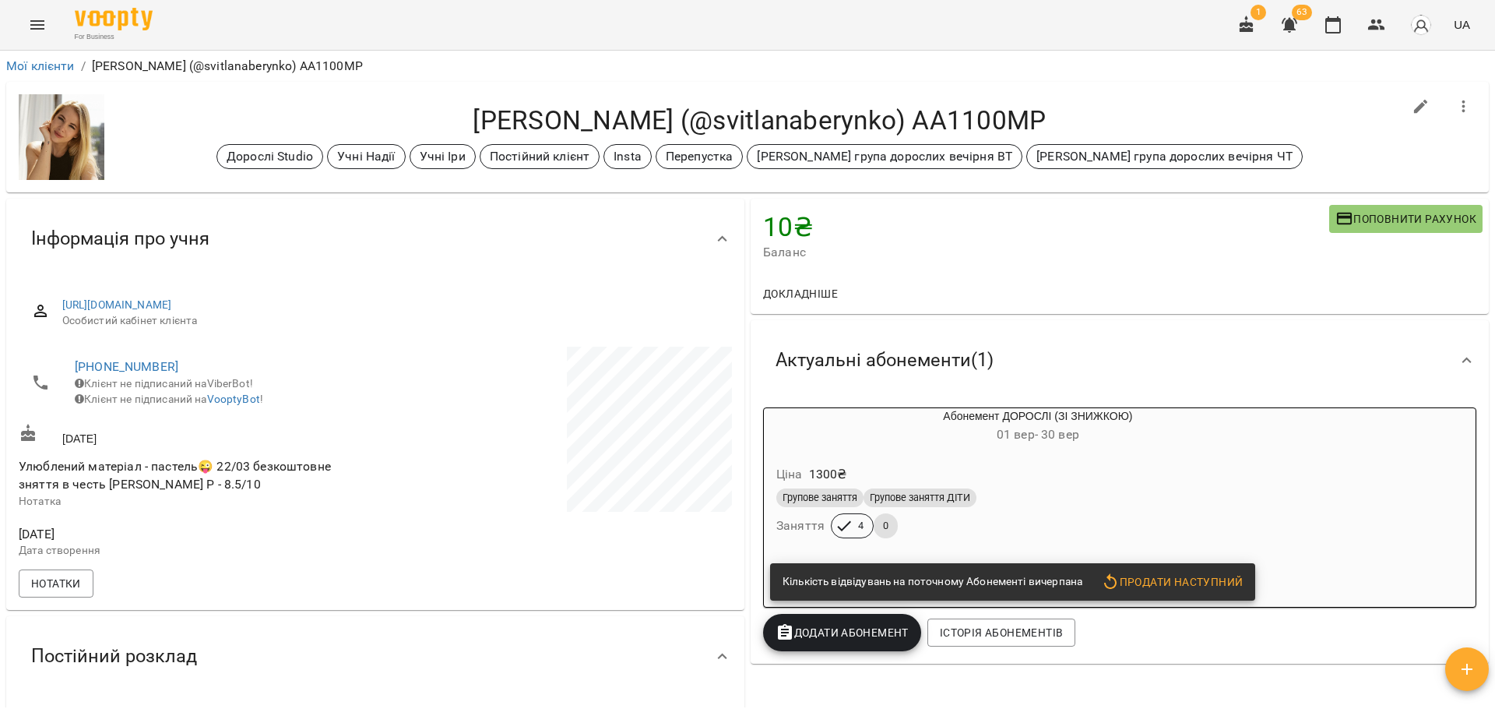
click at [741, 102] on div "Беринко Світлана (@svitlanaberynko) АА1100МР Дорослі Studio Учні Надії Учні Іри…" at bounding box center [747, 137] width 1483 height 111
click at [681, 100] on div "Беринко Світлана (@svitlanaberynko) АА1100МР Дорослі Studio Учні Надії Учні Іри…" at bounding box center [747, 137] width 1483 height 111
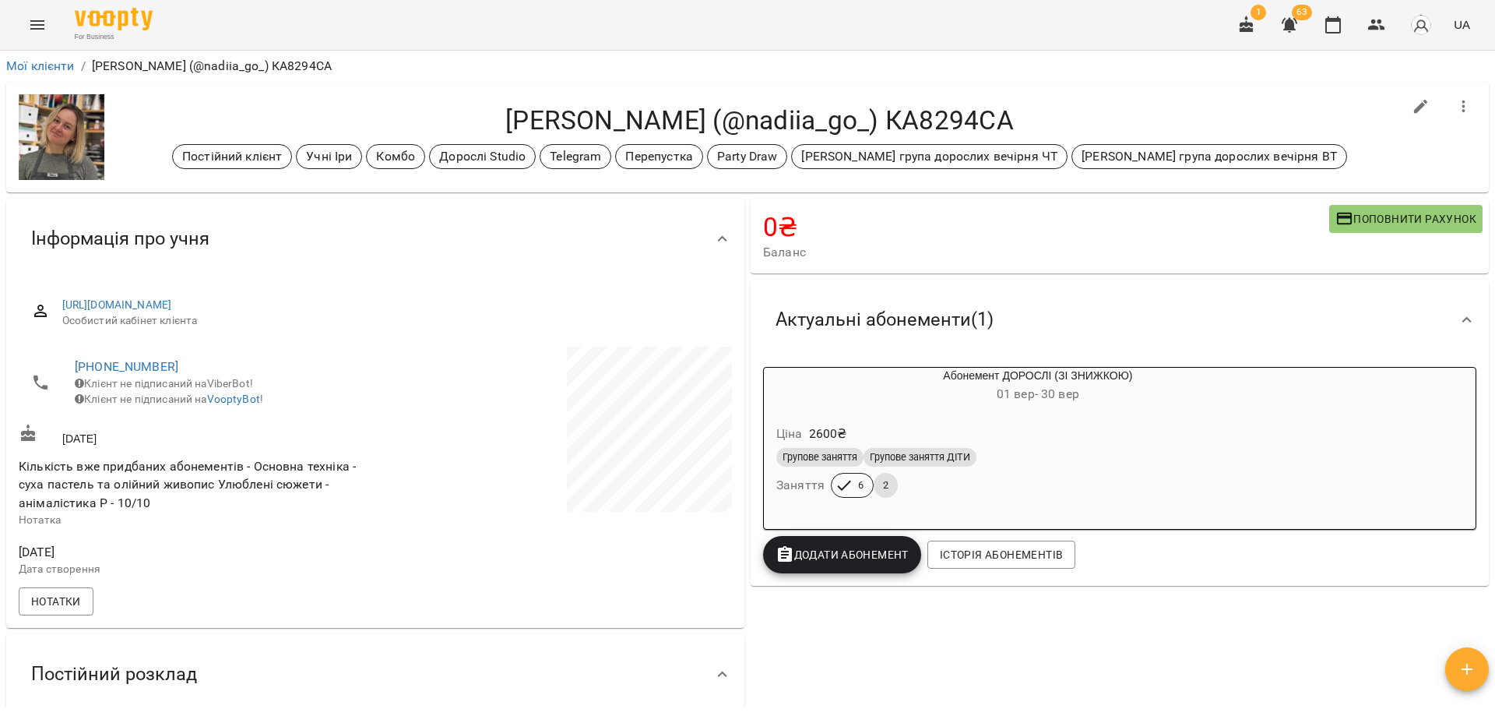
click at [971, 107] on h4 "[PERSON_NAME] (@nadiia_go_) КА8294СА" at bounding box center [760, 120] width 1286 height 32
click at [1076, 110] on h4 "[PERSON_NAME] (@nadiia_go_) КА8294СА" at bounding box center [760, 120] width 1286 height 32
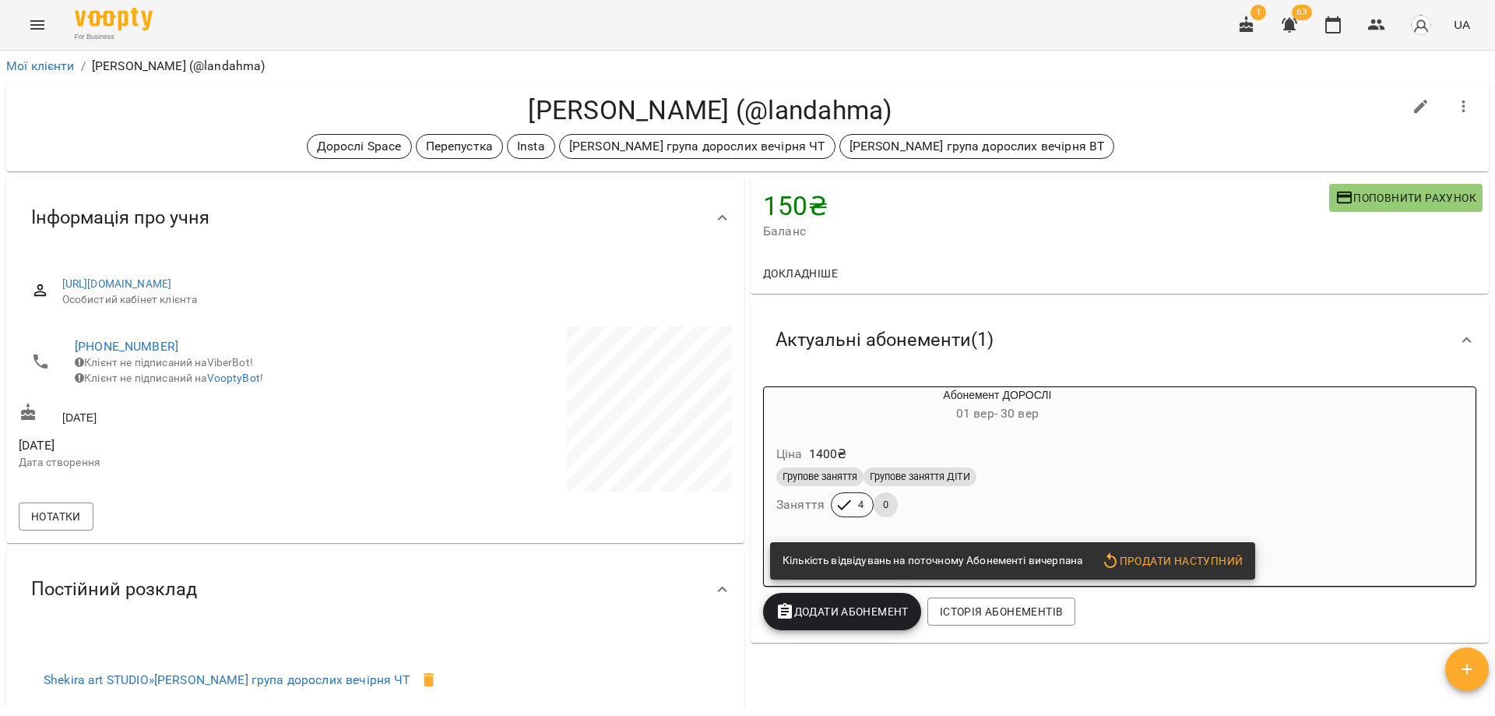
click at [1073, 115] on h4 "Левченко Віталіна (@landahma)" at bounding box center [711, 110] width 1384 height 32
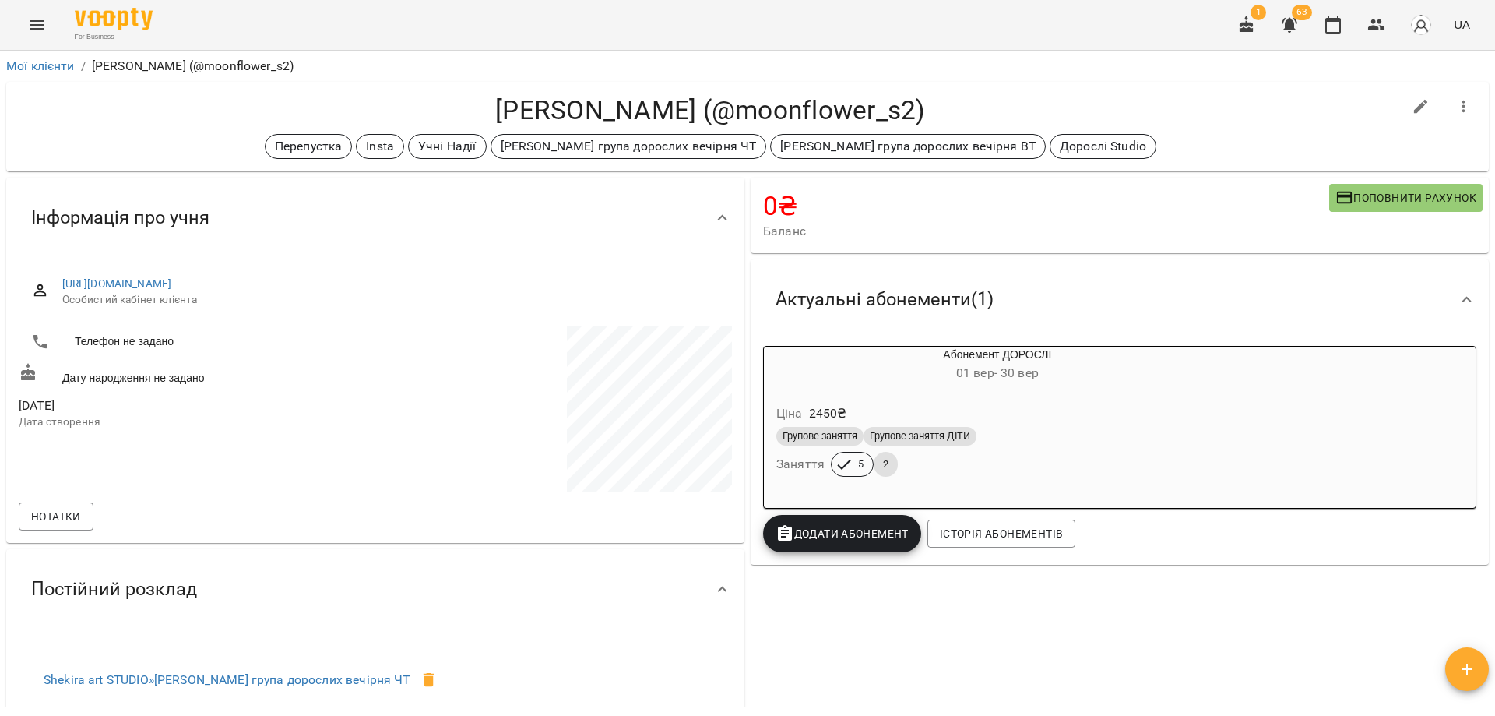
click at [938, 108] on h4 "Світлана Комаровська (@moonflower_s2)" at bounding box center [711, 110] width 1384 height 32
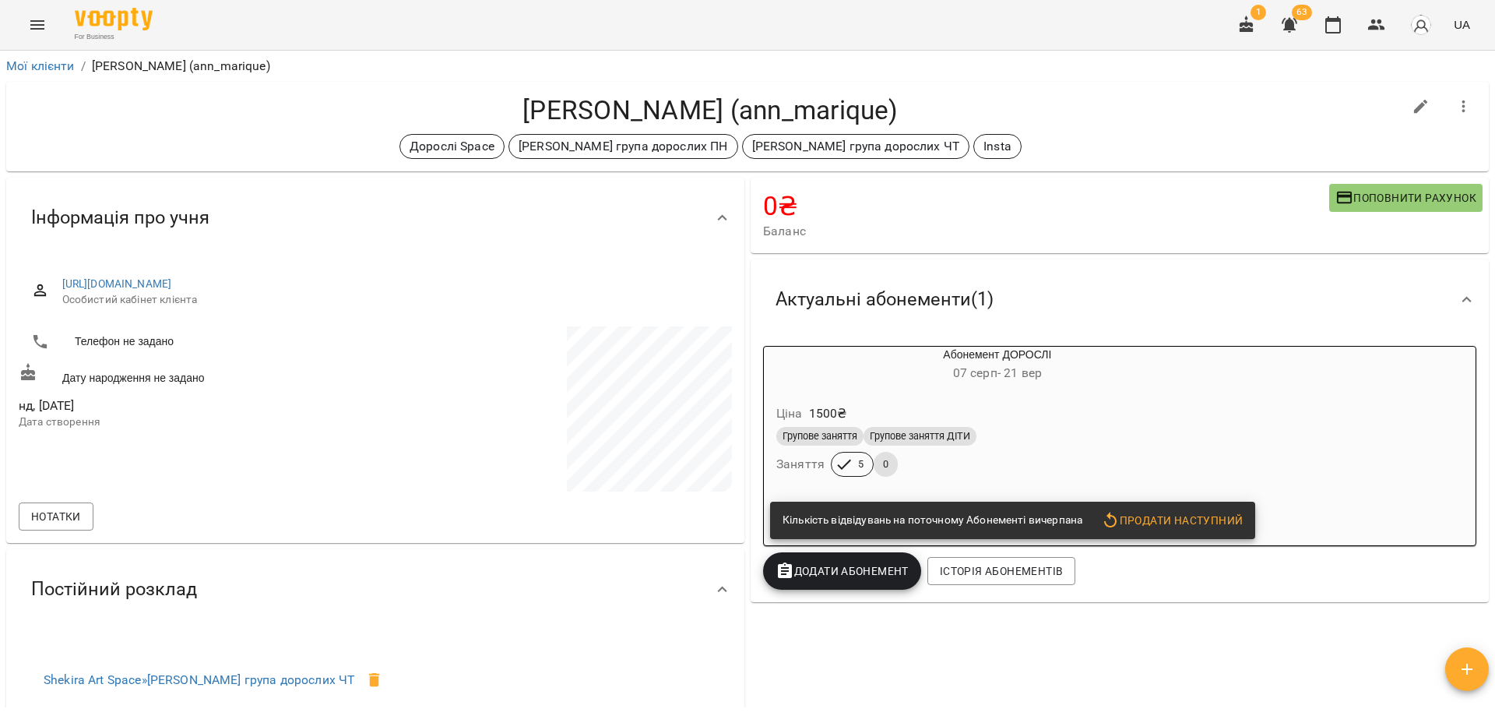
click at [1031, 102] on h4 "[PERSON_NAME] (ann_marique)" at bounding box center [711, 110] width 1384 height 32
click at [1021, 135] on div "Дорослі Space Настя група дорослих ПН Настя група дорослих ЧТ Insta" at bounding box center [711, 146] width 1384 height 25
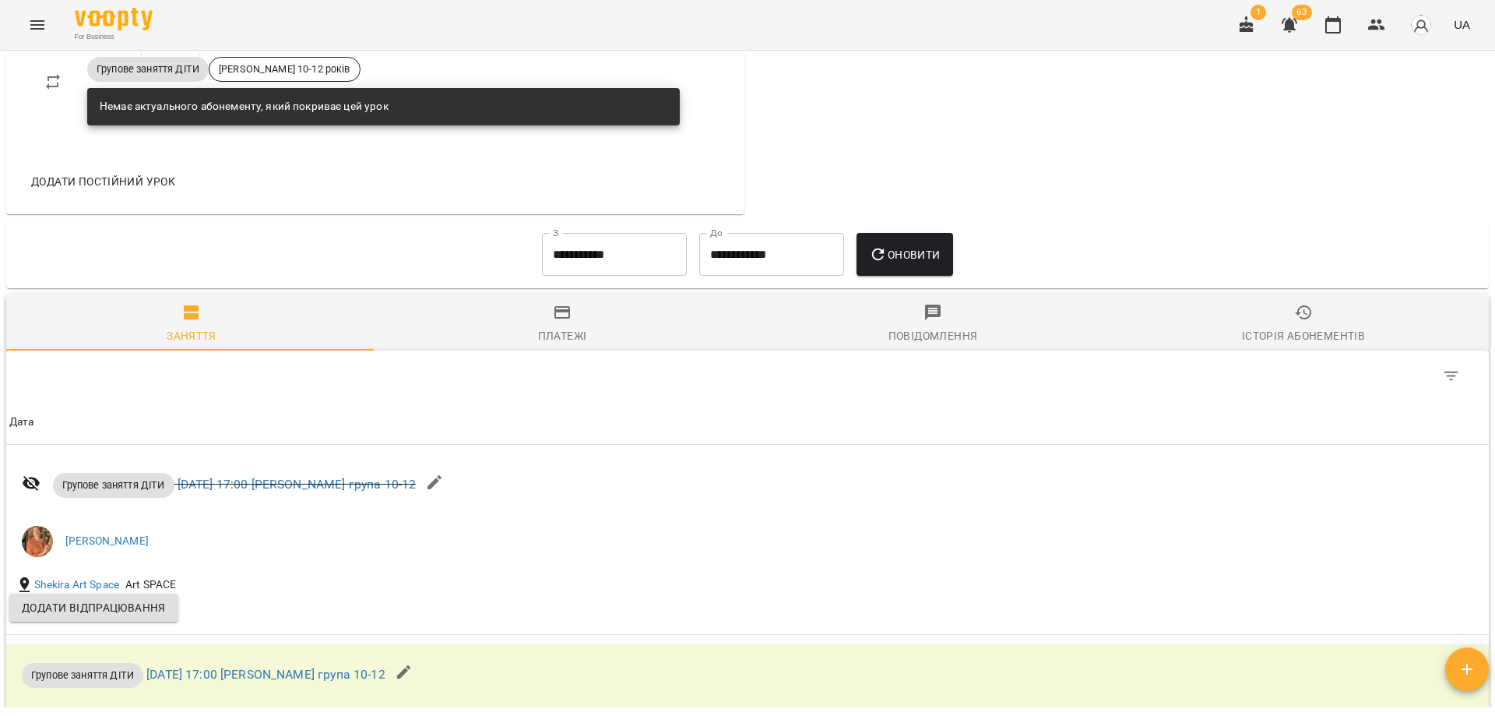
scroll to position [779, 0]
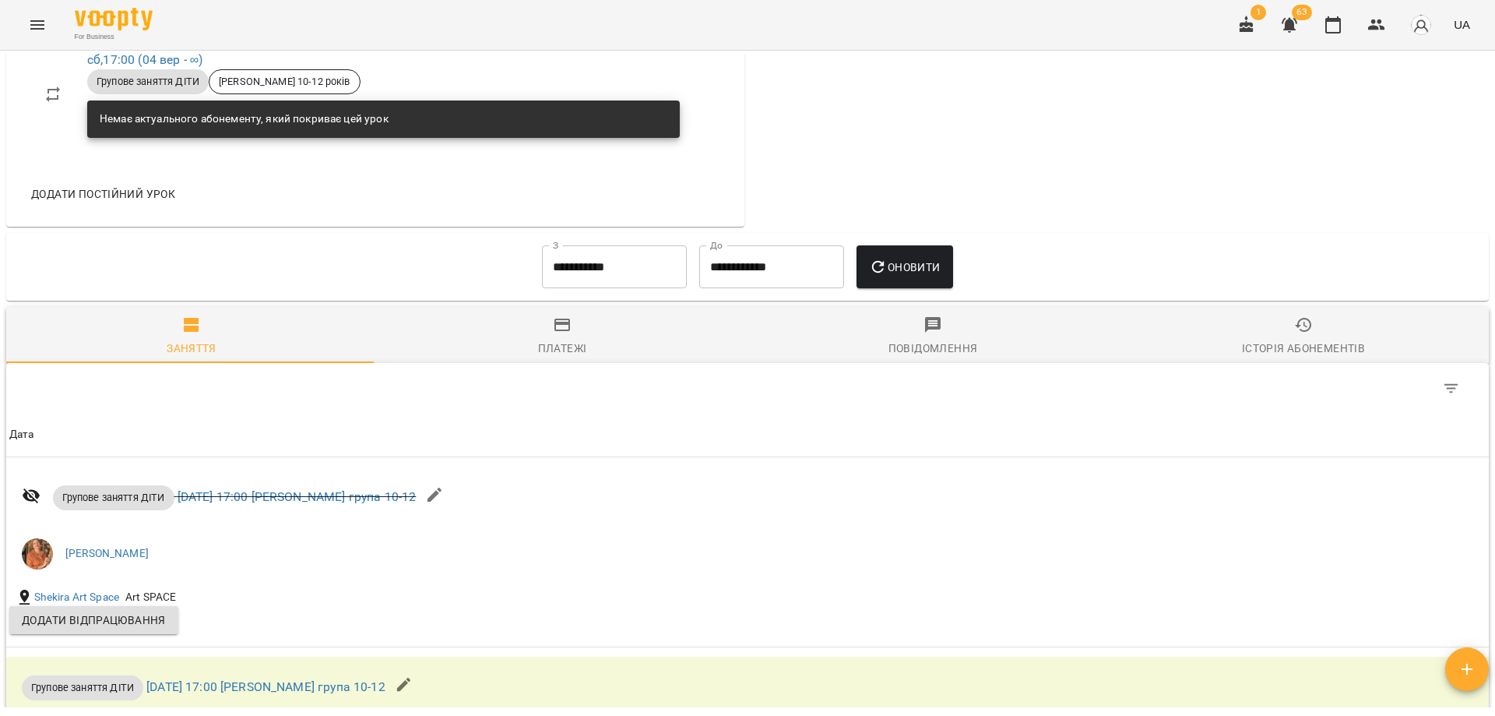
click at [616, 266] on input "**********" at bounding box center [614, 267] width 145 height 44
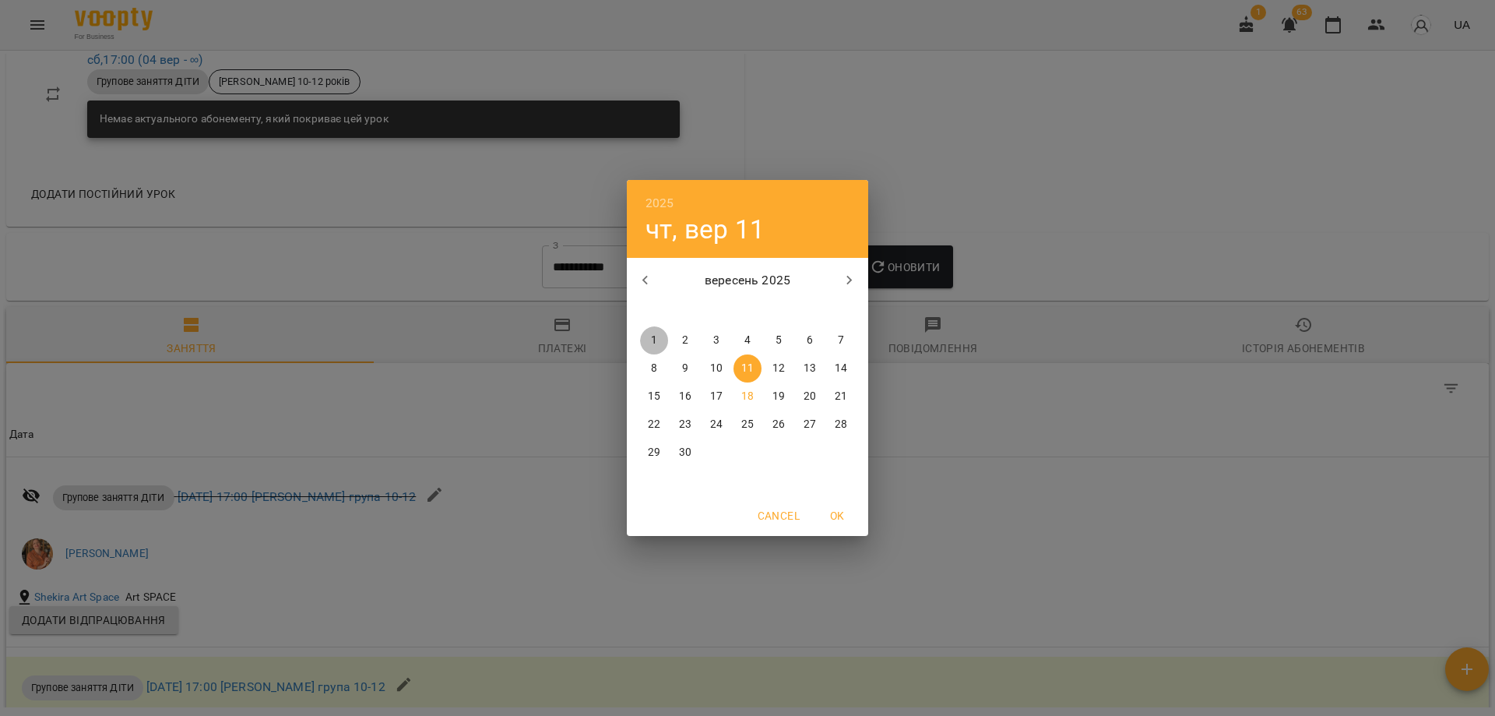
click at [658, 341] on span "1" at bounding box center [654, 341] width 28 height 16
type input "**********"
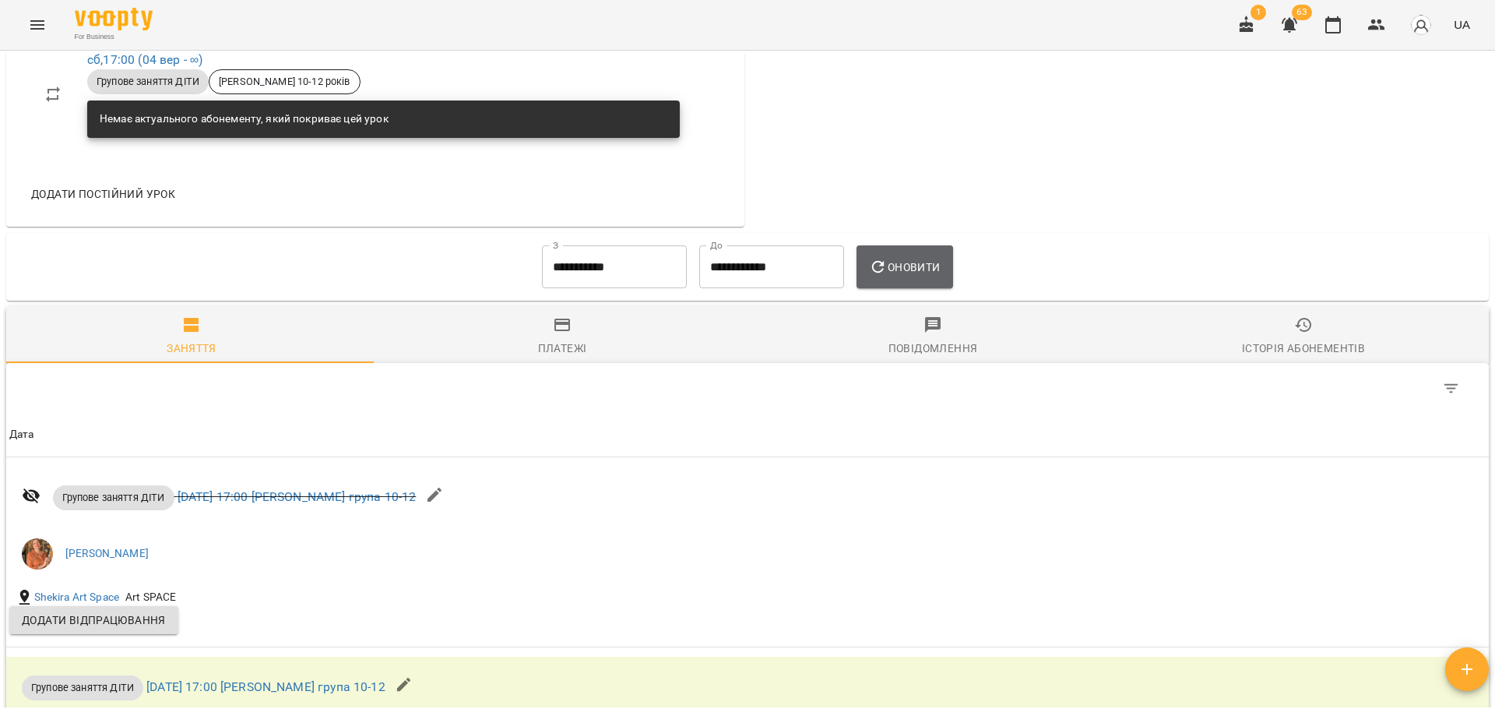
click at [950, 269] on button "Оновити" at bounding box center [905, 267] width 96 height 44
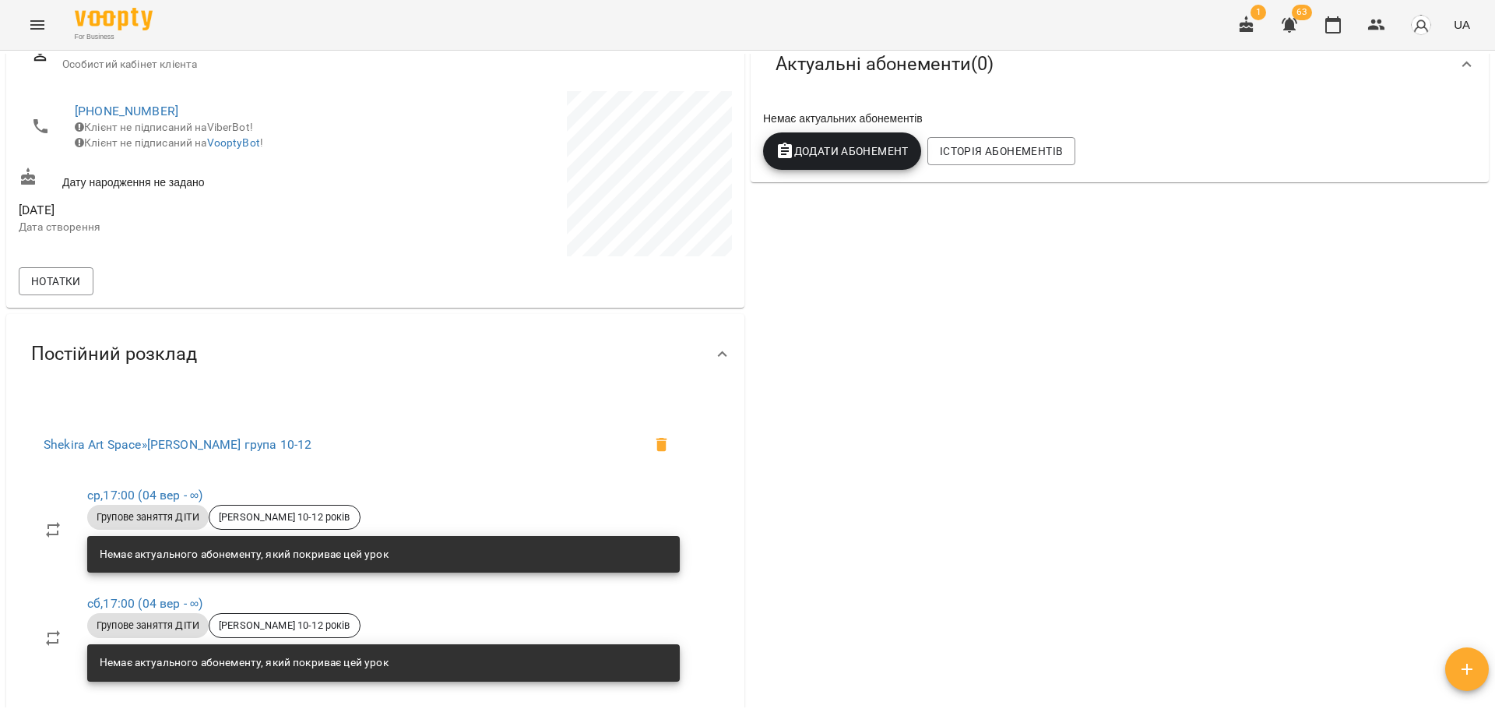
scroll to position [0, 0]
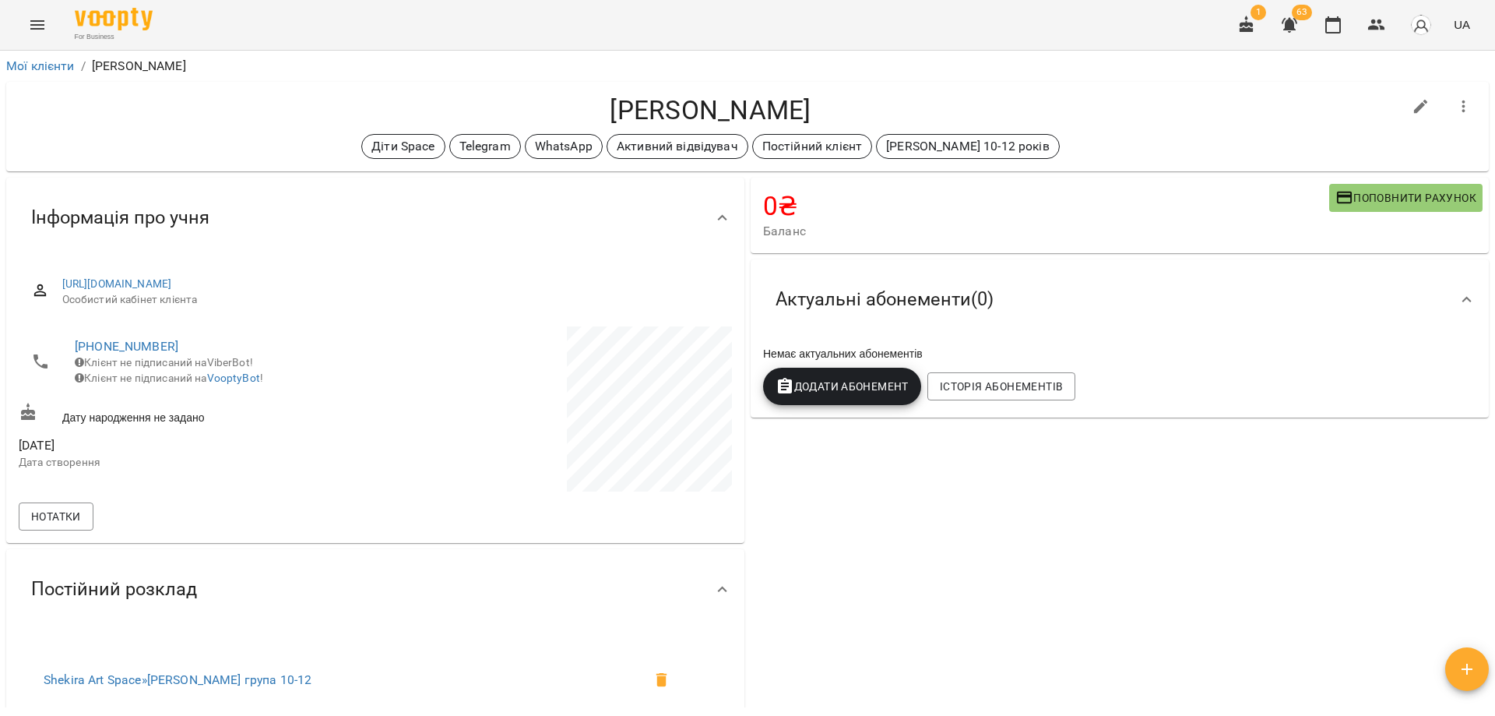
click at [977, 490] on div "0 ₴ Баланс Поповнити рахунок Актуальні абонементи ( 0 ) Немає актуальних абонем…" at bounding box center [1120, 591] width 745 height 834
drag, startPoint x: 923, startPoint y: 528, endPoint x: 923, endPoint y: 550, distance: 21.8
click at [923, 550] on div "0 ₴ Баланс Поповнити рахунок Актуальні абонементи ( 0 ) Немає актуальних абонем…" at bounding box center [1120, 591] width 745 height 834
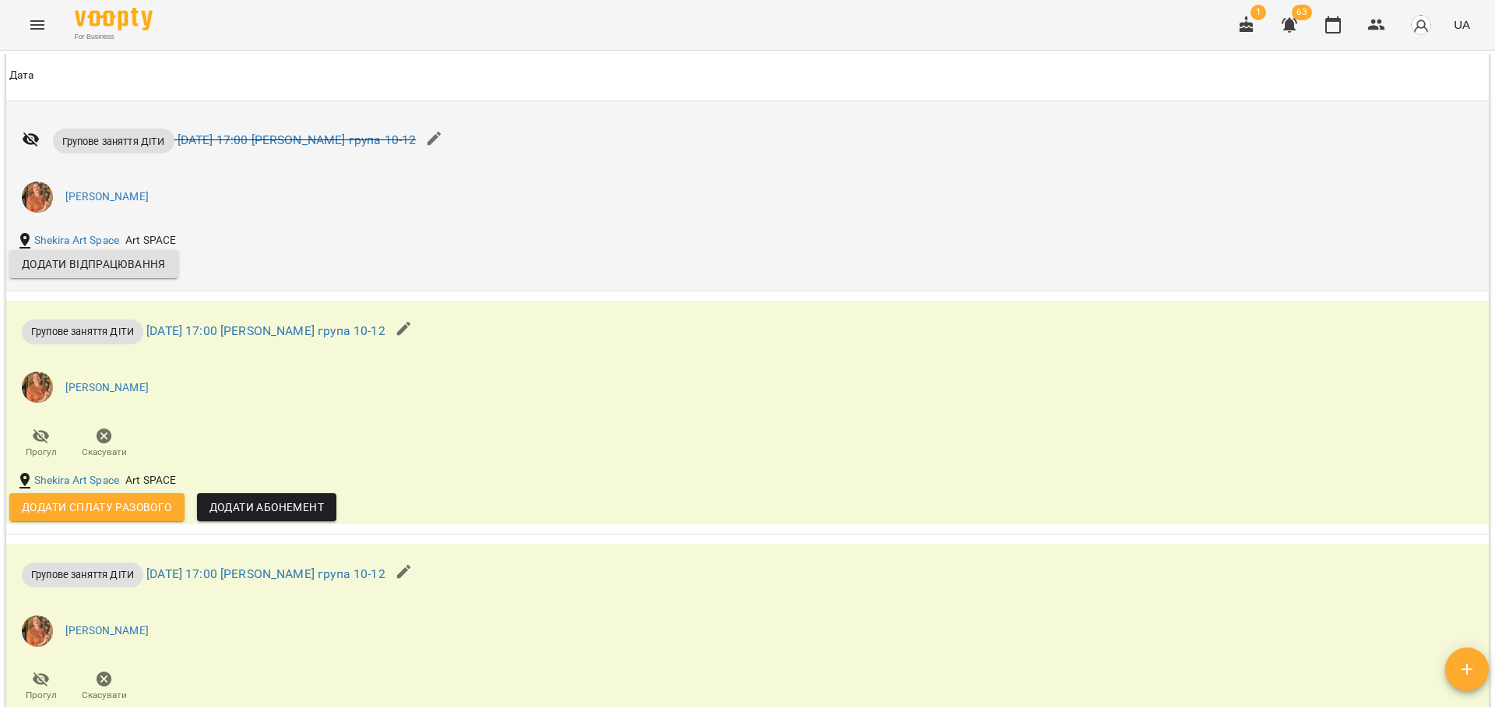
scroll to position [1791, 0]
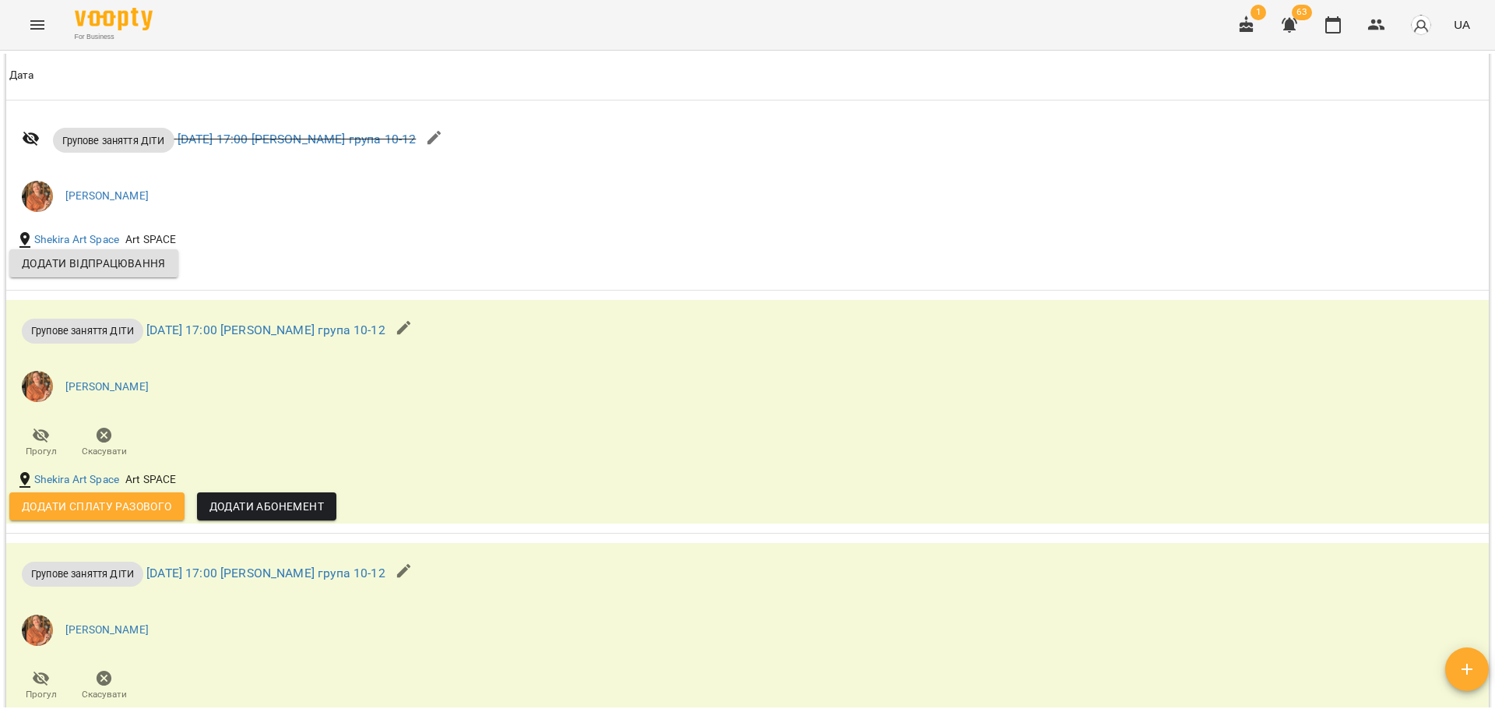
click at [1230, 59] on th "Дата" at bounding box center [747, 76] width 1483 height 44
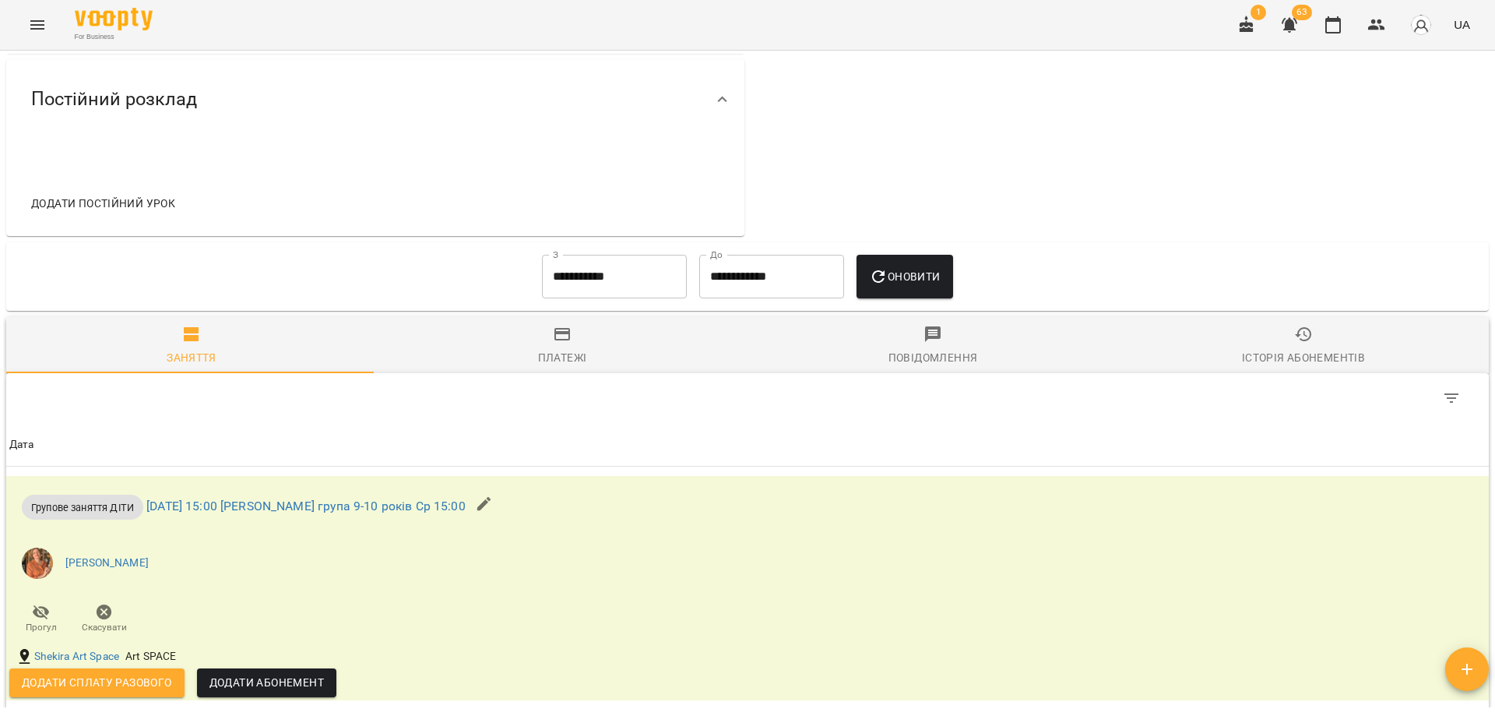
scroll to position [489, 0]
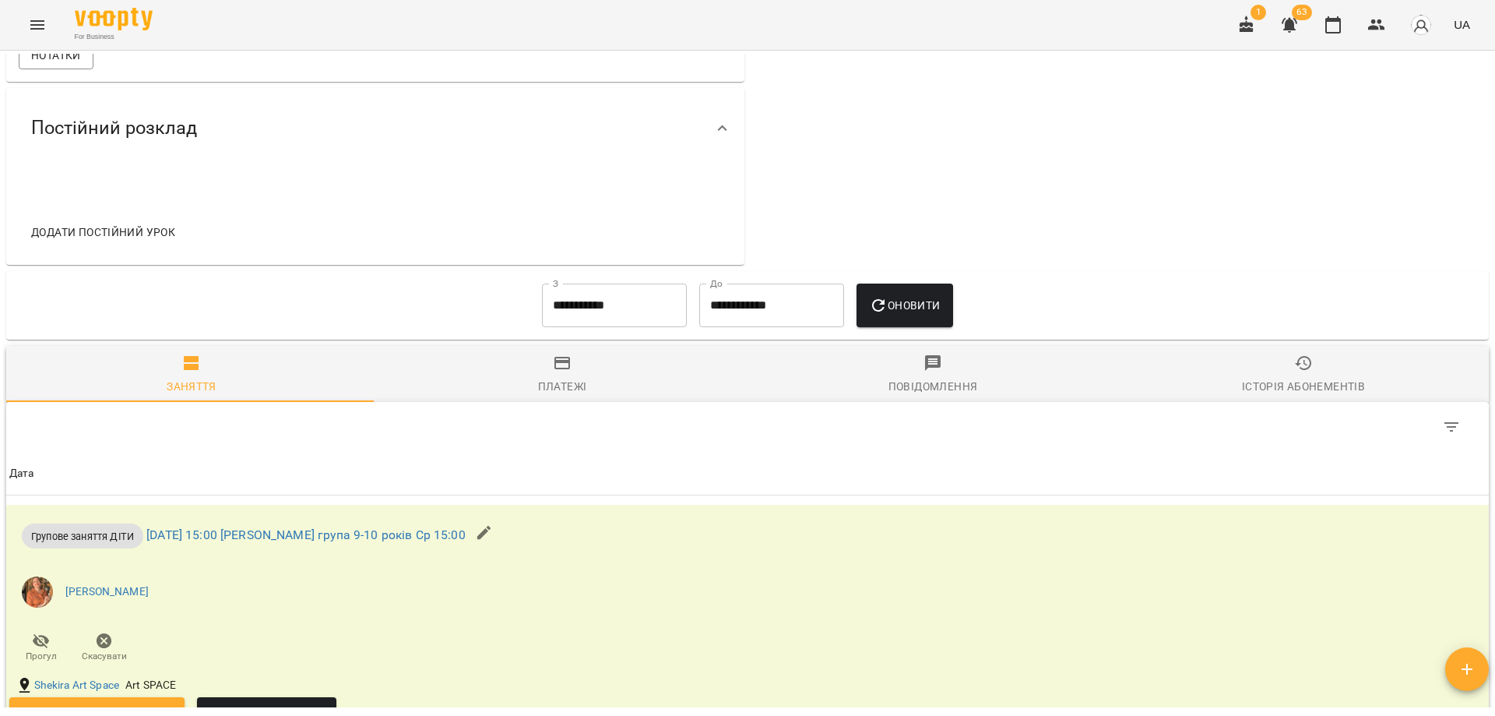
drag, startPoint x: 984, startPoint y: 274, endPoint x: 981, endPoint y: 267, distance: 8.0
click at [546, 327] on input "**********" at bounding box center [614, 305] width 145 height 44
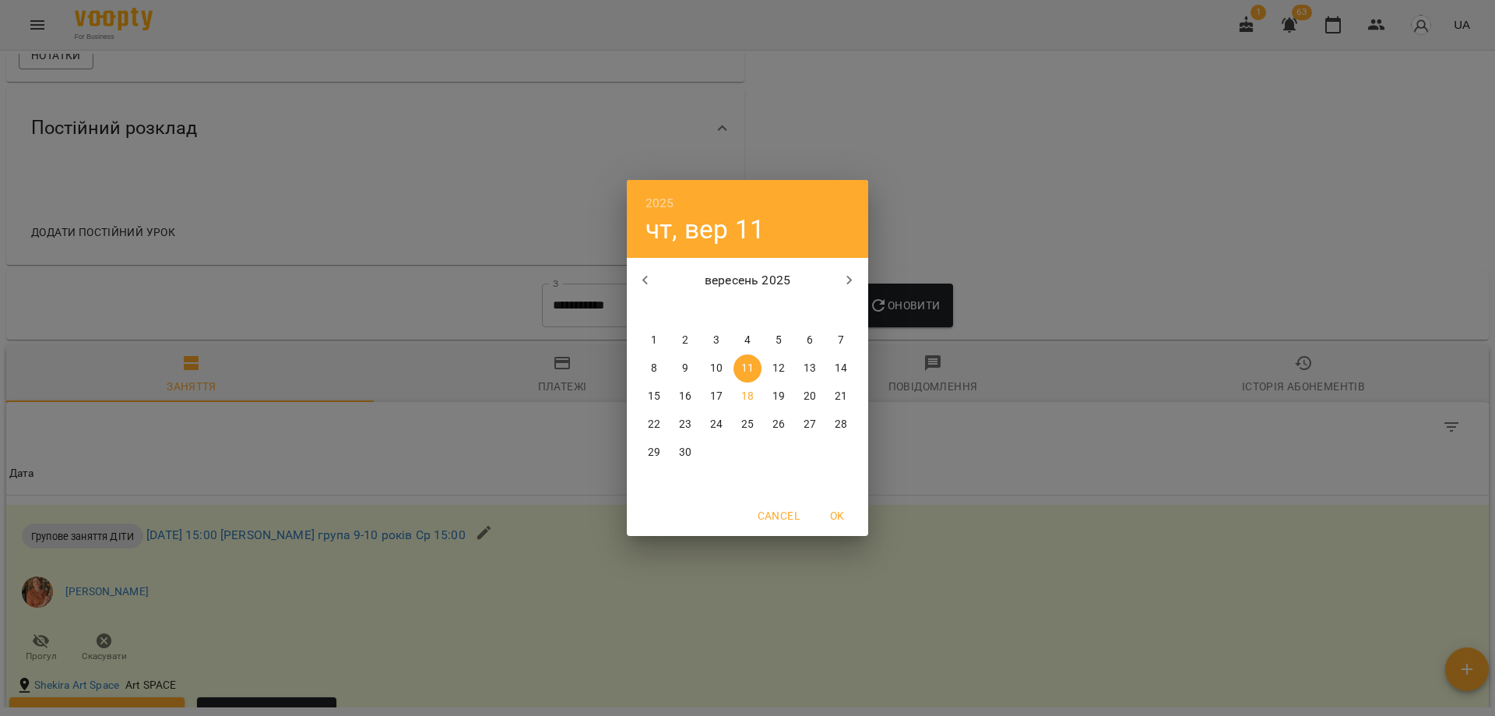
click at [657, 340] on p "1" at bounding box center [654, 341] width 6 height 16
type input "**********"
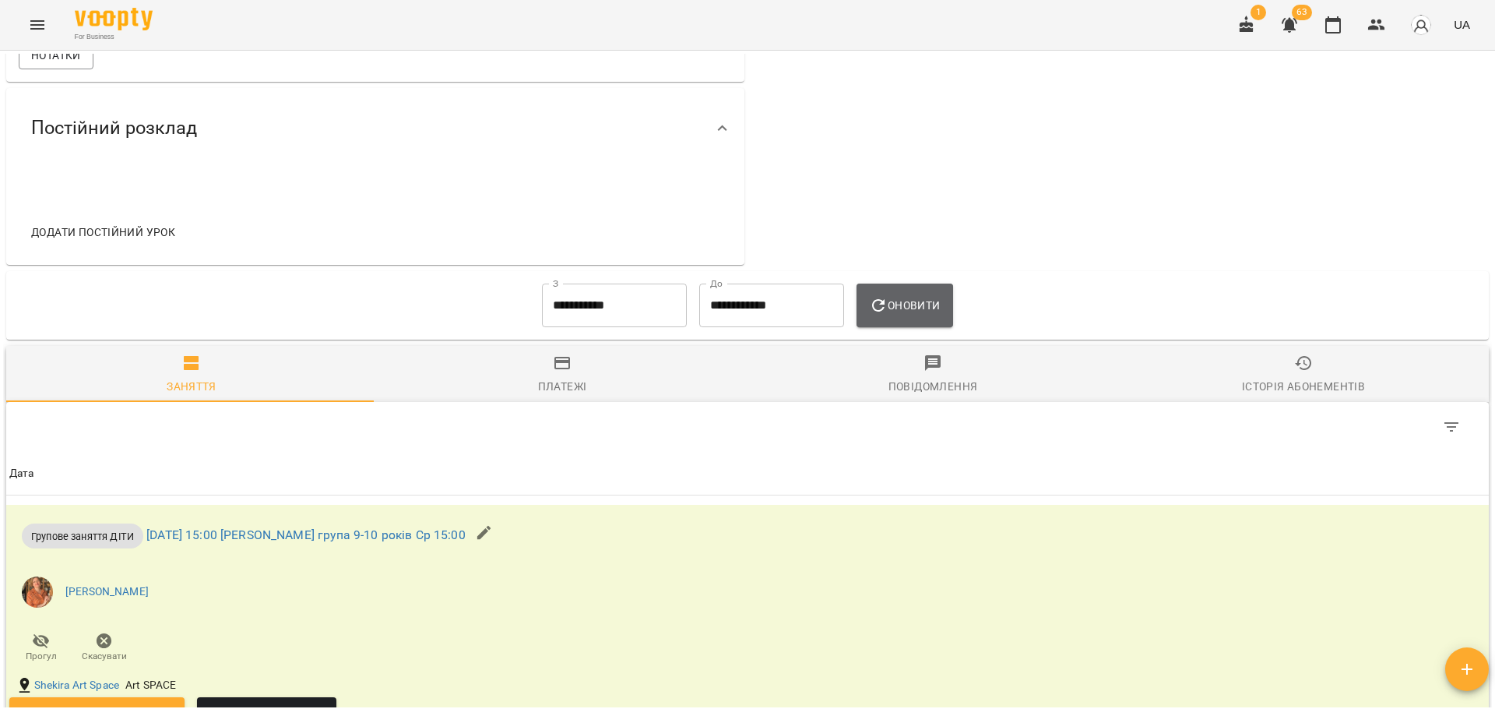
click at [887, 315] on icon "button" at bounding box center [878, 305] width 19 height 19
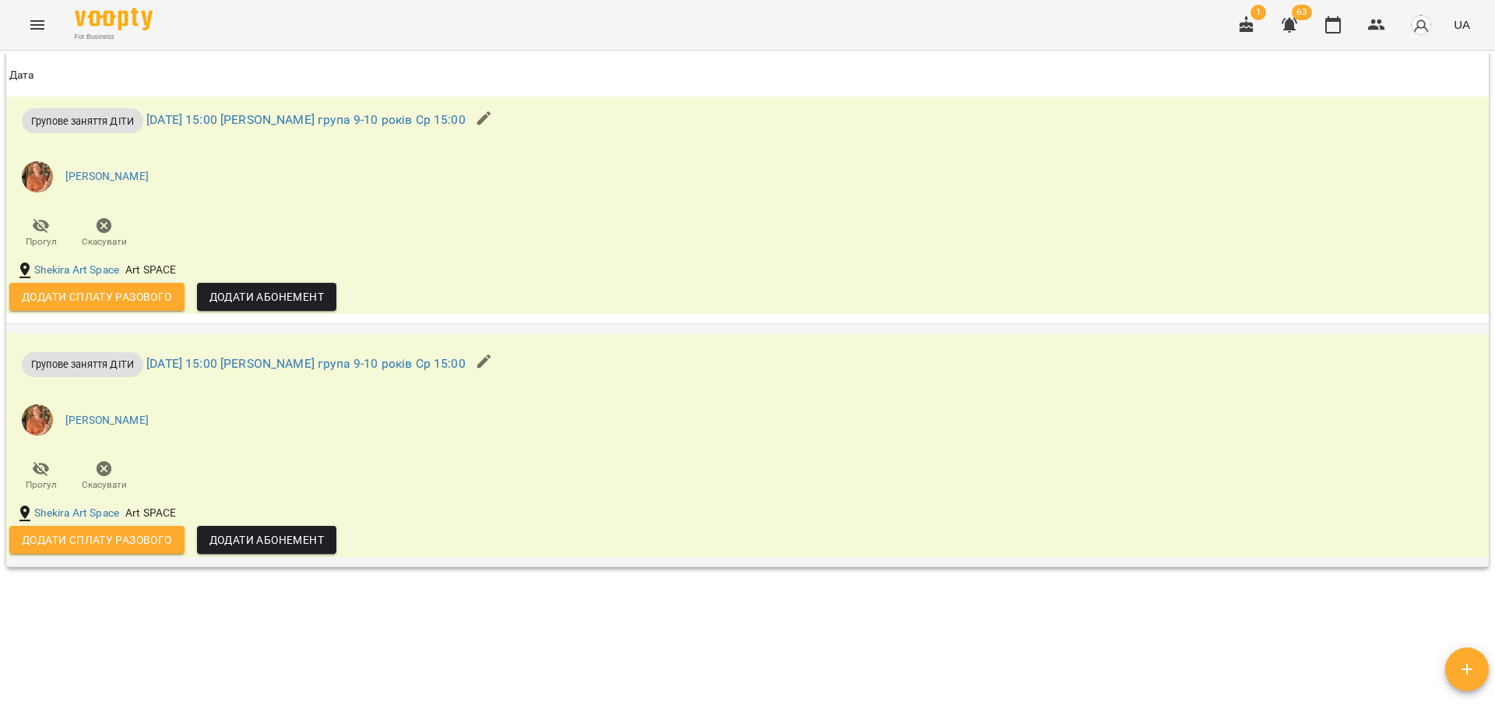
scroll to position [1346, 0]
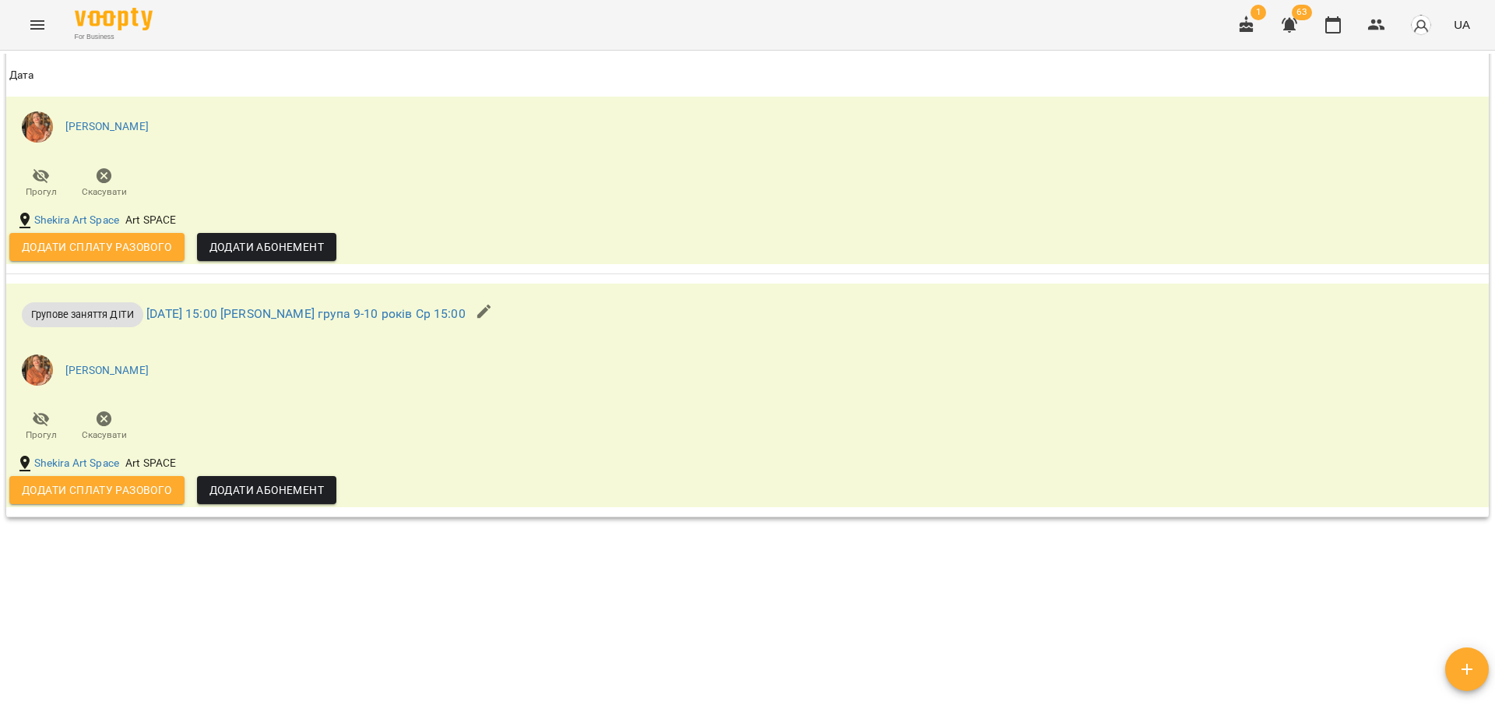
click at [588, 623] on div "**********" at bounding box center [747, 380] width 1489 height 653
click at [602, 584] on div "**********" at bounding box center [747, 380] width 1489 height 653
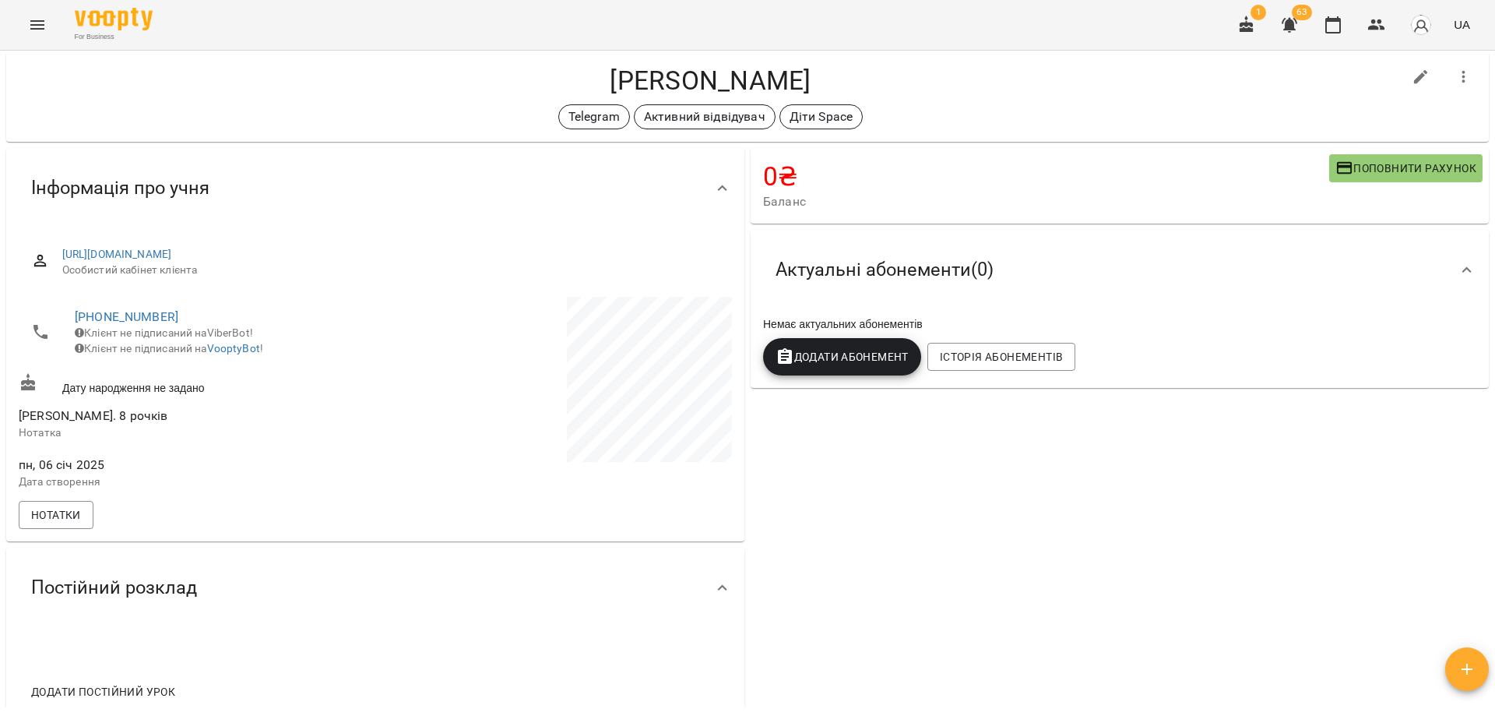
scroll to position [0, 0]
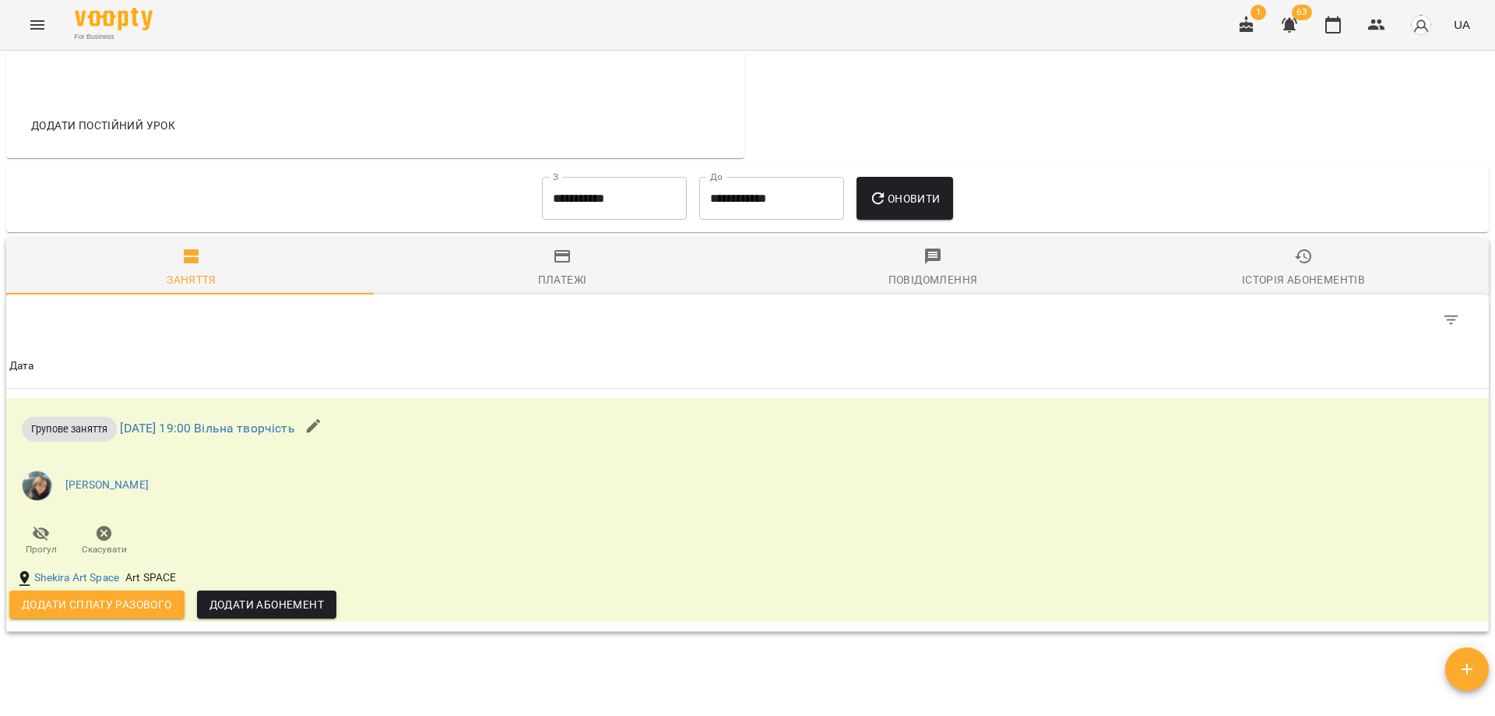
scroll to position [683, 0]
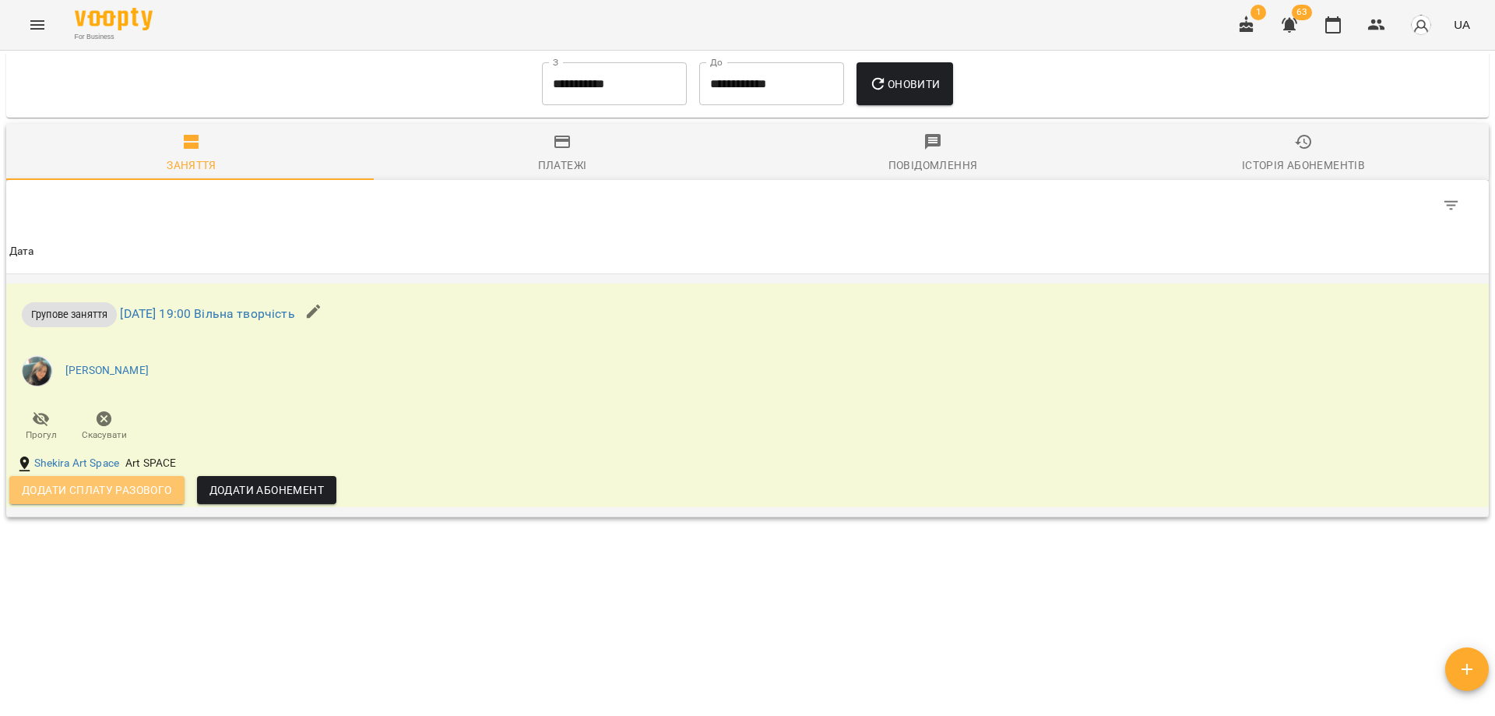
click at [143, 502] on button "Додати сплату разового" at bounding box center [96, 490] width 175 height 28
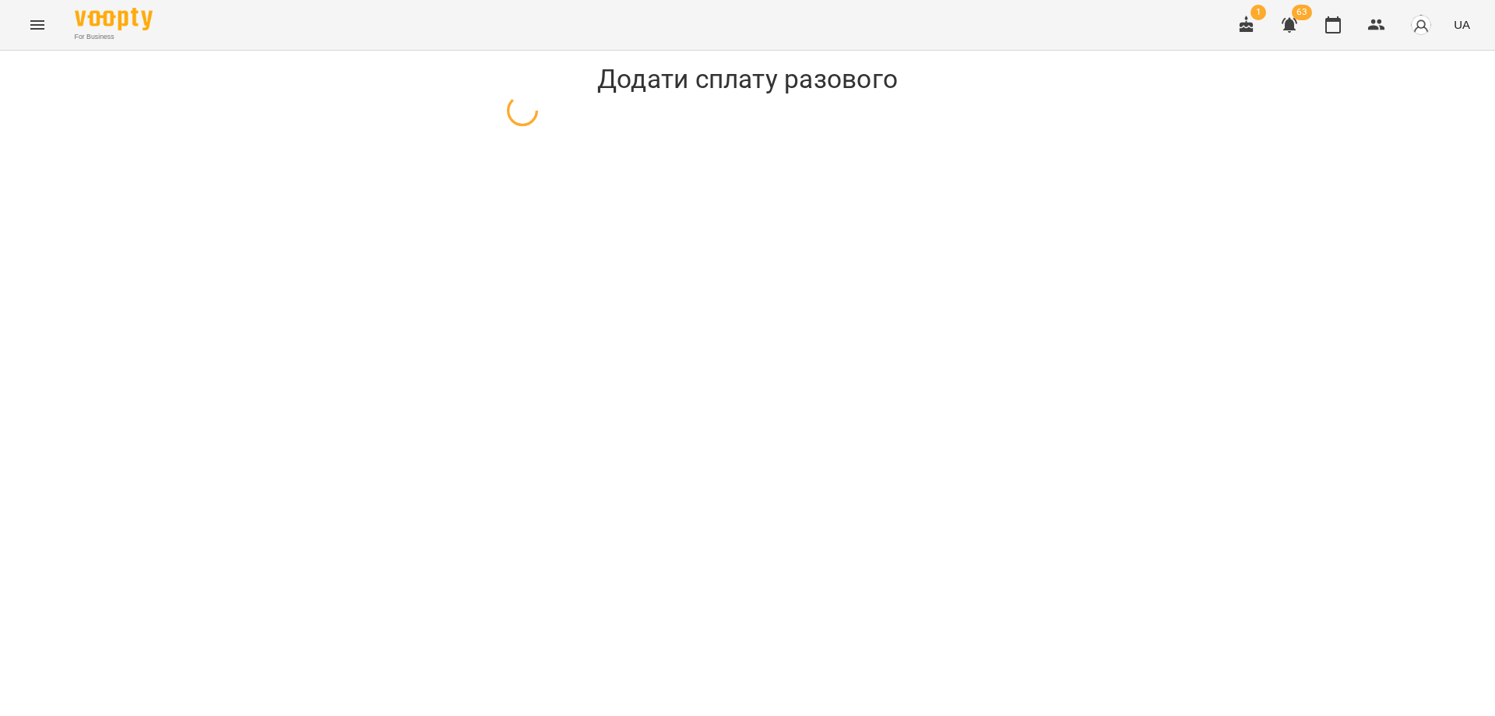
select select "**********"
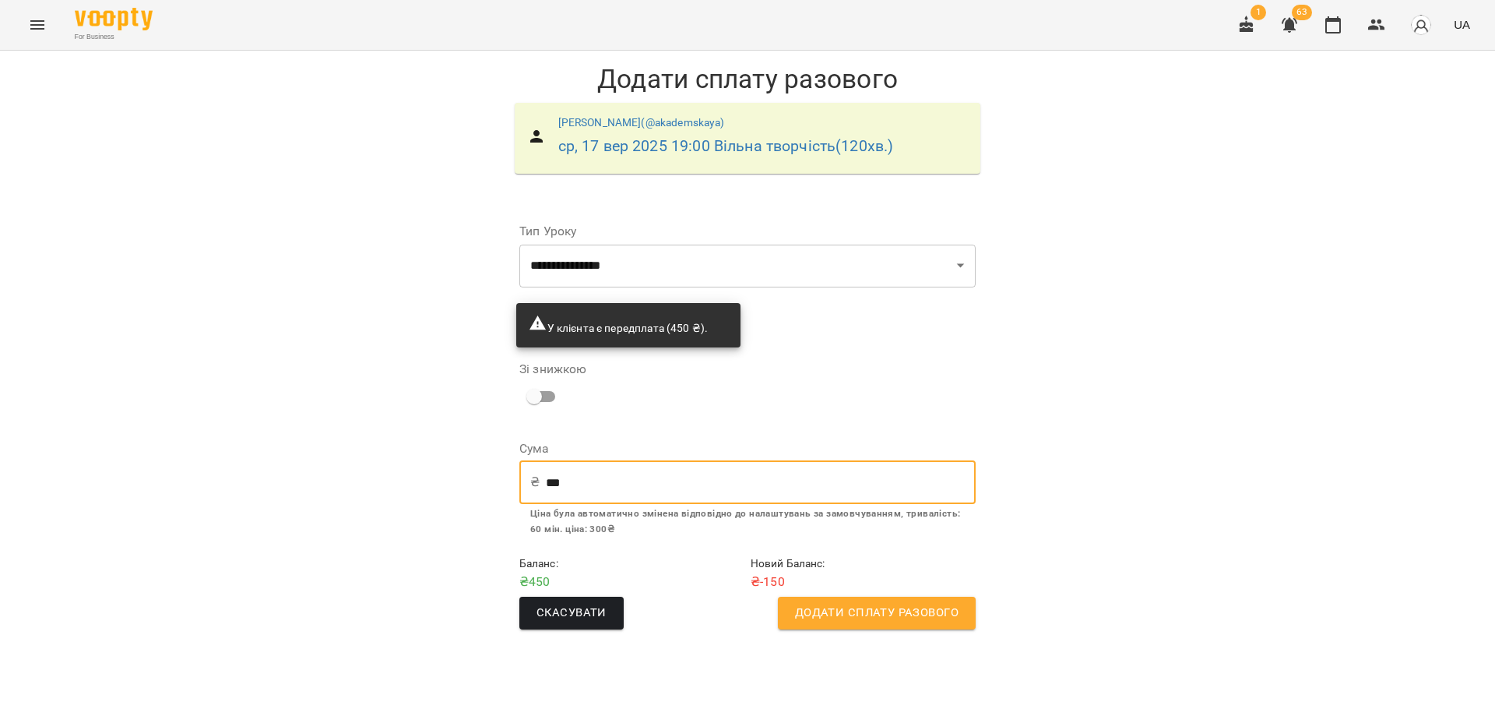
drag, startPoint x: 671, startPoint y: 487, endPoint x: 463, endPoint y: 471, distance: 208.5
click at [463, 471] on div "**********" at bounding box center [747, 353] width 1495 height 604
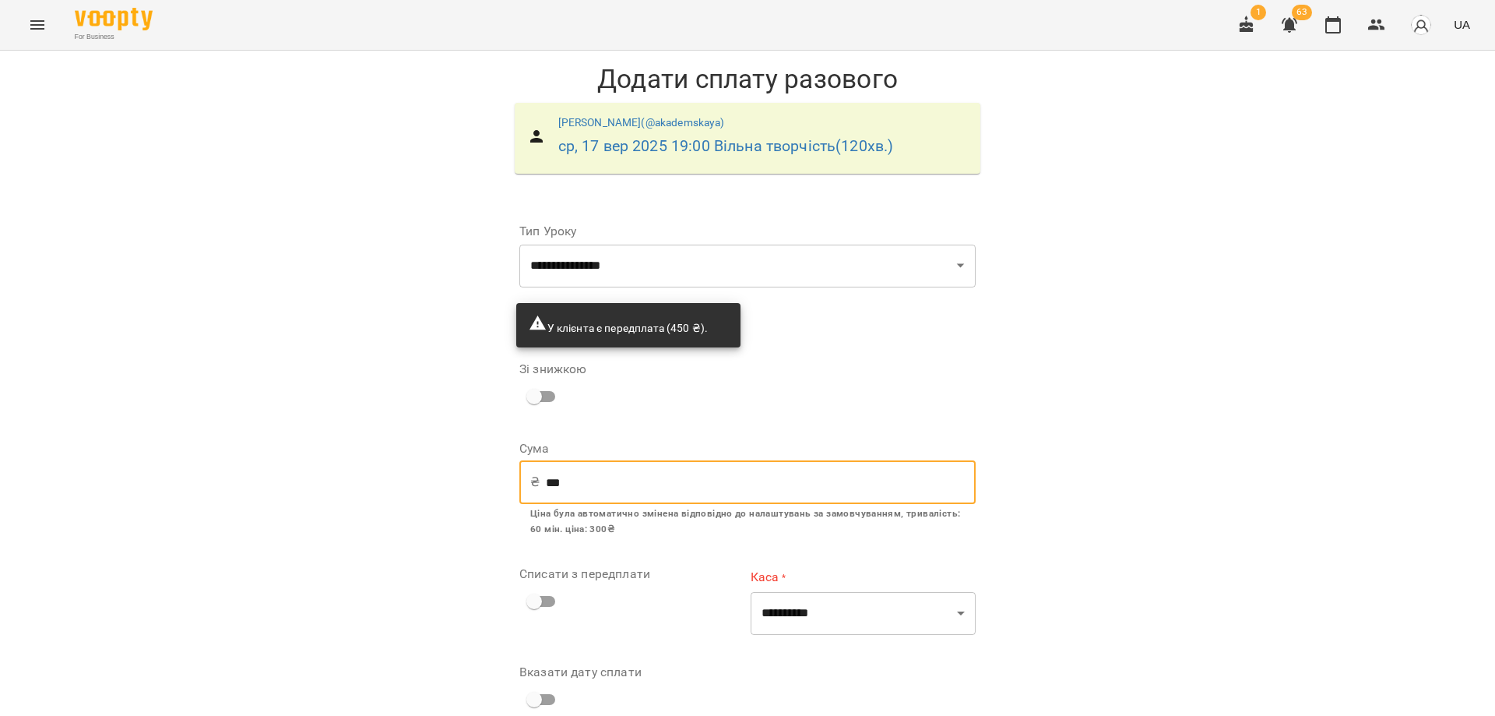
type input "***"
click at [836, 266] on select "**********" at bounding box center [747, 266] width 456 height 44
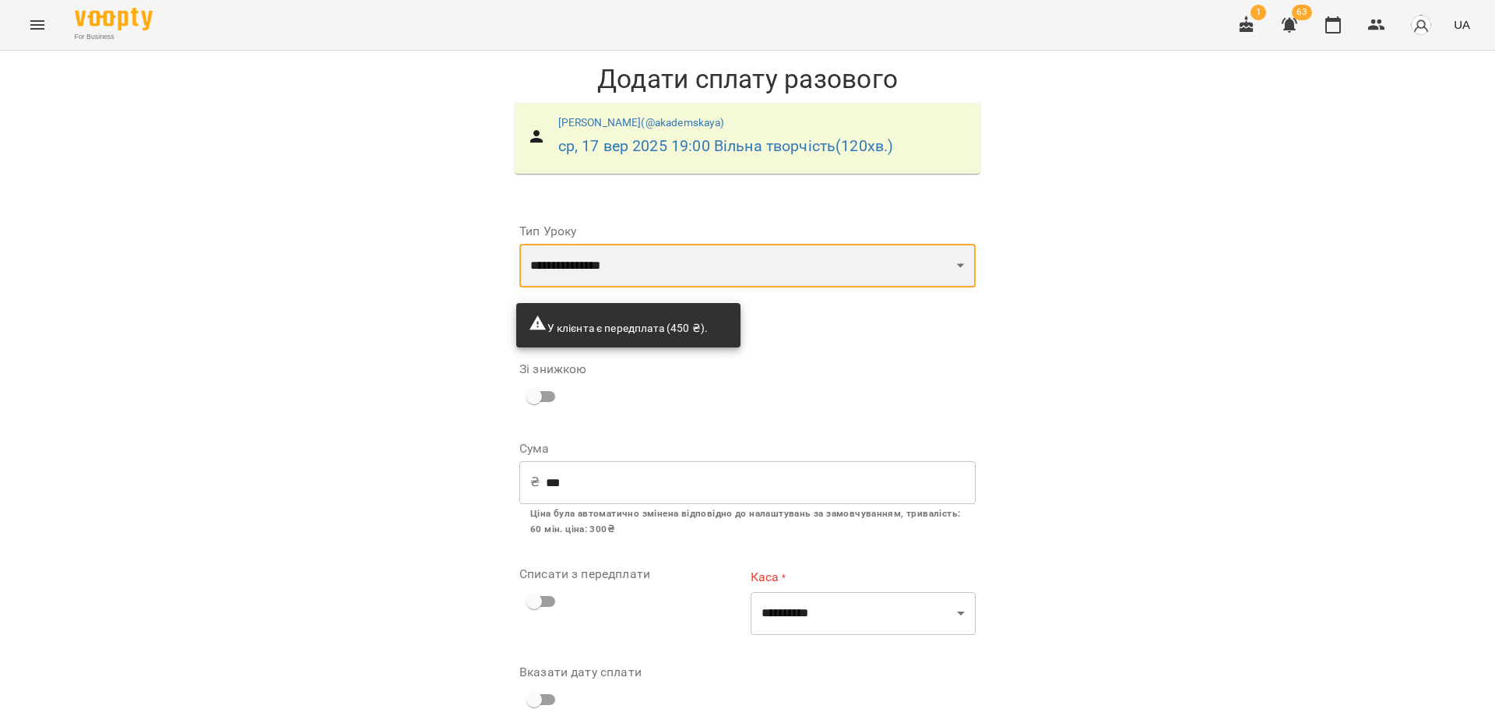
click at [836, 266] on select "**********" at bounding box center [747, 266] width 456 height 44
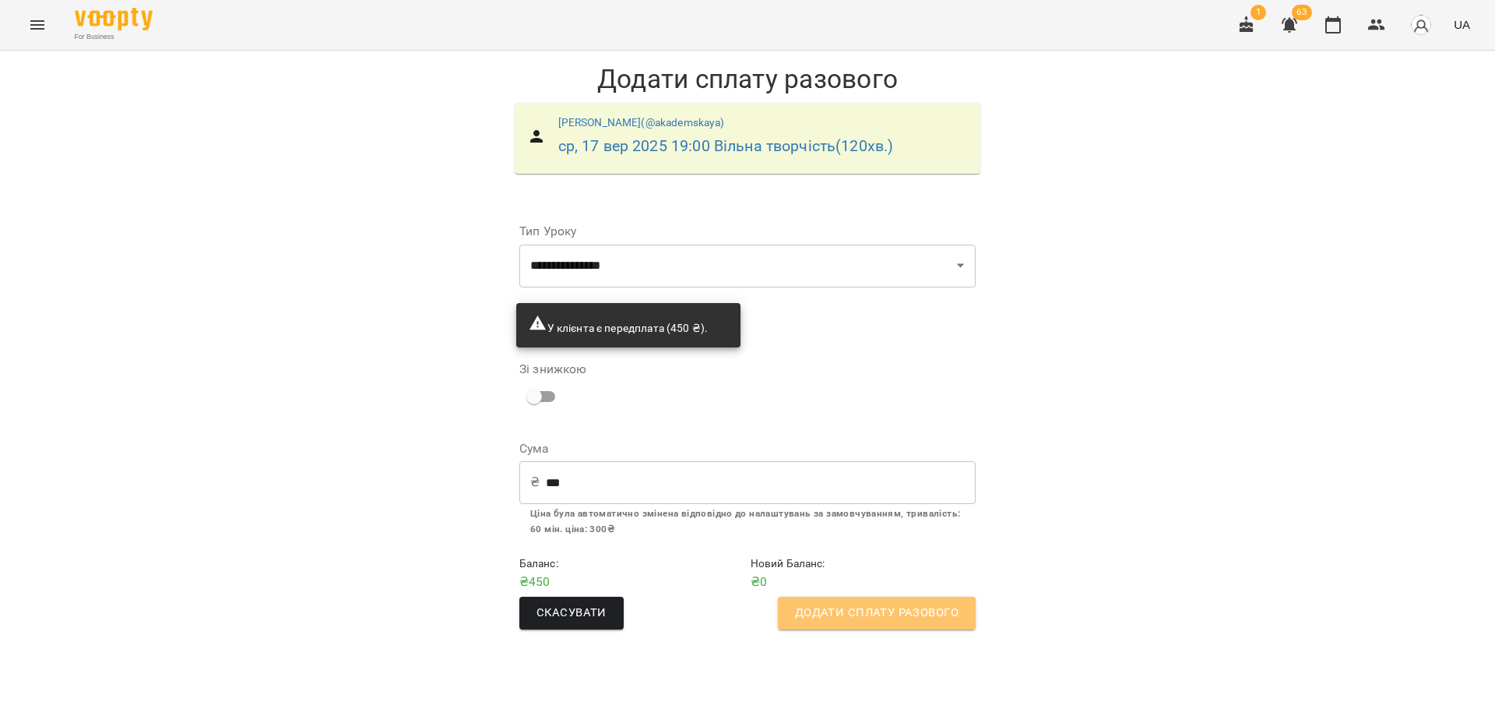
click at [907, 611] on span "Додати сплату разового" at bounding box center [877, 613] width 164 height 20
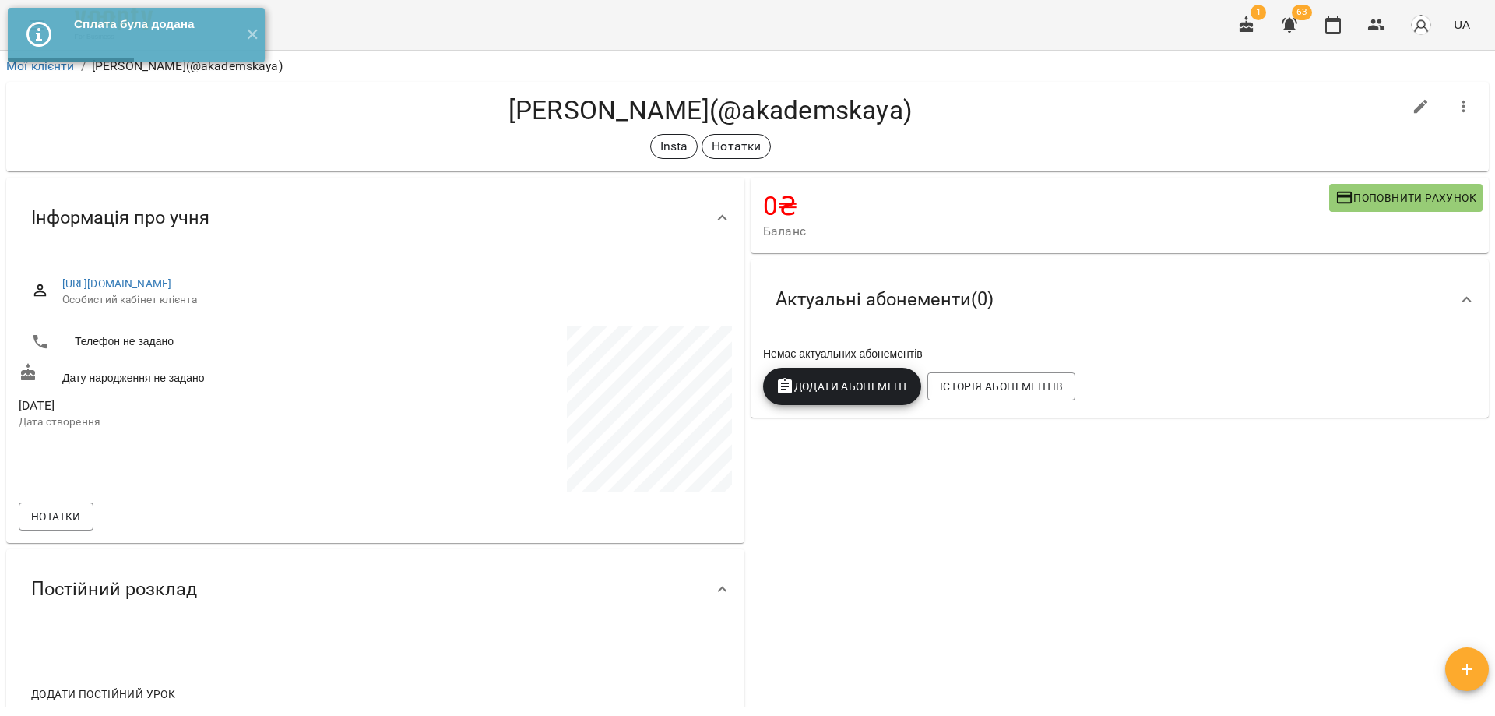
click at [1006, 83] on div "[PERSON_NAME](@akademskaya) Insta Нотатки" at bounding box center [747, 127] width 1483 height 90
click at [1123, 147] on div "Insta Нотатки" at bounding box center [711, 146] width 1384 height 25
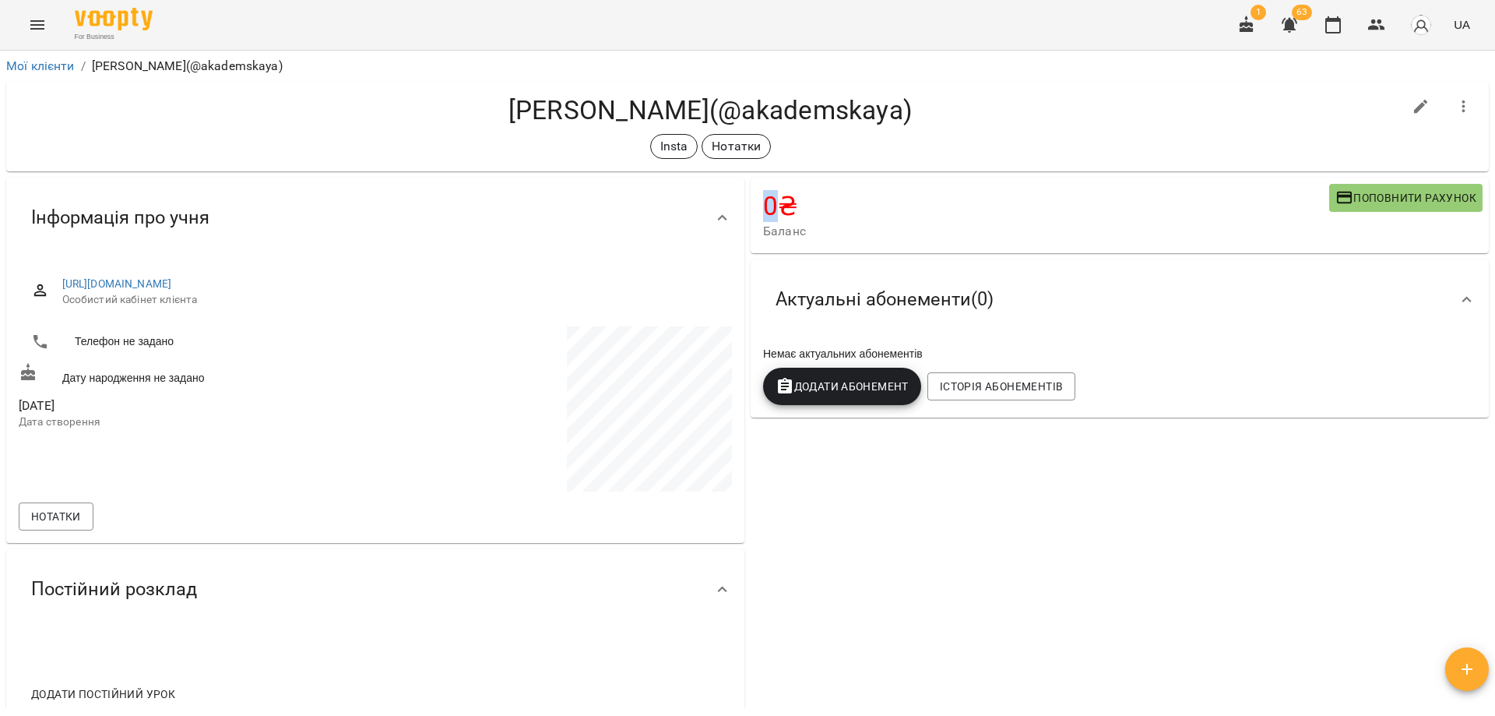
click at [1123, 147] on div "Insta Нотатки" at bounding box center [711, 146] width 1384 height 25
click at [985, 132] on div "[PERSON_NAME](@akademskaya) Insta Нотатки" at bounding box center [711, 126] width 1384 height 65
click at [1051, 582] on div "0 ₴ Баланс Поповнити рахунок 450 ₴ Послуги 450 ₴ Без призначення -450 ₴ Разові …" at bounding box center [1120, 451] width 745 height 555
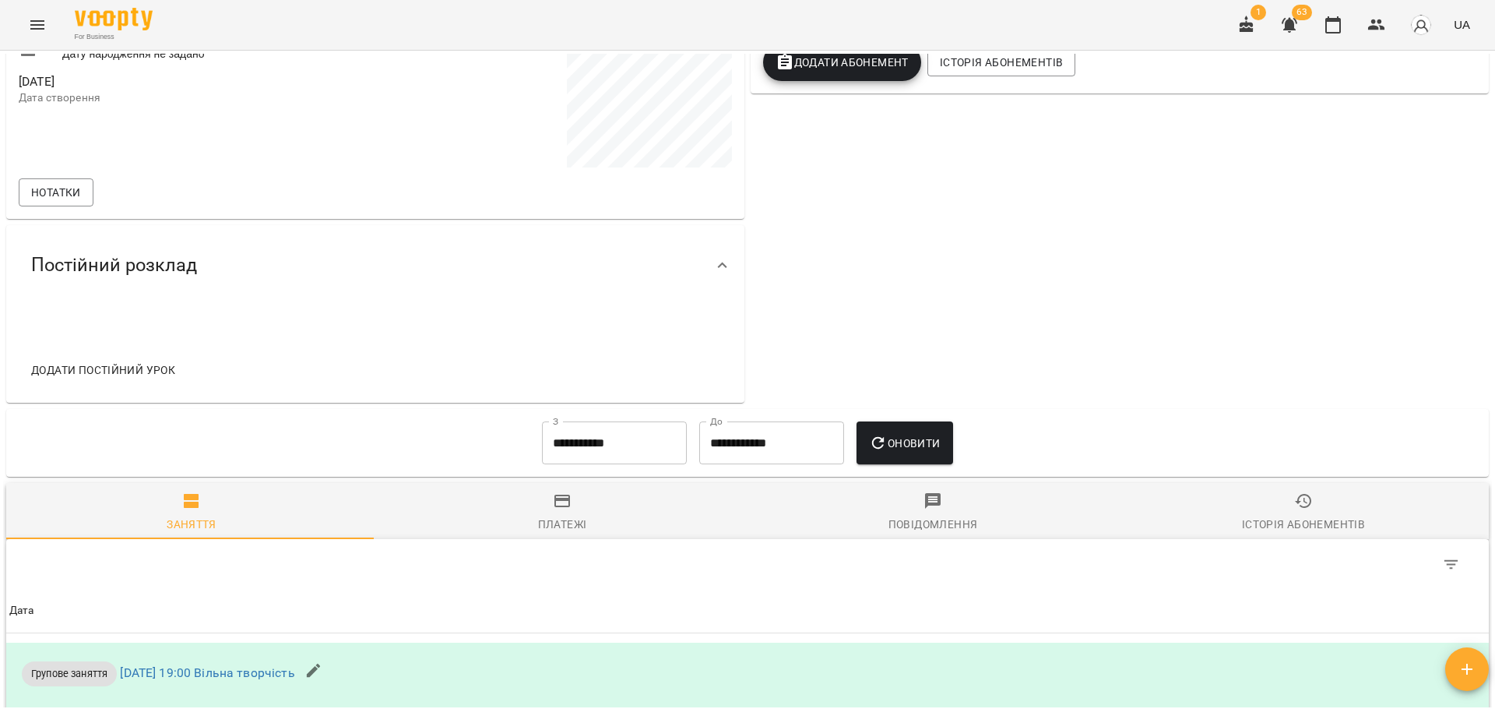
scroll to position [269, 0]
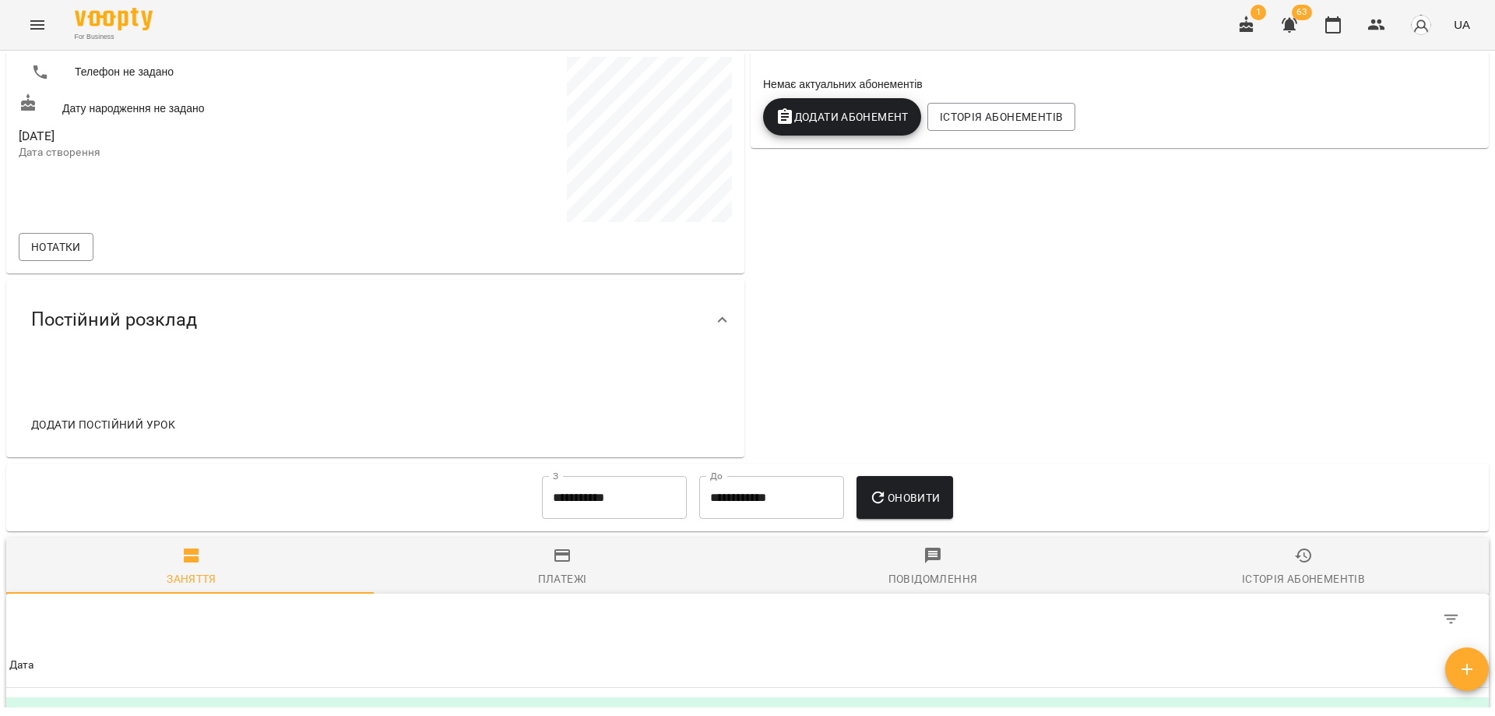
click at [1018, 293] on div "0 ₴ Баланс Поповнити рахунок 450 ₴ Послуги 450 ₴ Без призначення -450 ₴ Разові …" at bounding box center [1120, 182] width 745 height 555
